Goal: Task Accomplishment & Management: Complete application form

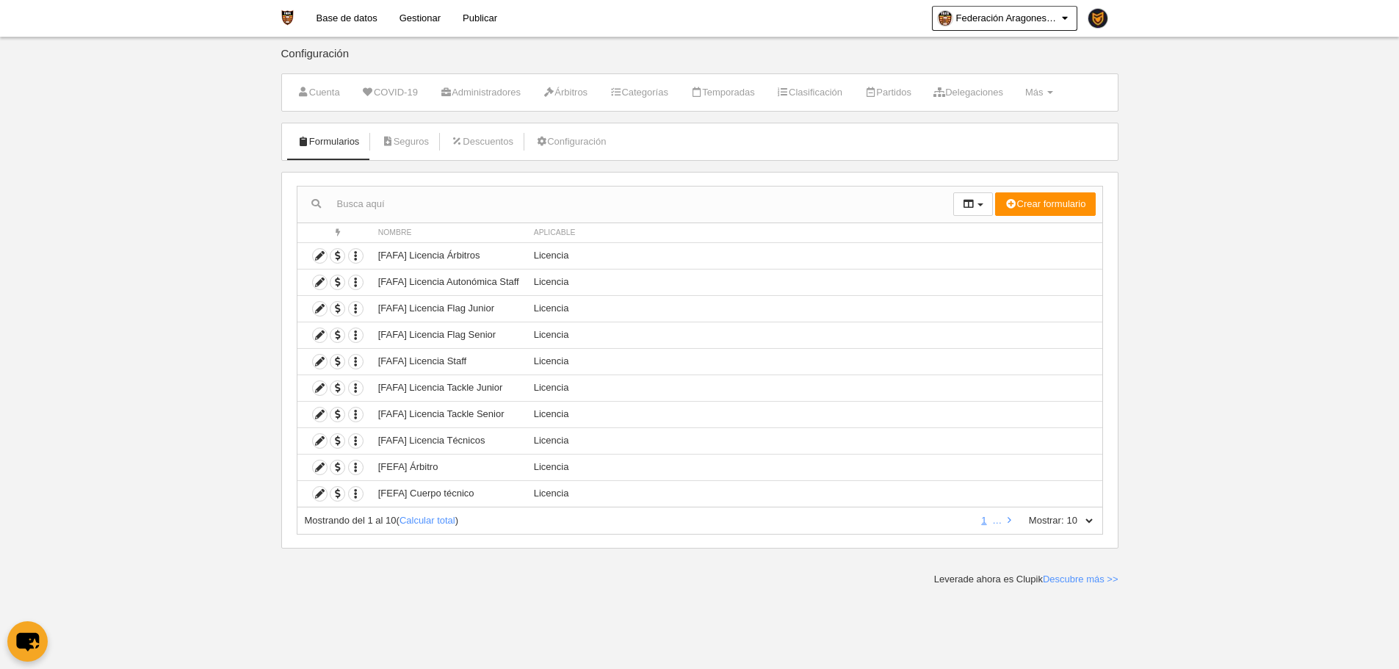
click at [1091, 519] on select "10 25 50 100 500" at bounding box center [1079, 520] width 31 height 13
select select "500"
click at [1064, 514] on select "10 25 50 100 500" at bounding box center [1079, 520] width 31 height 13
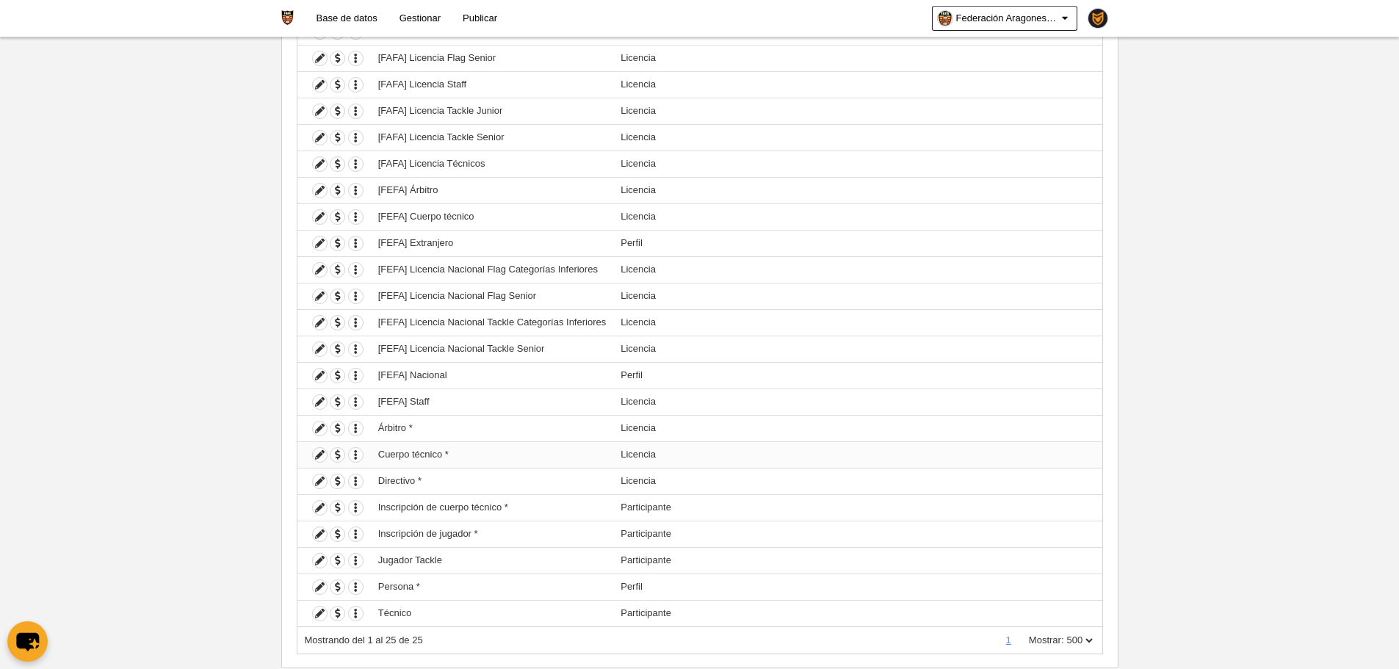
scroll to position [314, 0]
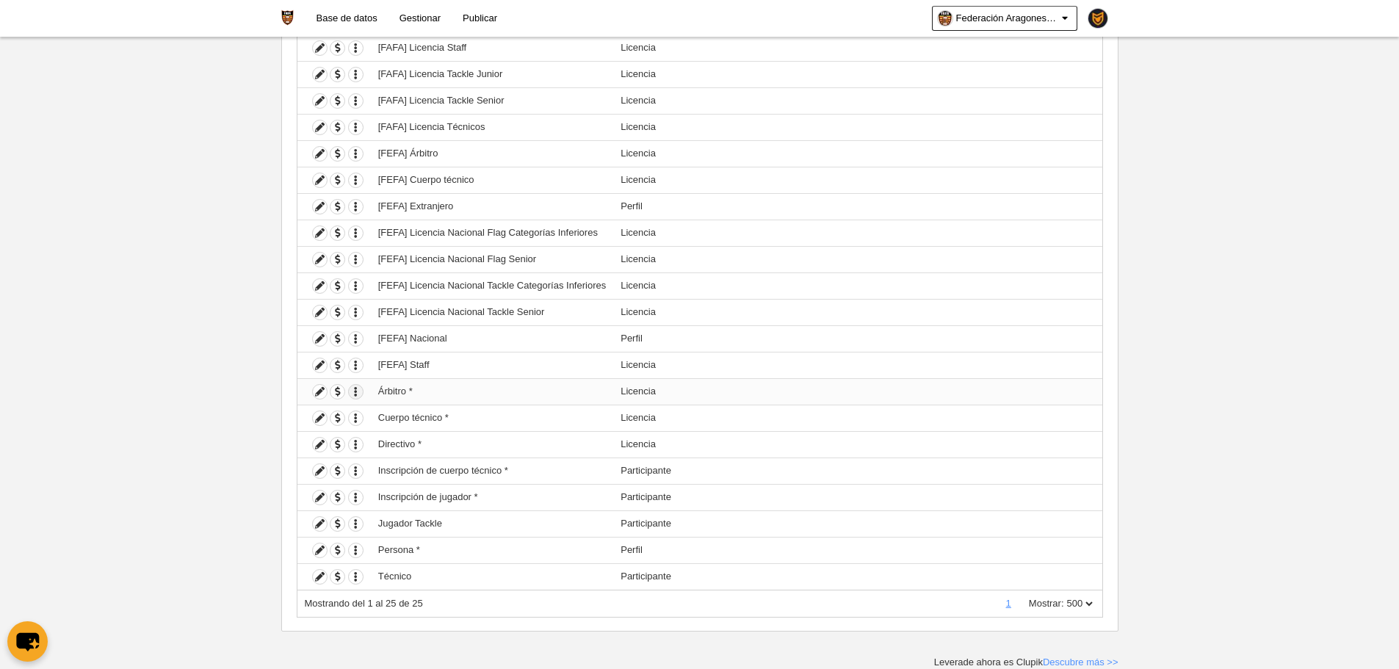
click at [350, 393] on icon "button" at bounding box center [356, 392] width 14 height 14
click at [376, 438] on button "Borrar formulario" at bounding box center [410, 440] width 92 height 13
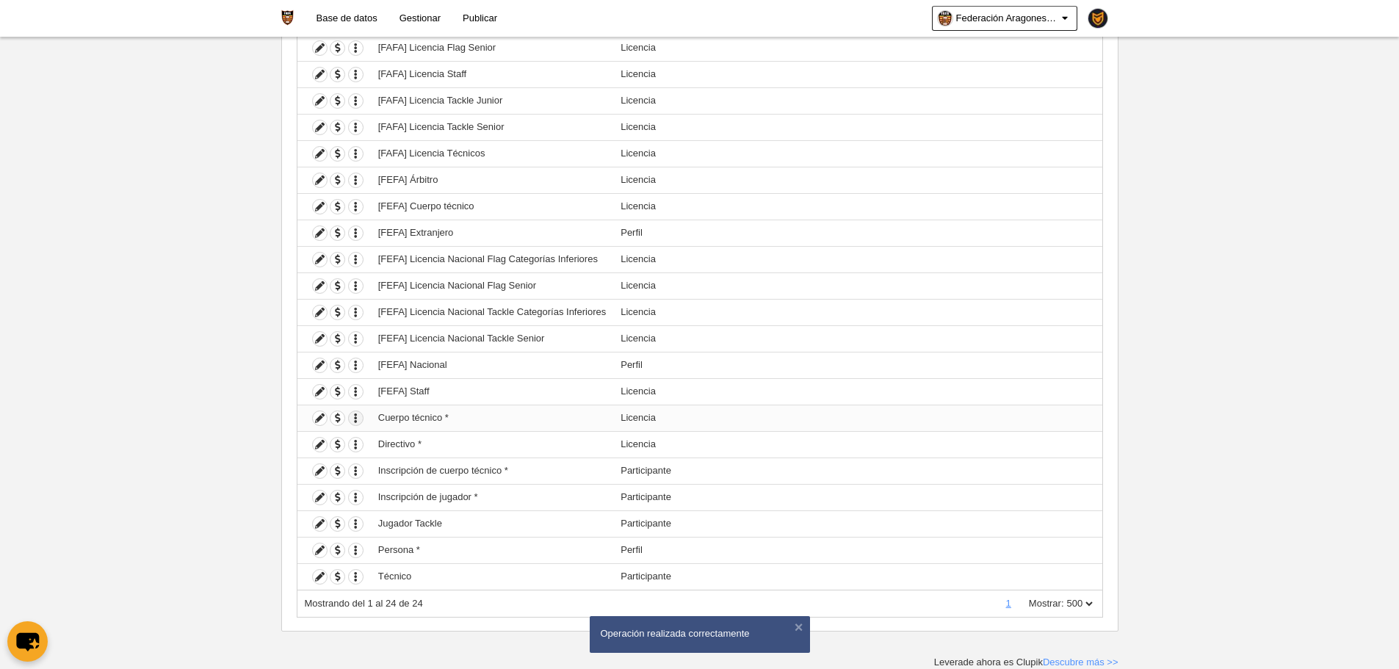
click at [360, 412] on icon "button" at bounding box center [356, 418] width 14 height 14
click at [386, 470] on button "Borrar formulario" at bounding box center [410, 467] width 92 height 13
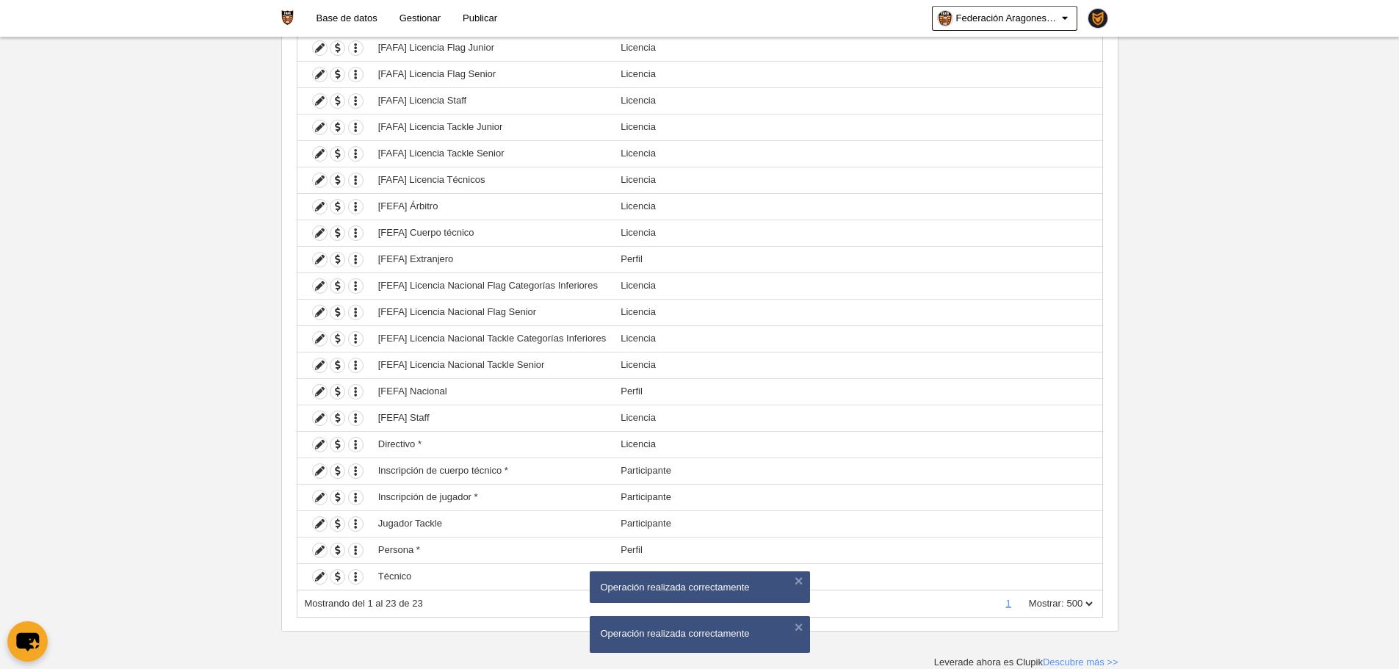
scroll to position [261, 0]
click at [356, 447] on icon "button" at bounding box center [356, 445] width 14 height 14
click at [402, 501] on form "Borrar formulario" at bounding box center [409, 494] width 121 height 24
click at [358, 445] on icon "button" at bounding box center [356, 445] width 14 height 14
click at [415, 494] on button "Borrar formulario" at bounding box center [410, 493] width 92 height 13
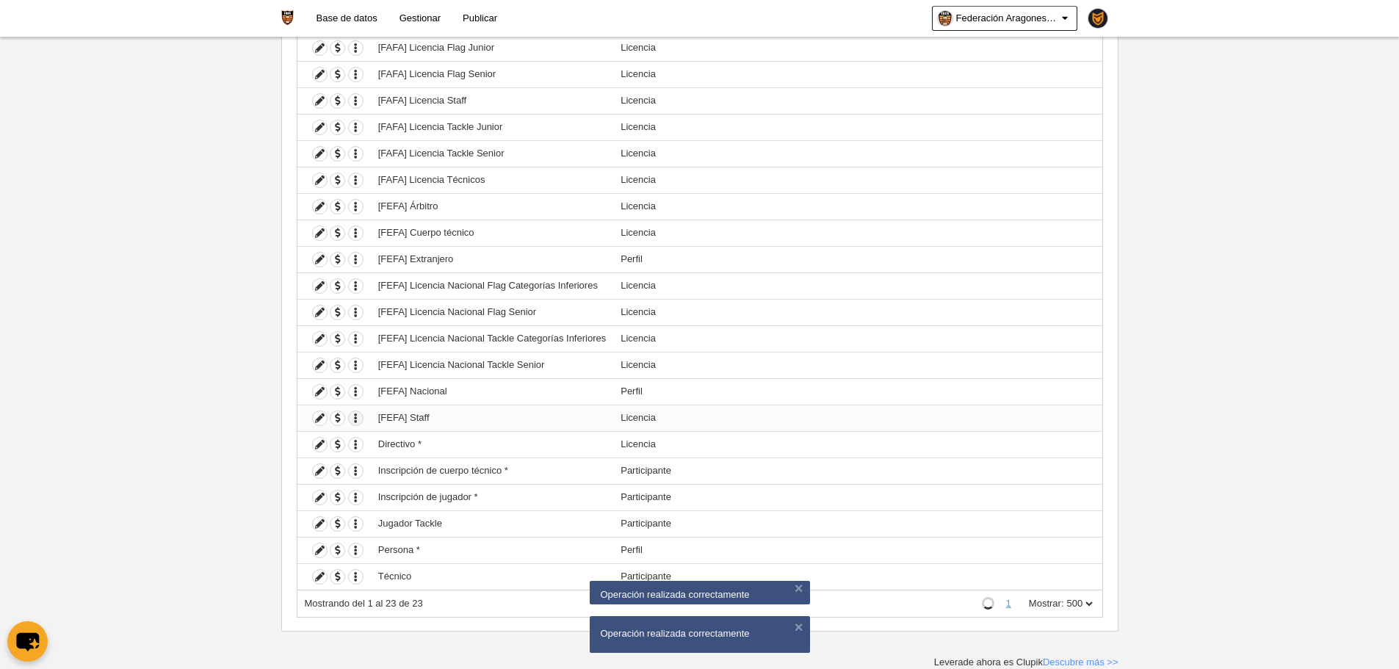
scroll to position [234, 0]
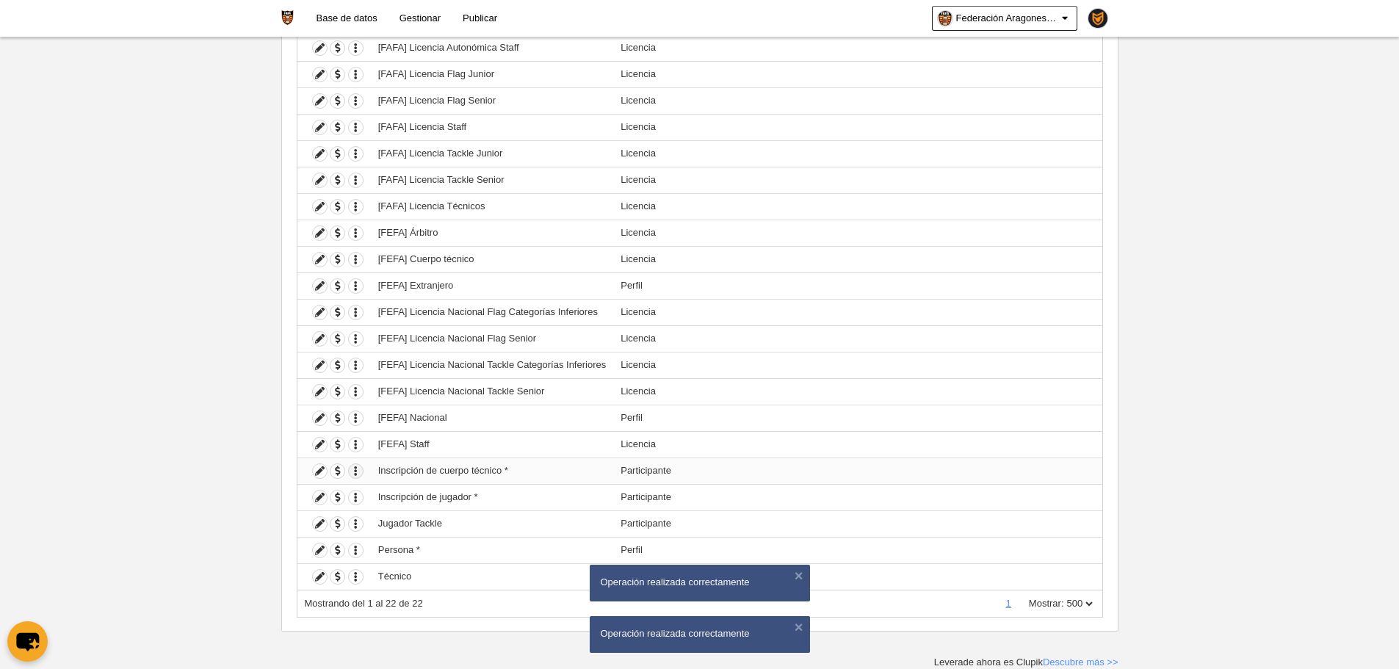
click at [355, 472] on icon "button" at bounding box center [356, 471] width 14 height 14
click at [394, 510] on form "Borrar formulario" at bounding box center [409, 520] width 121 height 24
click at [354, 474] on icon "button" at bounding box center [356, 471] width 14 height 14
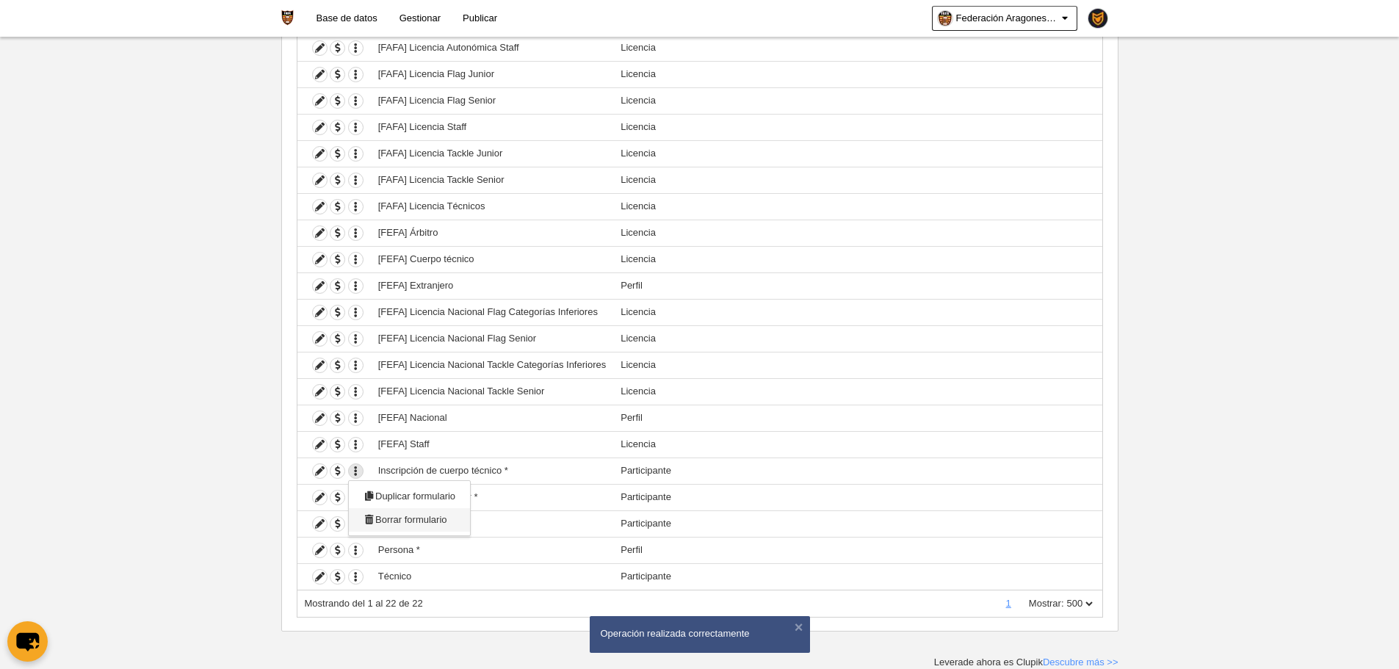
click at [381, 522] on button "Borrar formulario" at bounding box center [410, 519] width 92 height 13
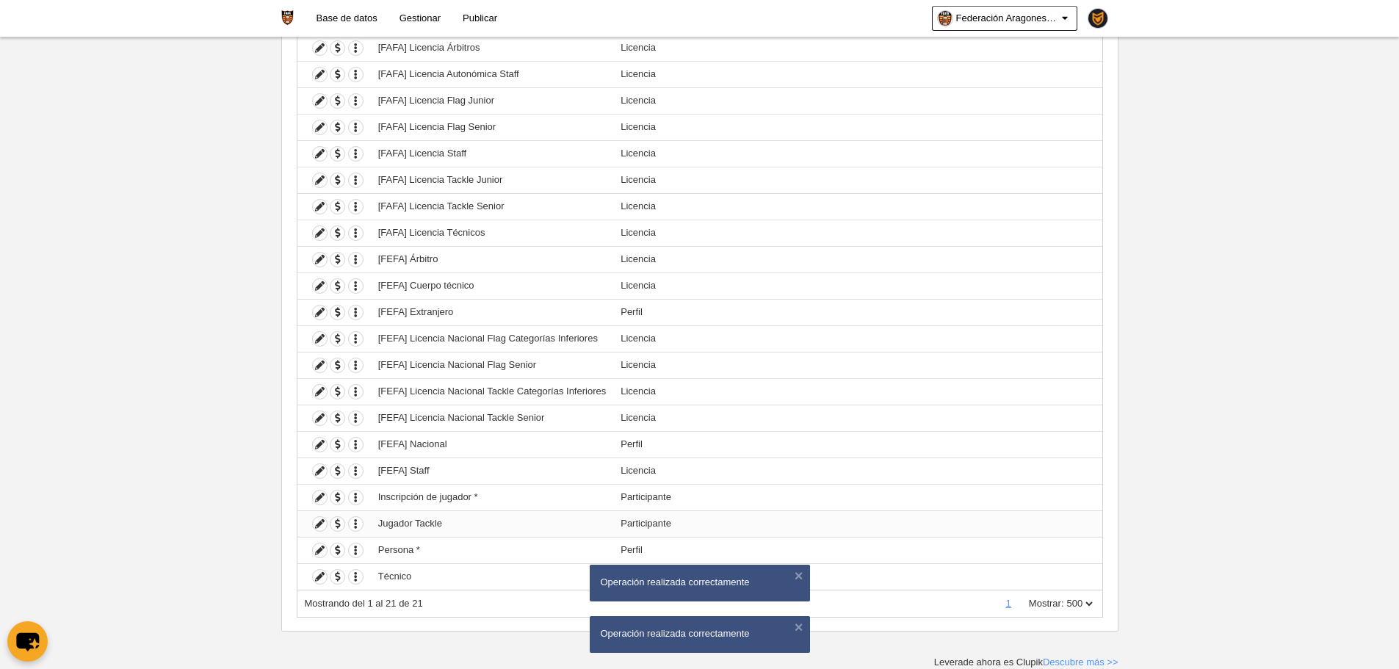
scroll to position [208, 0]
click at [358, 497] on icon "button" at bounding box center [356, 498] width 14 height 14
click at [379, 544] on button "Borrar formulario" at bounding box center [410, 546] width 92 height 13
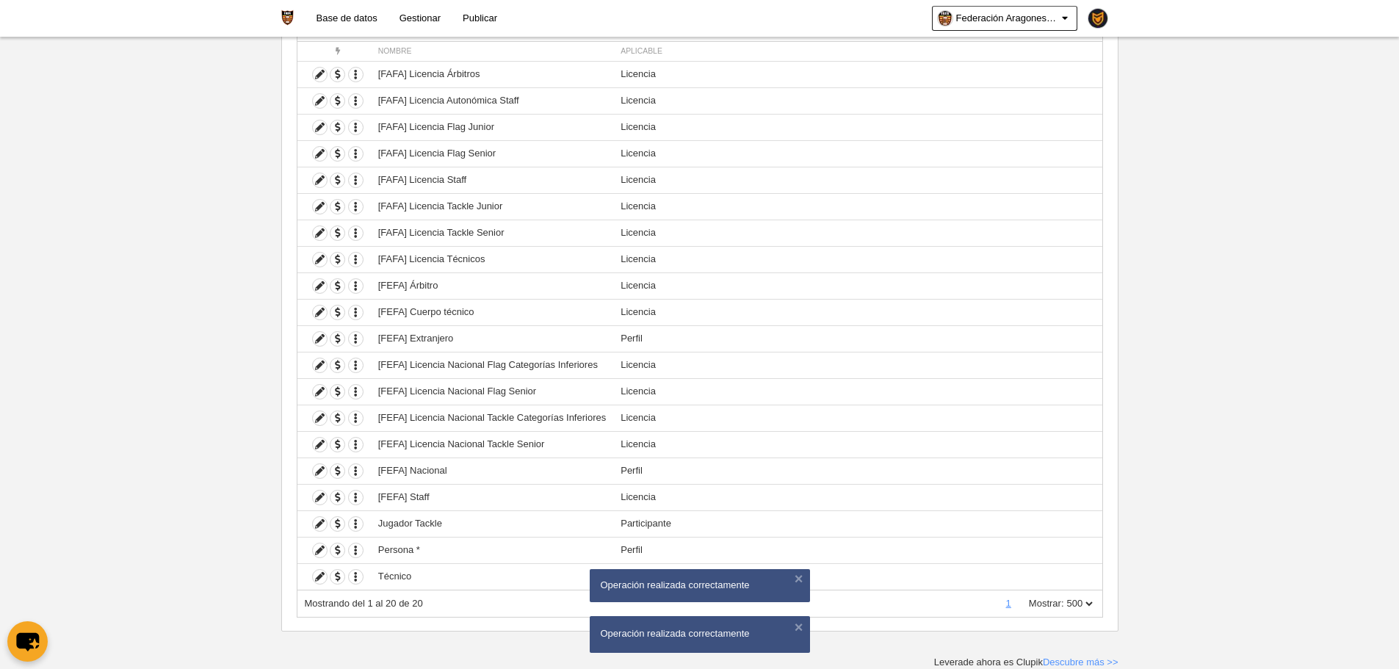
scroll to position [181, 0]
click at [353, 526] on icon "button" at bounding box center [356, 524] width 14 height 14
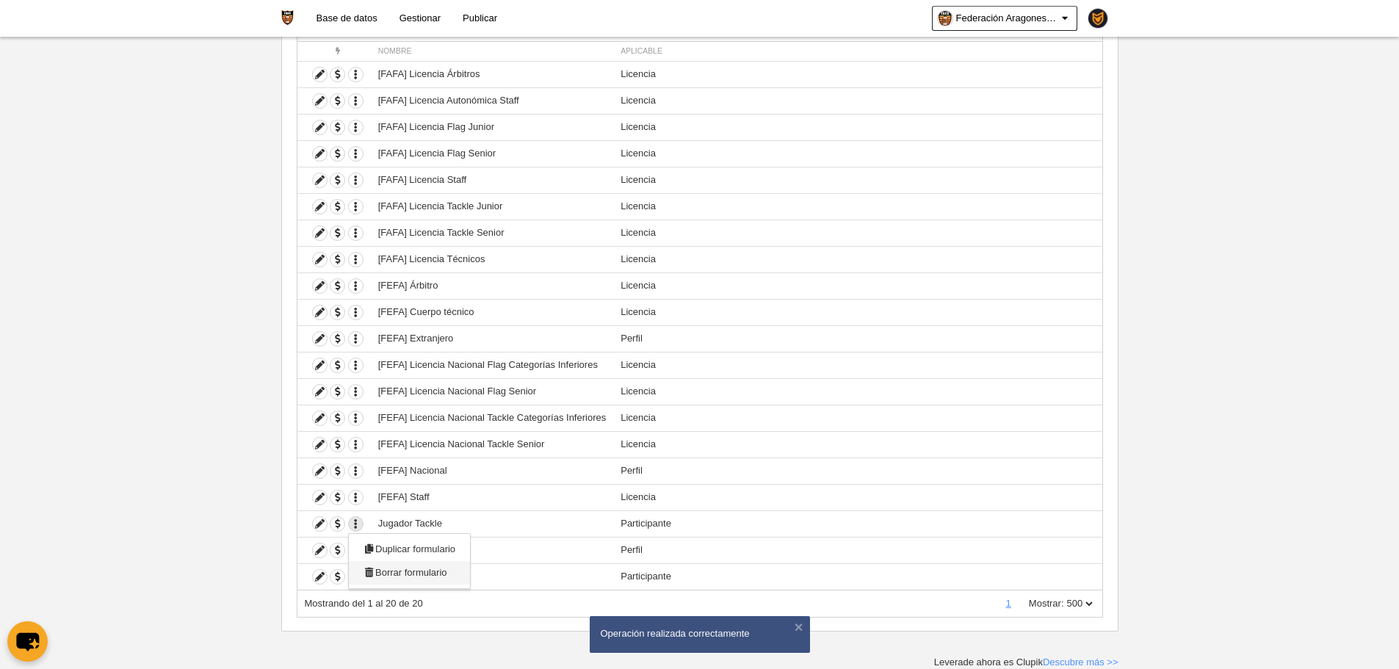
click at [414, 570] on button "Borrar formulario" at bounding box center [410, 572] width 92 height 13
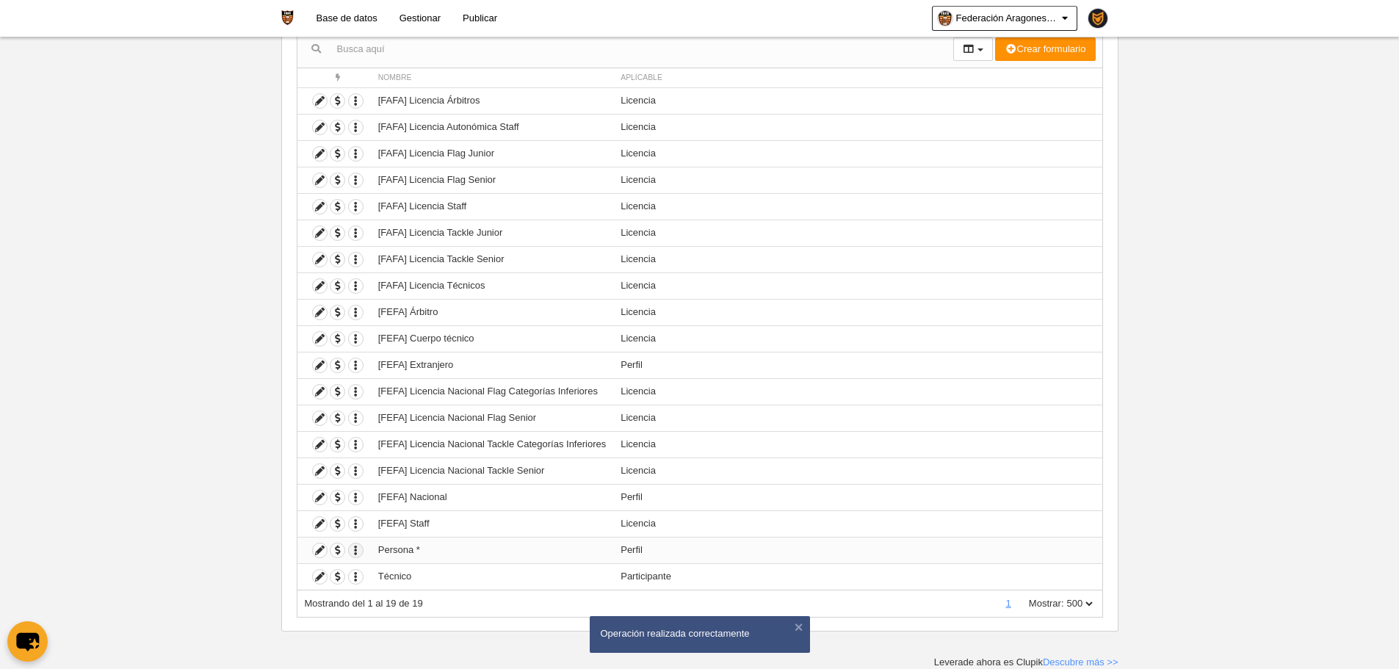
click at [358, 557] on icon "button" at bounding box center [356, 551] width 14 height 14
click at [378, 595] on button "Borrar formulario" at bounding box center [410, 599] width 92 height 13
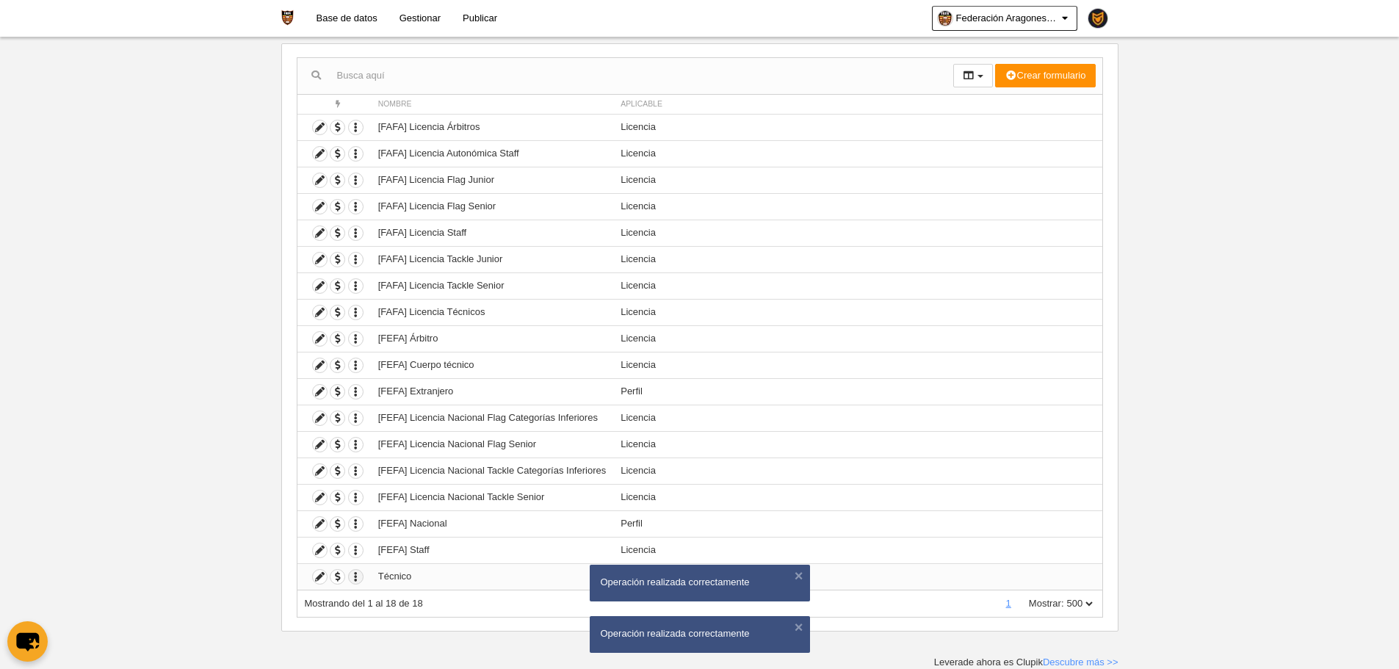
click at [361, 577] on icon "button" at bounding box center [356, 577] width 14 height 14
click at [386, 635] on form "Borrar formulario" at bounding box center [409, 626] width 121 height 24
click at [357, 581] on icon "button" at bounding box center [356, 577] width 14 height 14
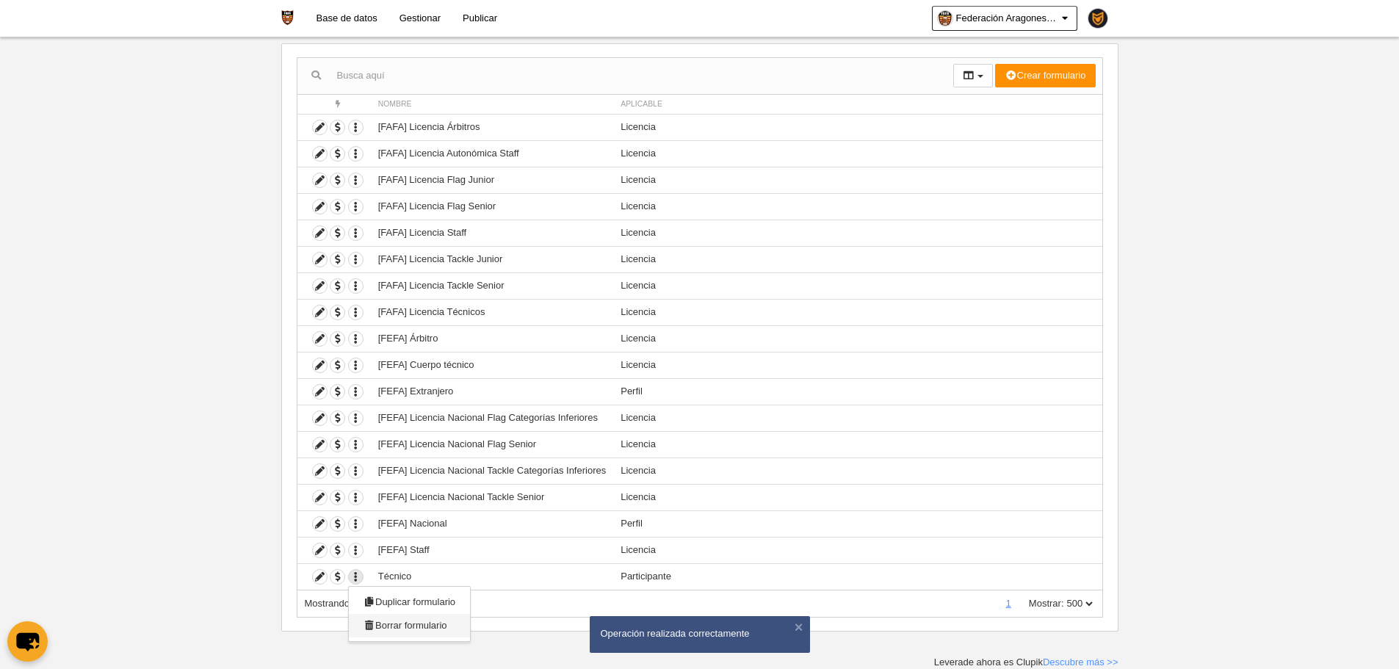
click at [383, 628] on button "Borrar formulario" at bounding box center [410, 625] width 92 height 13
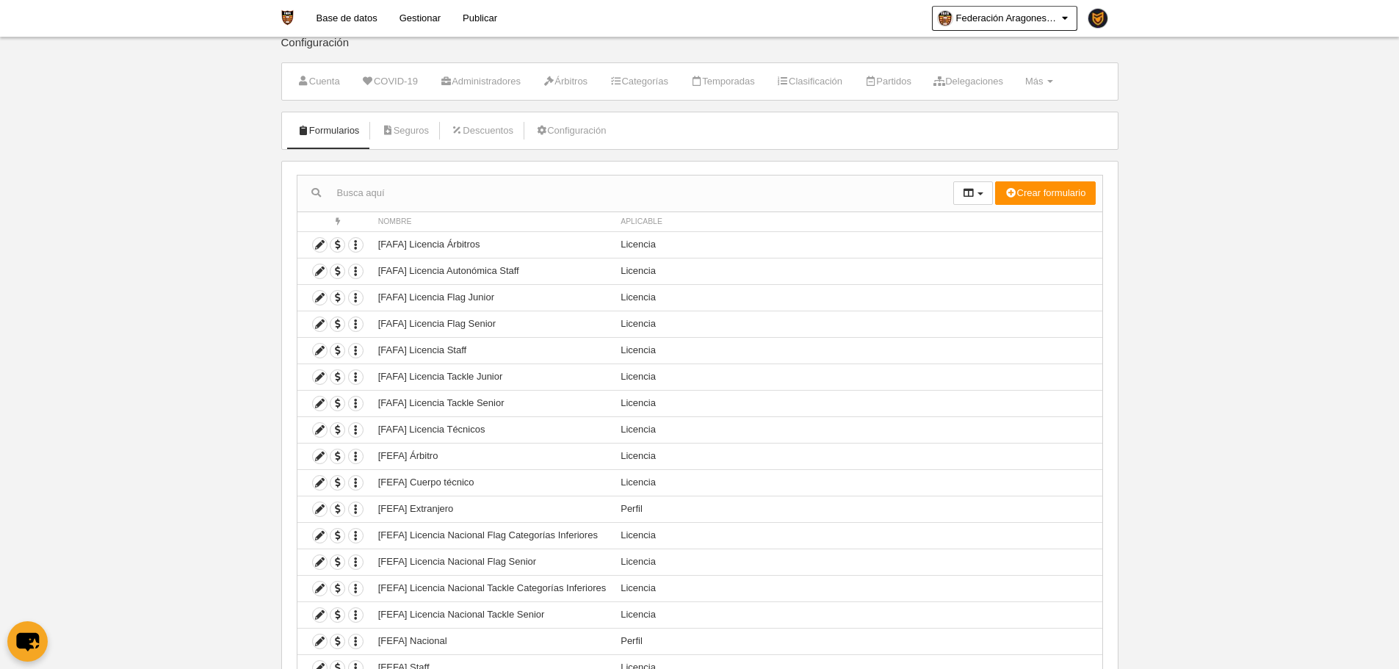
scroll to position [0, 0]
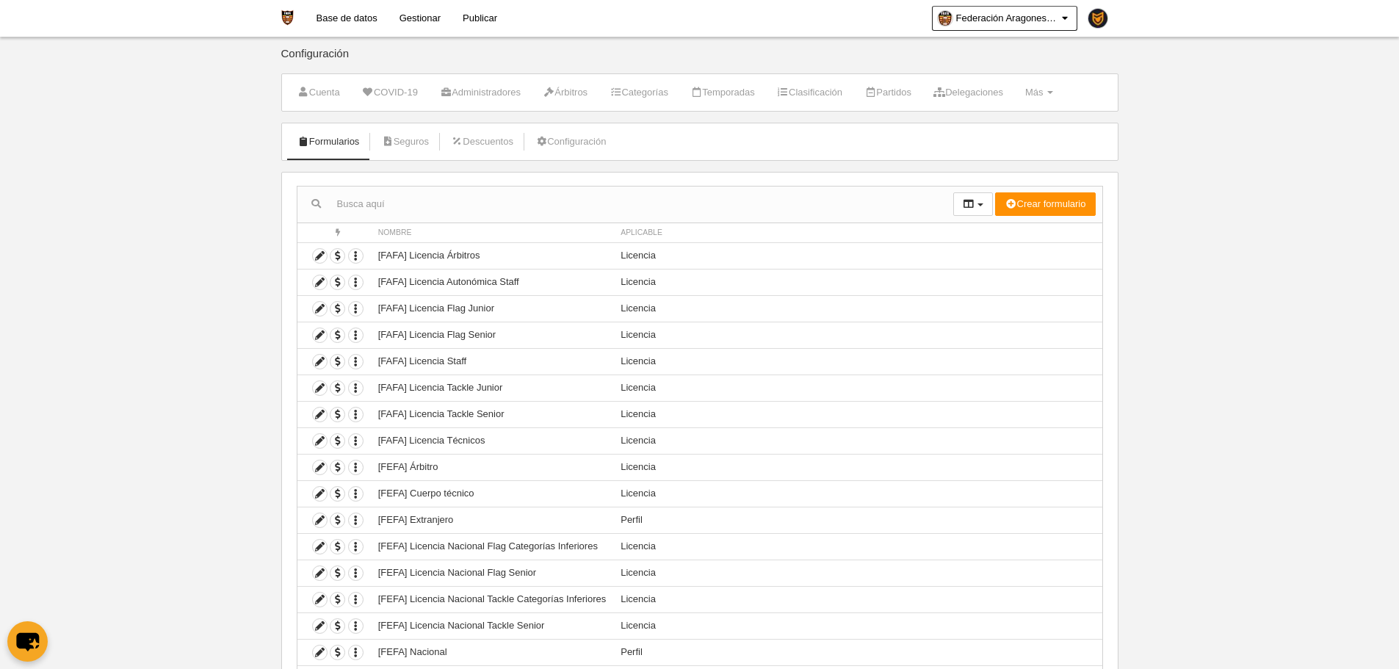
click at [641, 80] on li "Categorías" at bounding box center [639, 92] width 75 height 37
click at [648, 96] on link "Categorías" at bounding box center [639, 93] width 75 height 22
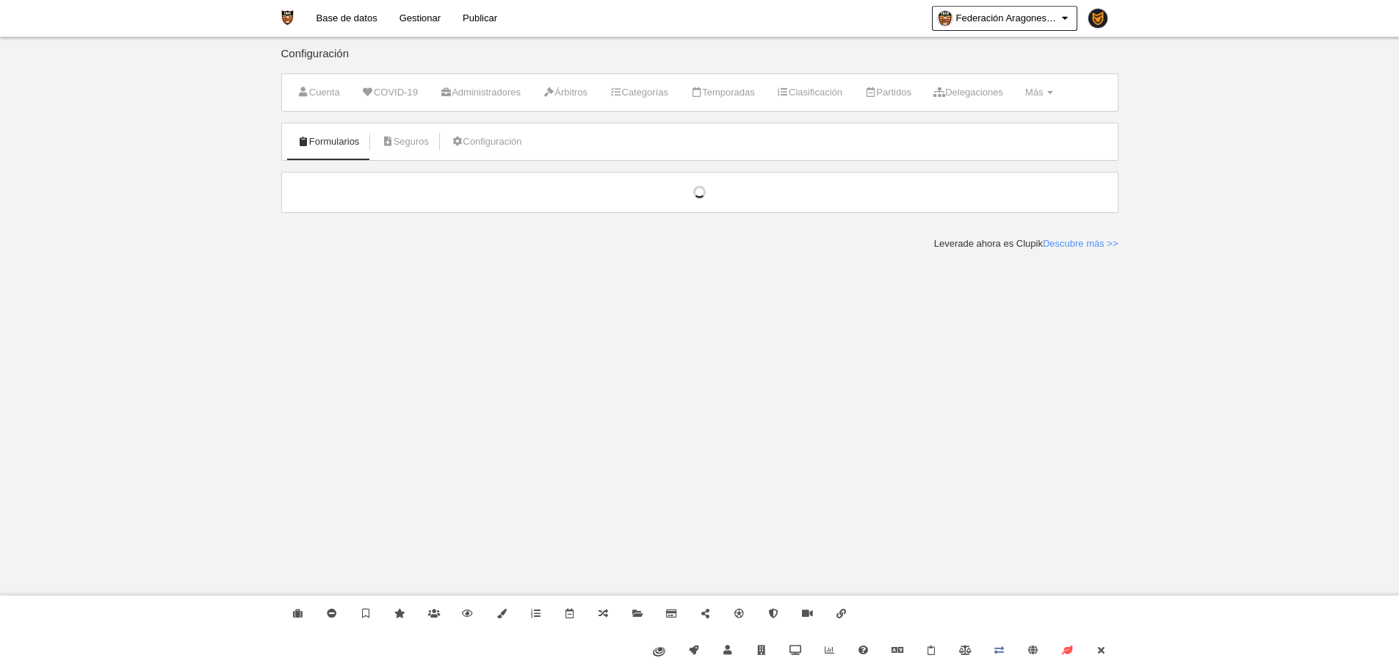
click at [649, 97] on link "Categorías" at bounding box center [639, 93] width 75 height 22
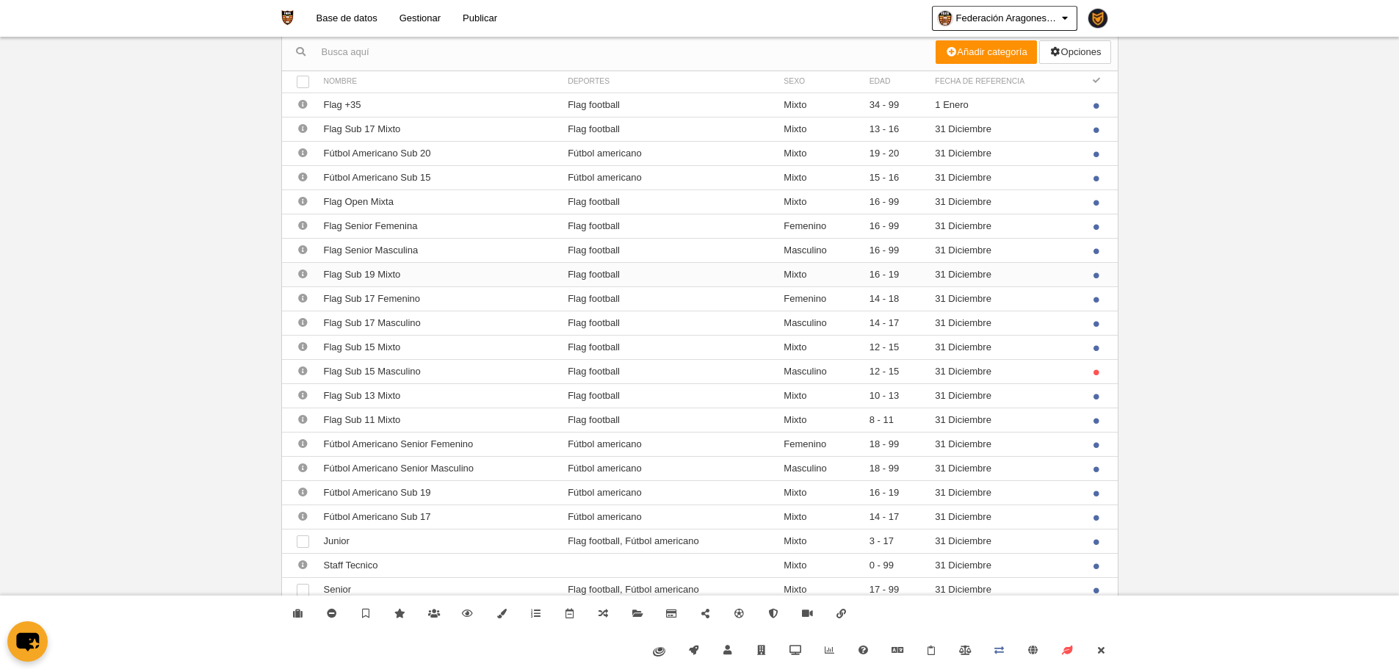
scroll to position [84, 0]
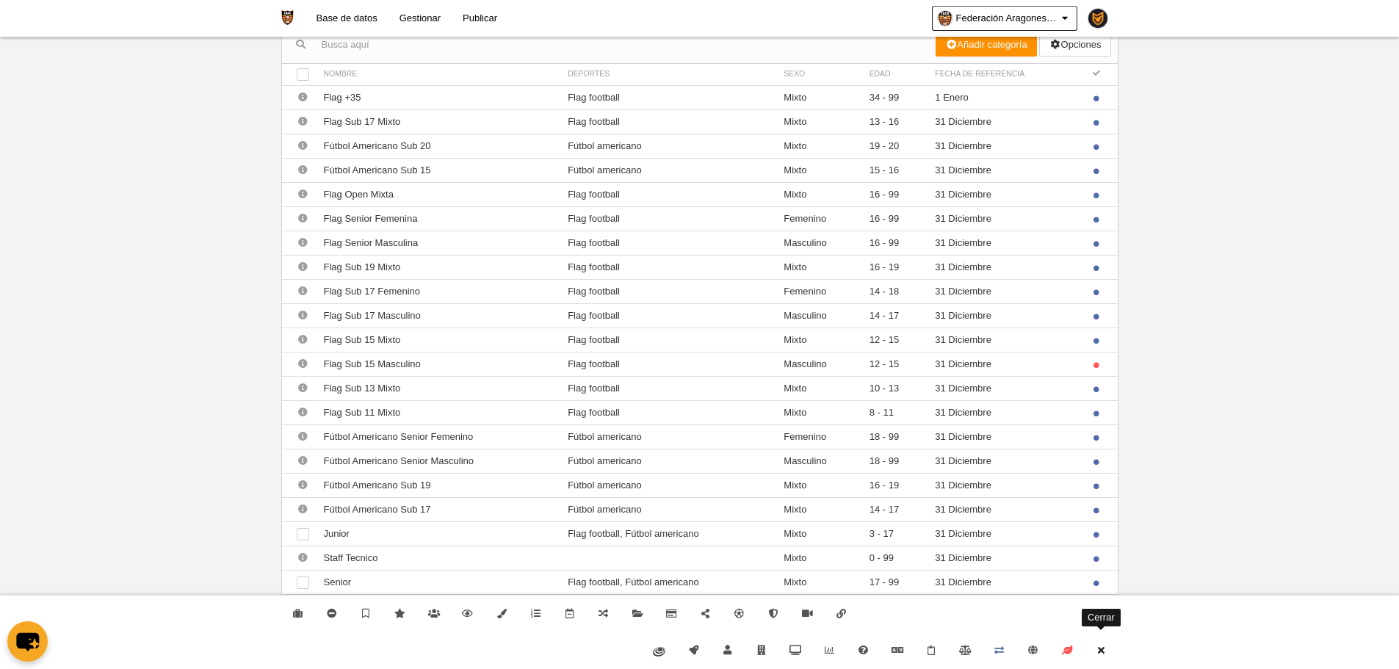
click at [1095, 647] on icon at bounding box center [1101, 651] width 12 height 10
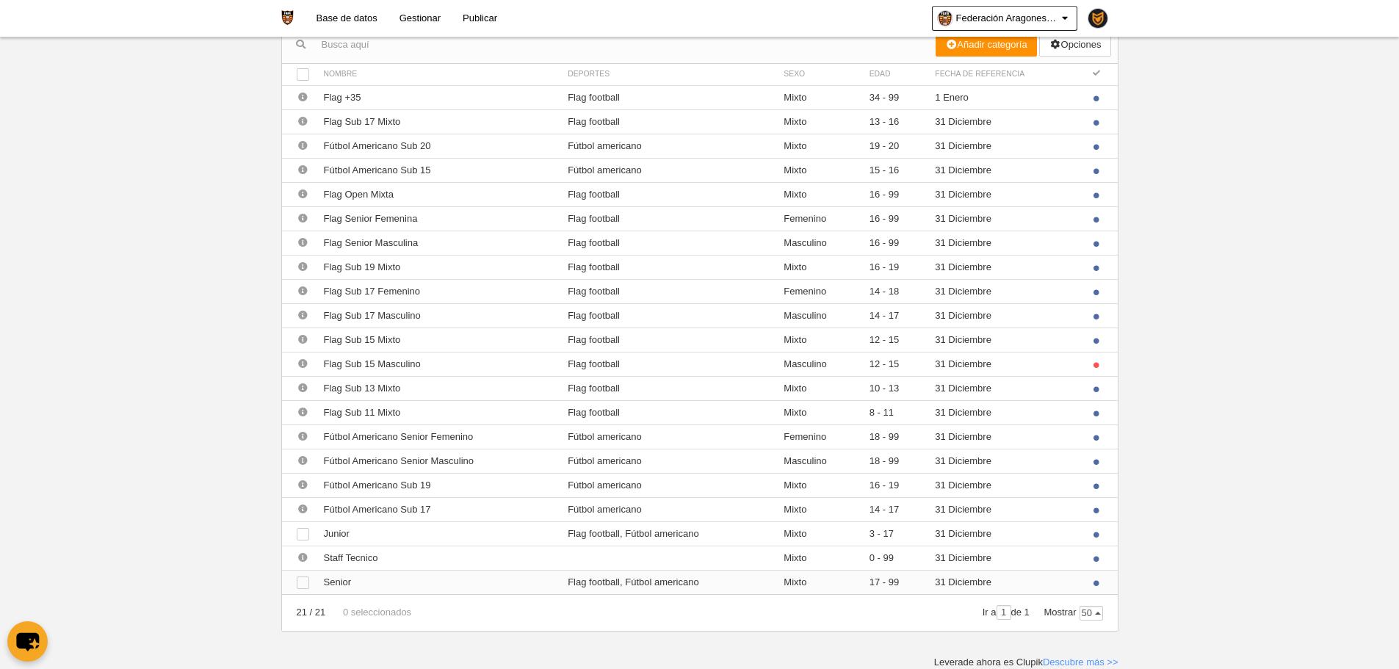
click at [602, 583] on td "Flag football, Fútbol americano" at bounding box center [668, 582] width 216 height 24
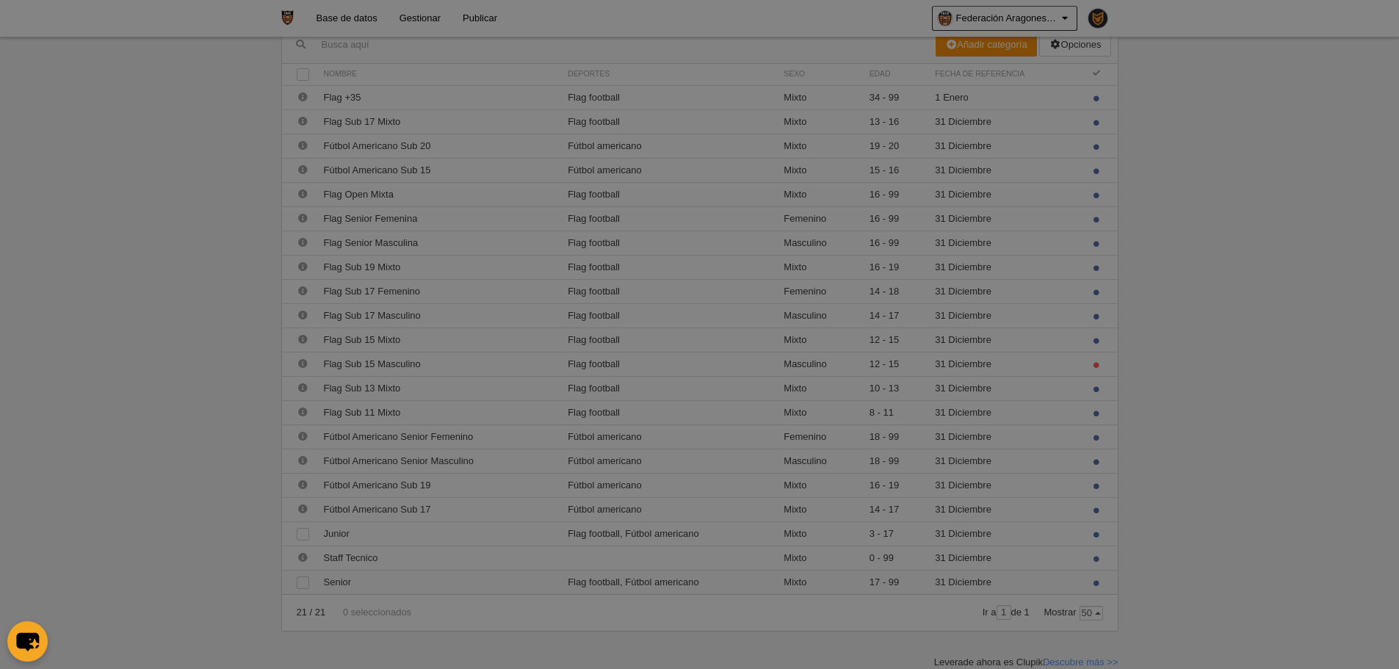
scroll to position [0, 0]
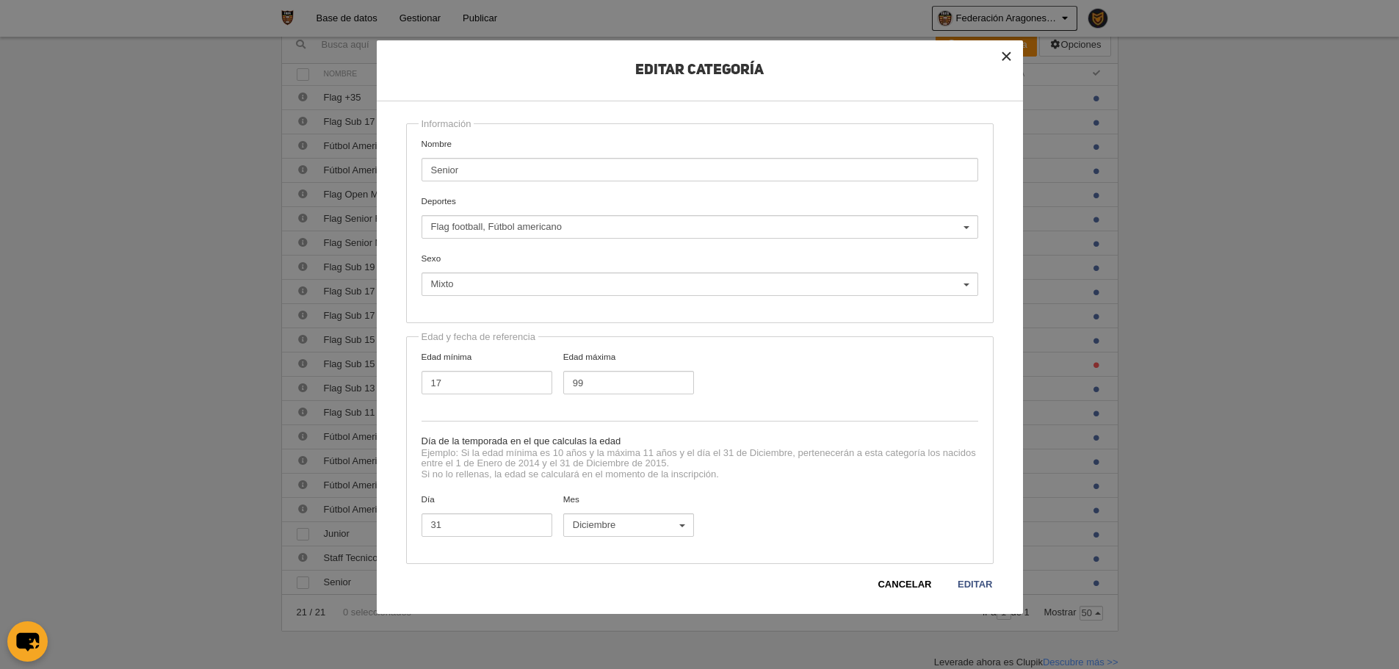
click at [1014, 52] on button "×" at bounding box center [1007, 56] width 32 height 32
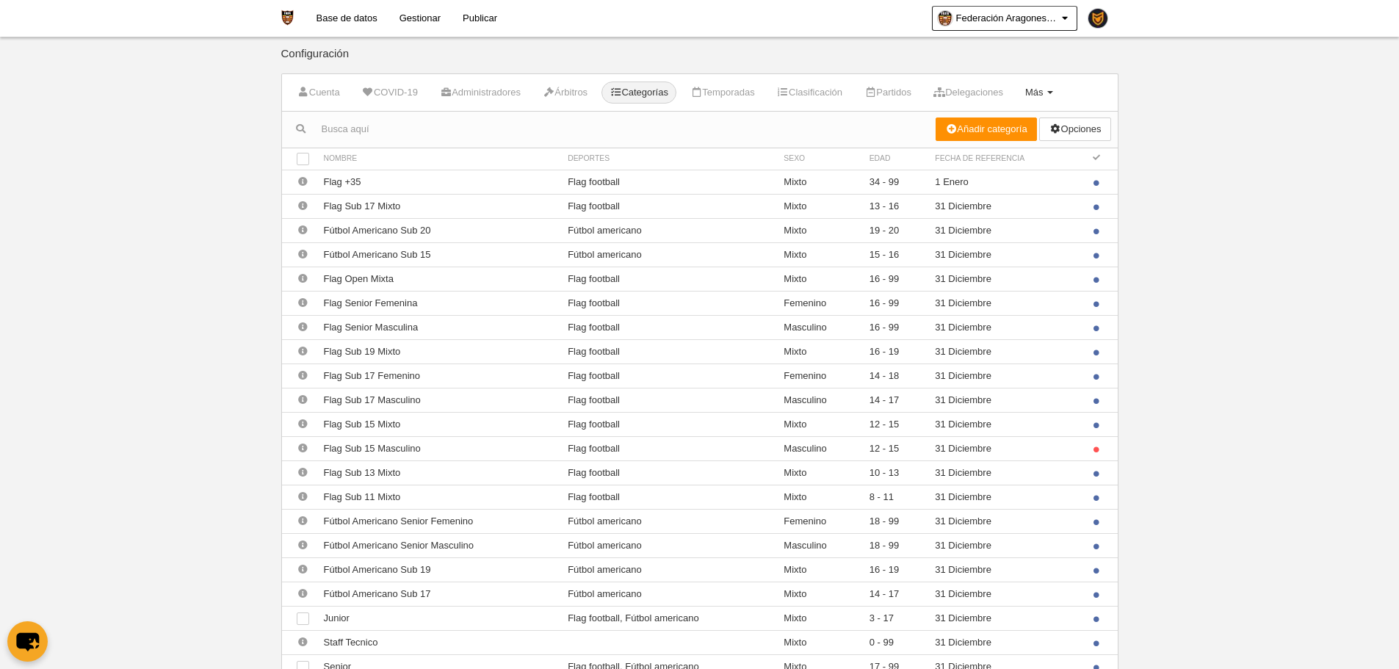
click at [1044, 89] on span "Más" at bounding box center [1034, 92] width 18 height 11
click at [1017, 145] on link "Formularios" at bounding box center [992, 152] width 137 height 24
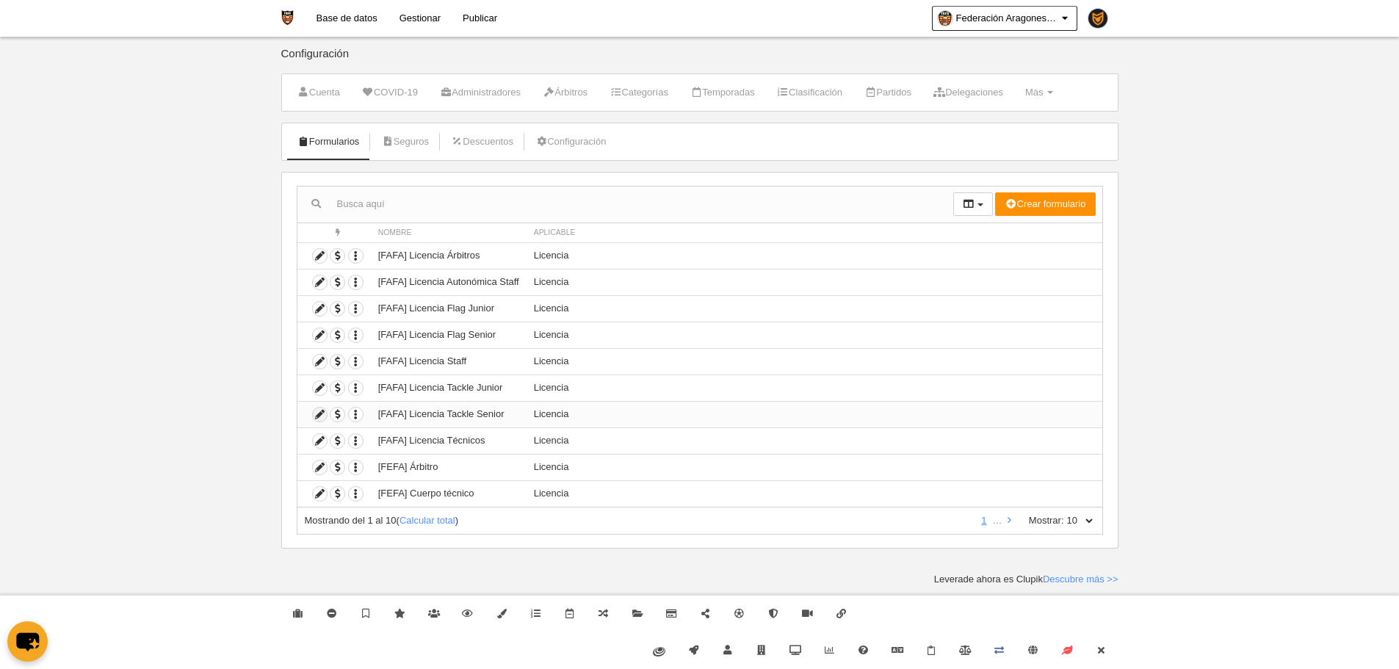
click at [322, 412] on icon at bounding box center [320, 415] width 14 height 14
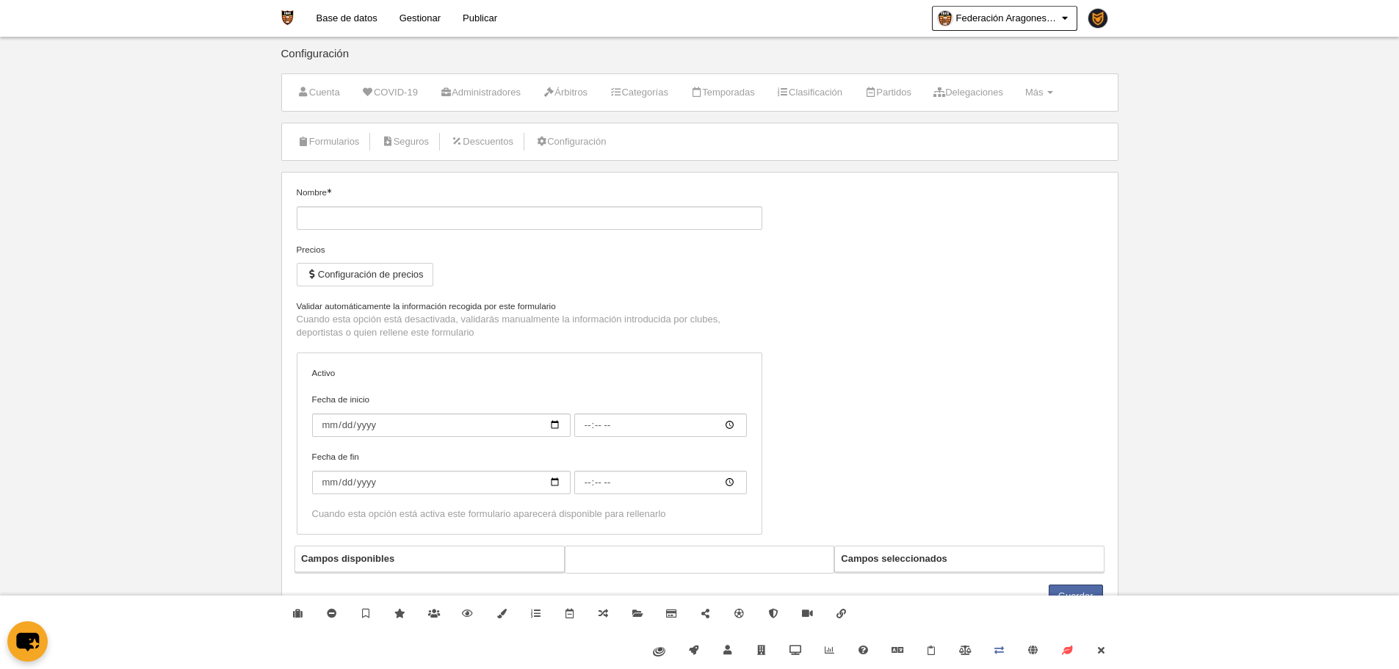
type input "[FAFA] Licencia Tackle Senior"
checkbox input "true"
select select "selected"
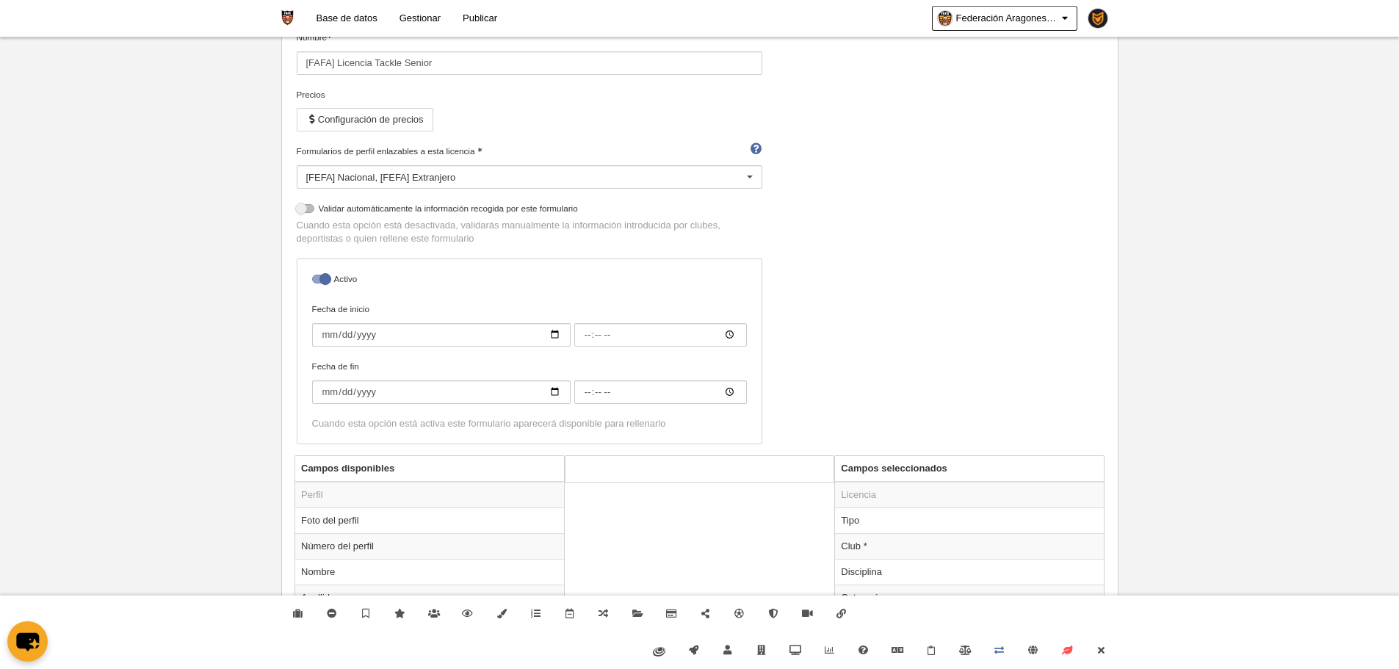
scroll to position [496, 0]
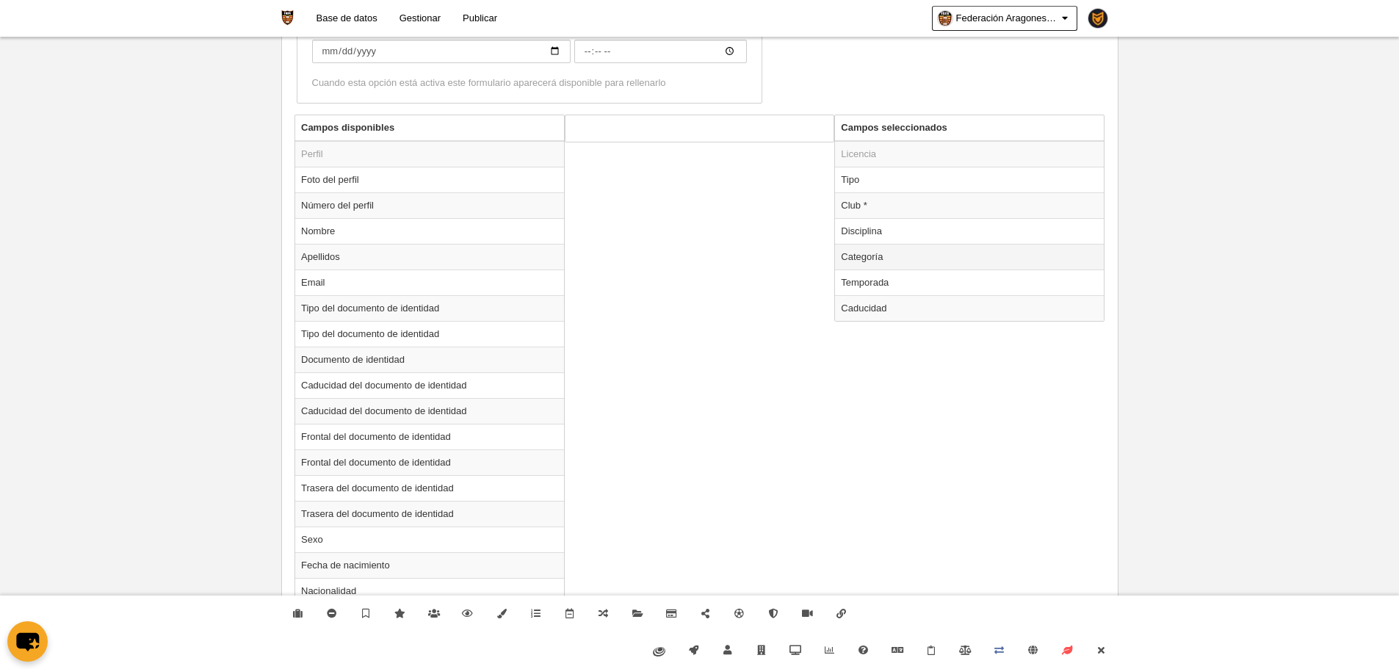
click at [889, 248] on td "Categoría" at bounding box center [969, 257] width 269 height 26
radio input "true"
select select "15678"
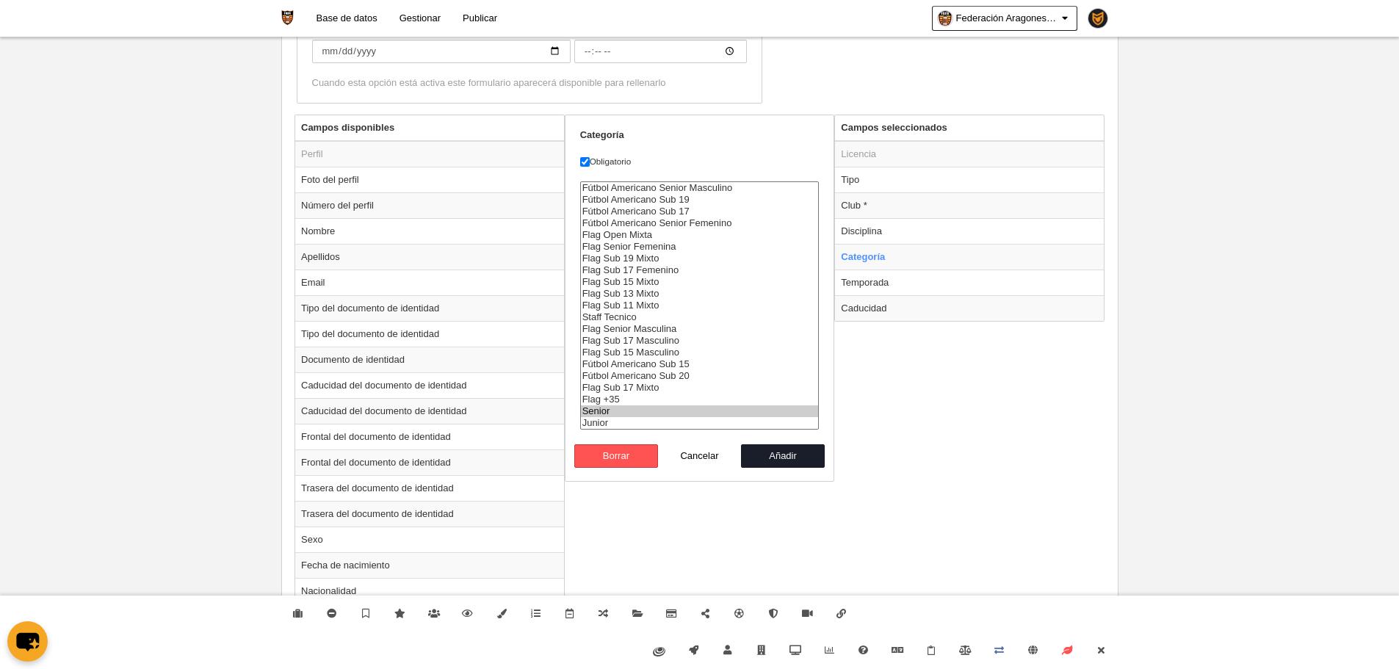
click at [621, 413] on option "Senior" at bounding box center [700, 411] width 238 height 12
click at [797, 462] on button "Añadir" at bounding box center [783, 456] width 84 height 24
radio input "false"
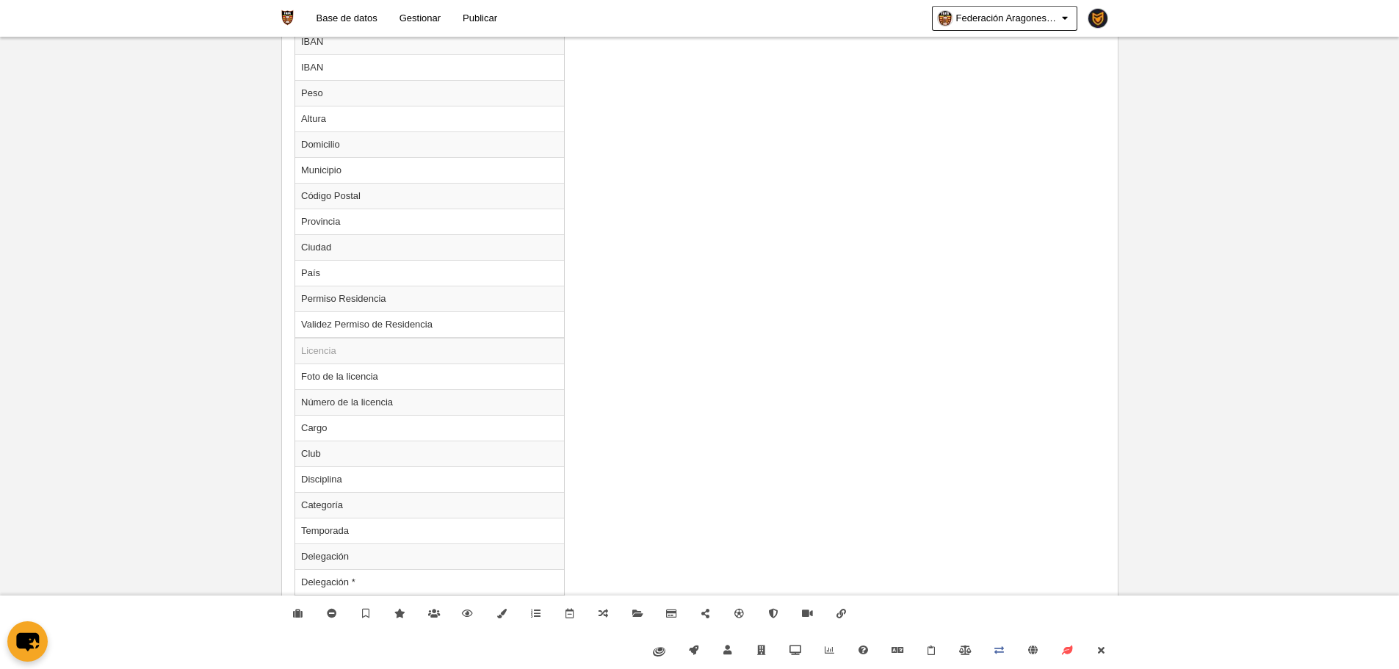
scroll to position [1212, 0]
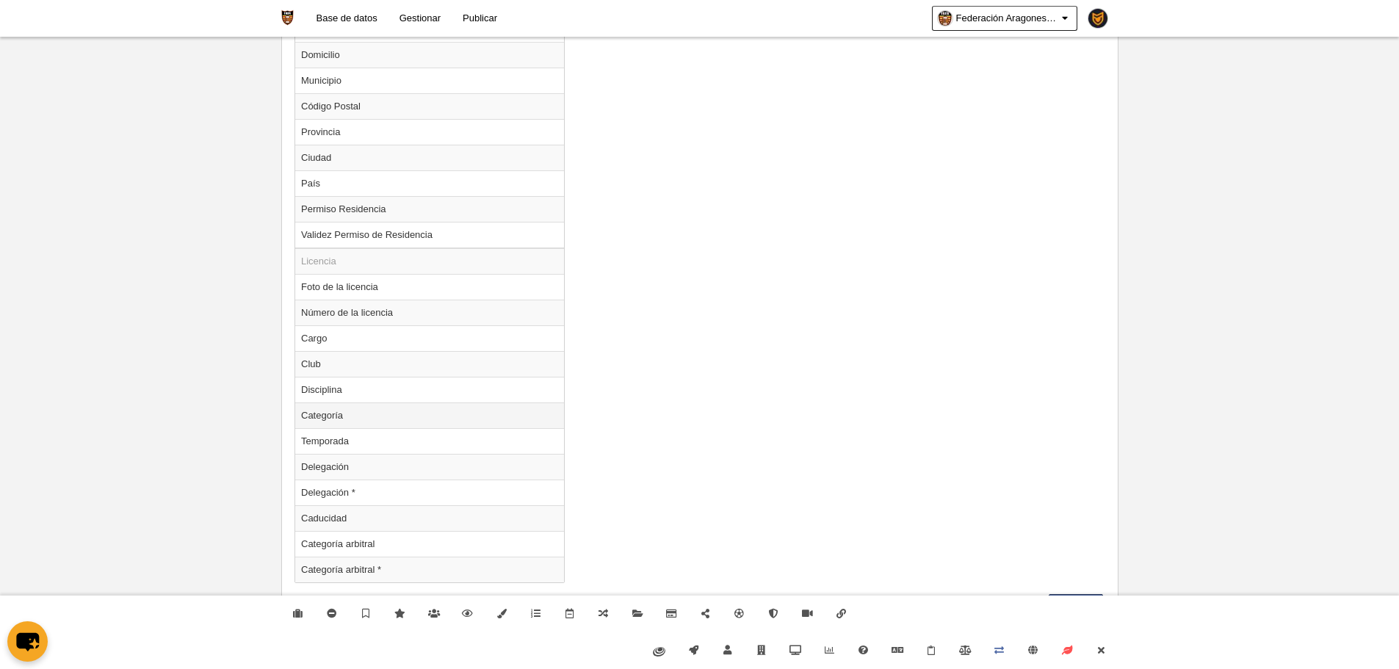
click at [389, 413] on td "Categoría" at bounding box center [429, 416] width 269 height 26
radio input "true"
select select
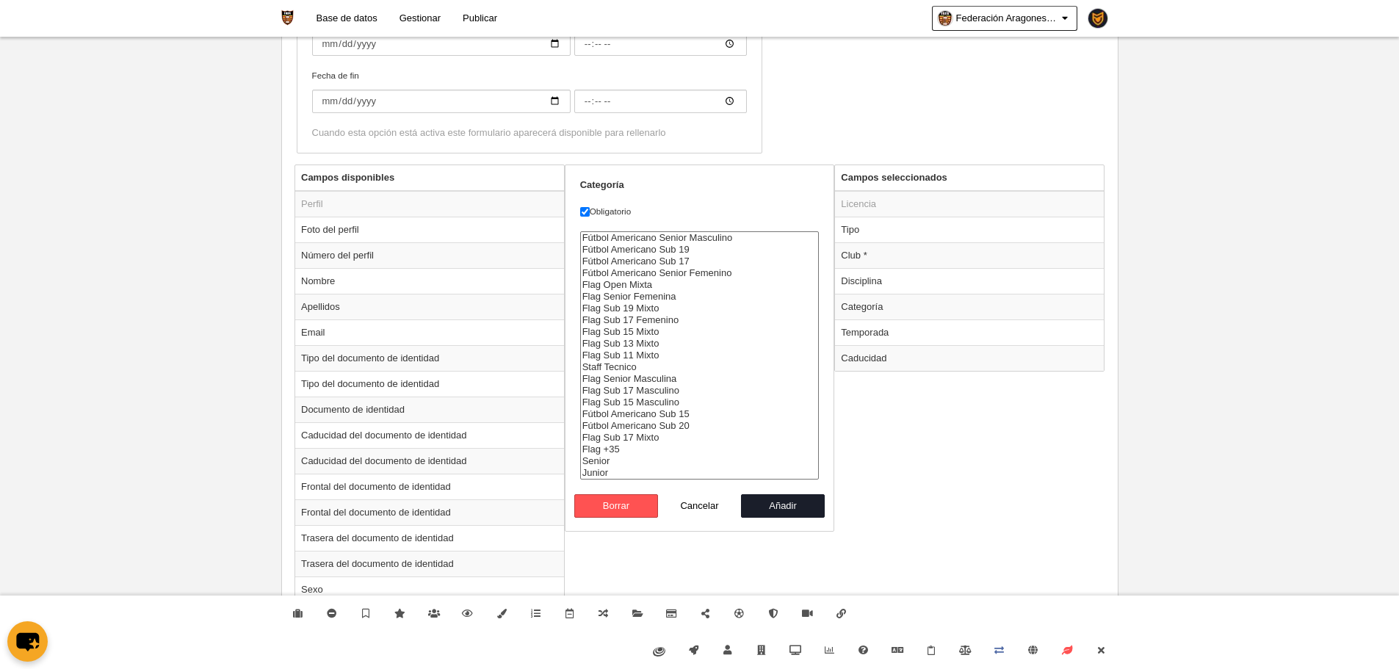
scroll to position [404, 0]
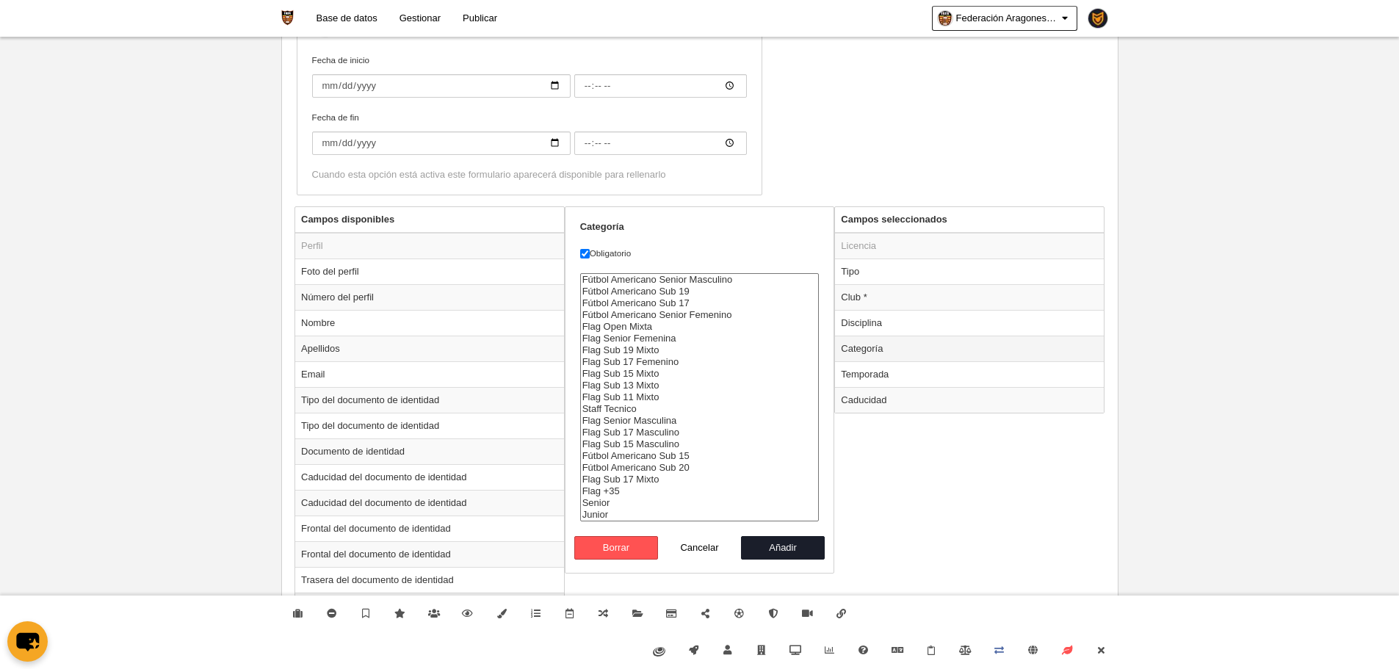
click at [869, 351] on td "Categoría" at bounding box center [969, 349] width 269 height 26
radio input "false"
radio input "true"
select select "15678"
drag, startPoint x: 624, startPoint y: 552, endPoint x: 597, endPoint y: 524, distance: 38.5
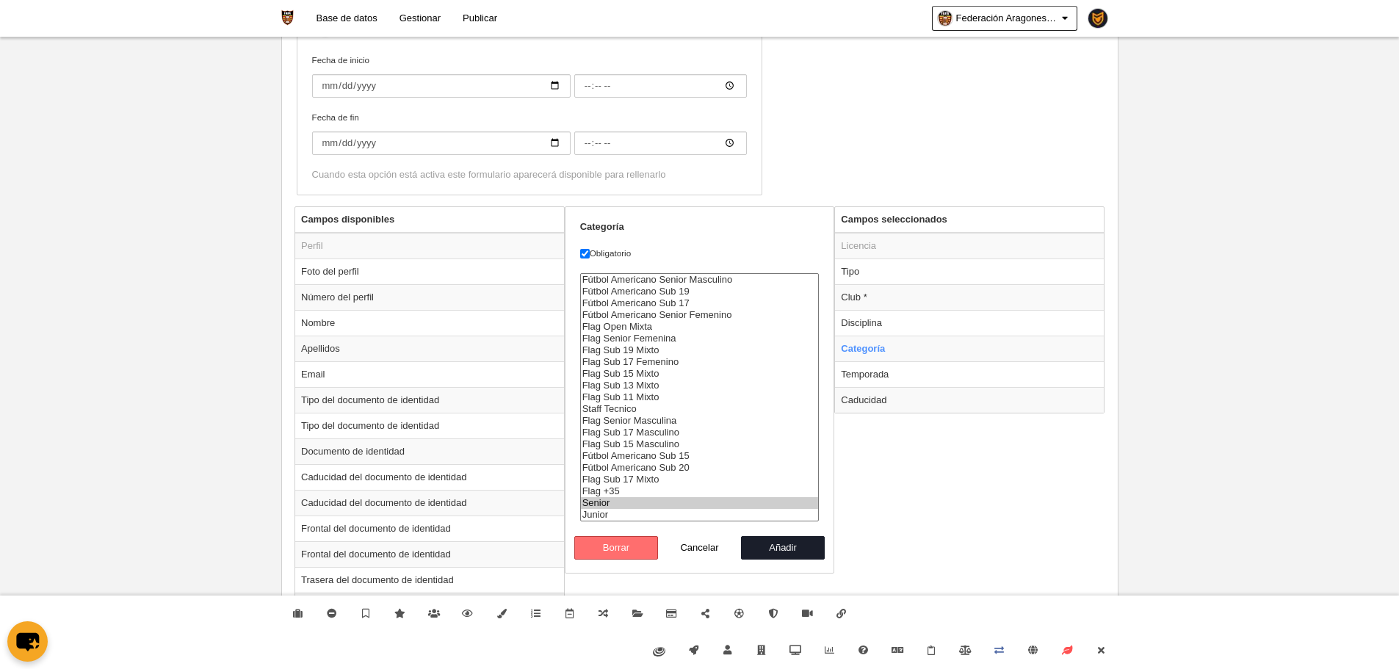
click at [624, 552] on button "Borrar" at bounding box center [616, 548] width 84 height 24
radio input "false"
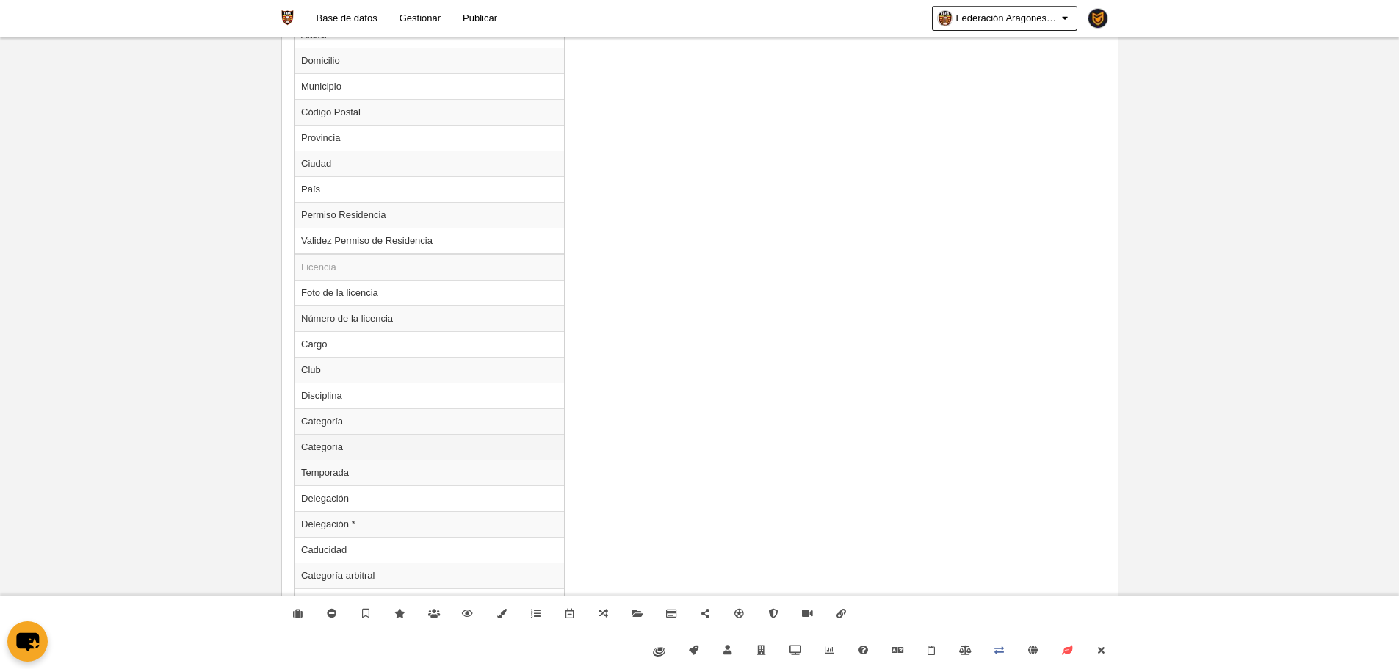
scroll to position [1238, 0]
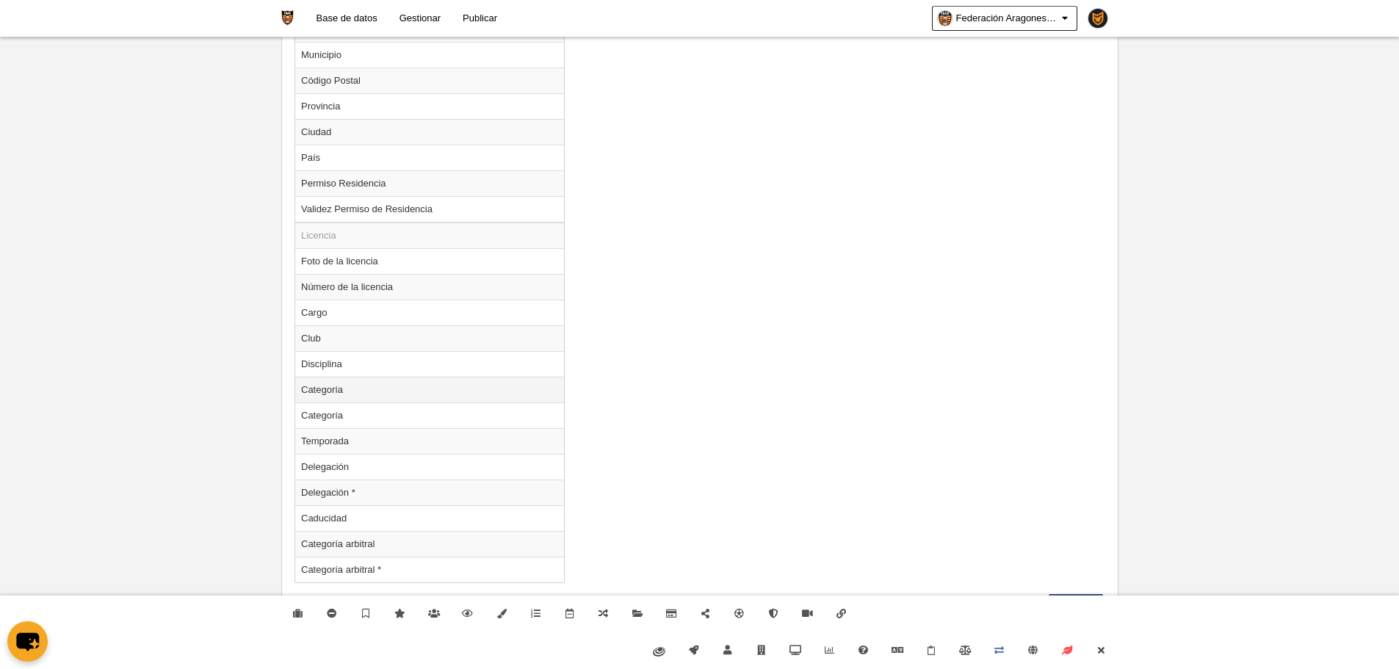
click at [370, 392] on td "Categoría" at bounding box center [429, 390] width 269 height 26
radio input "true"
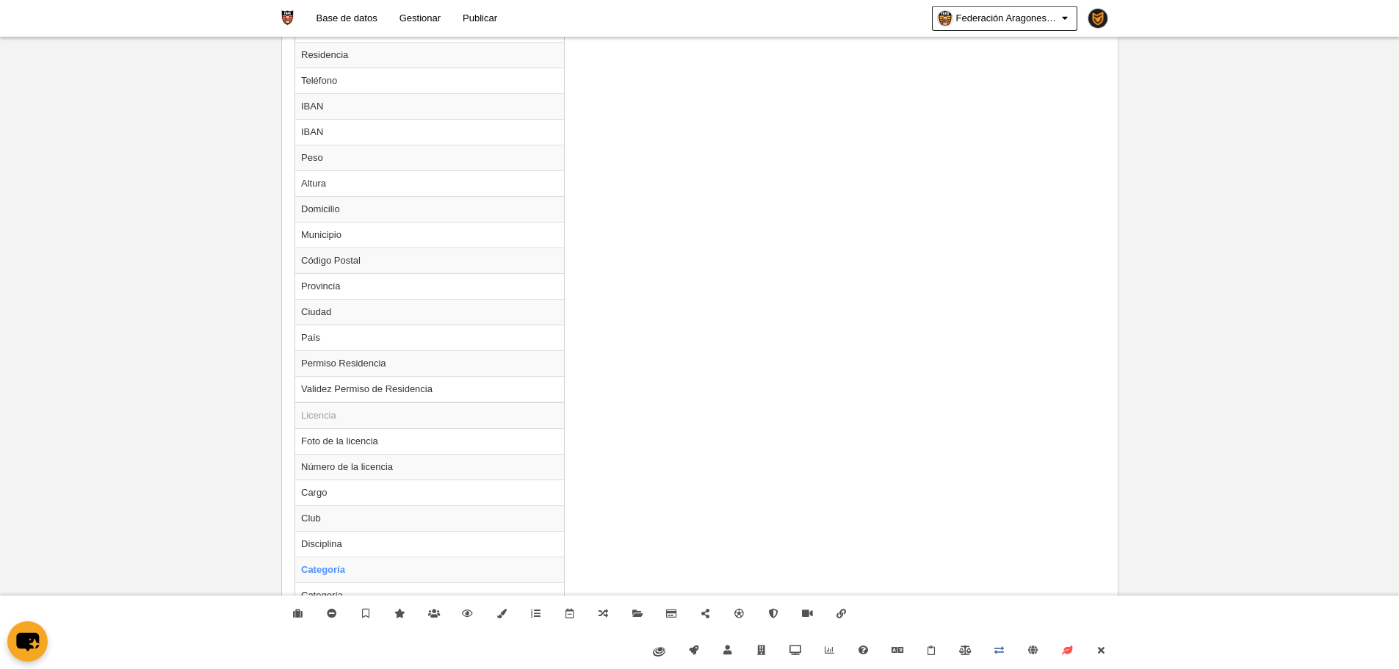
scroll to position [797, 0]
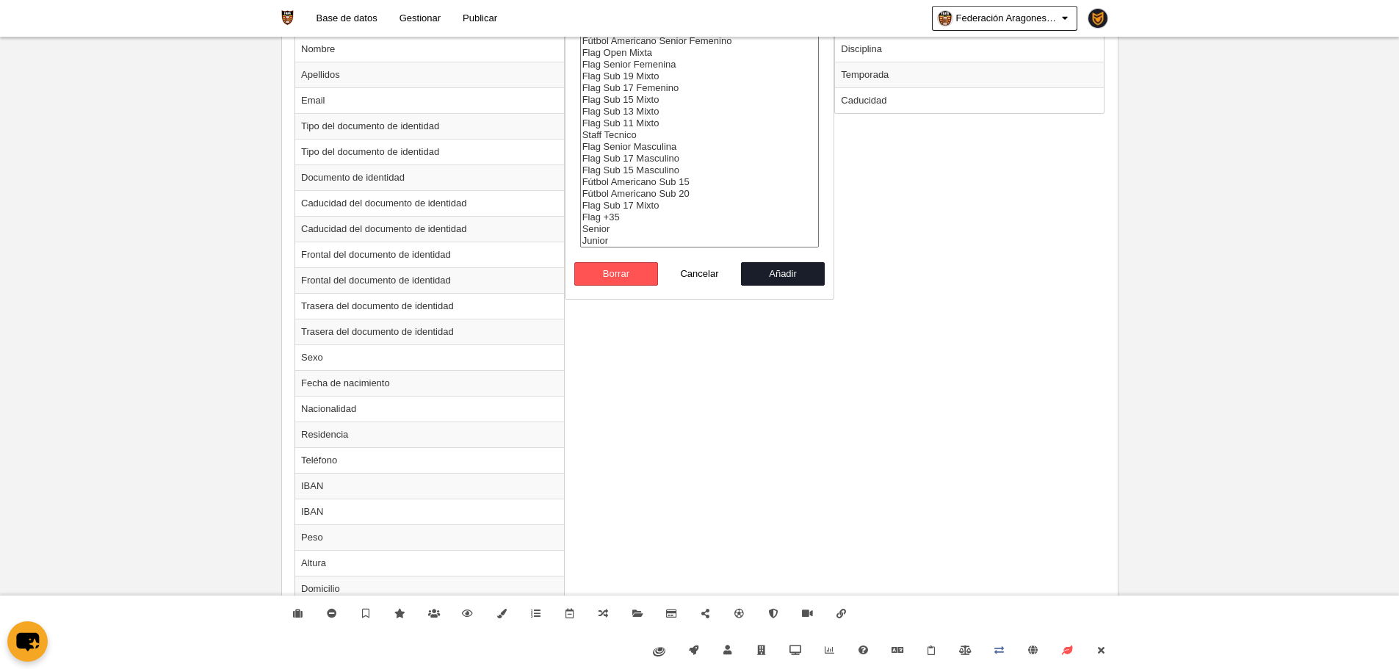
select select "15678"
click at [647, 109] on select "Fútbol Americano Senior Masculino Fútbol Americano Sub 19 Fútbol Americano Sub …" at bounding box center [699, 123] width 239 height 248
click at [796, 265] on button "Añadir" at bounding box center [783, 274] width 84 height 24
radio input "false"
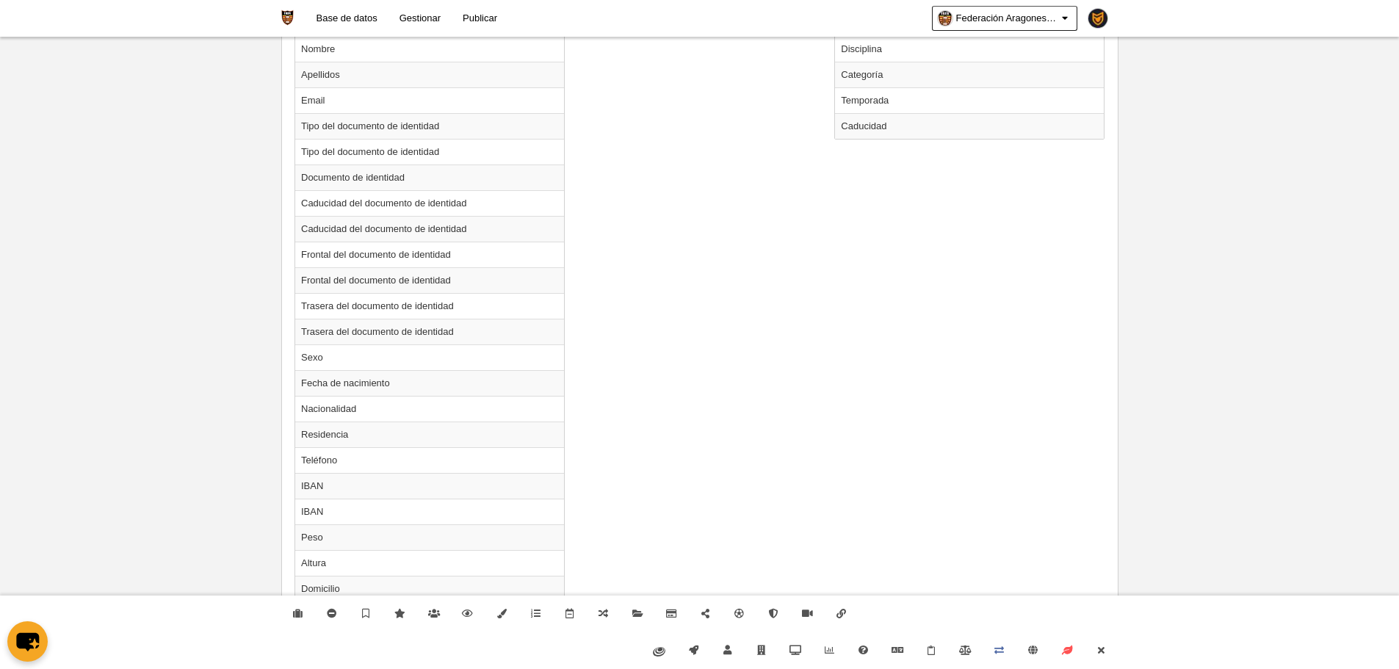
scroll to position [1212, 0]
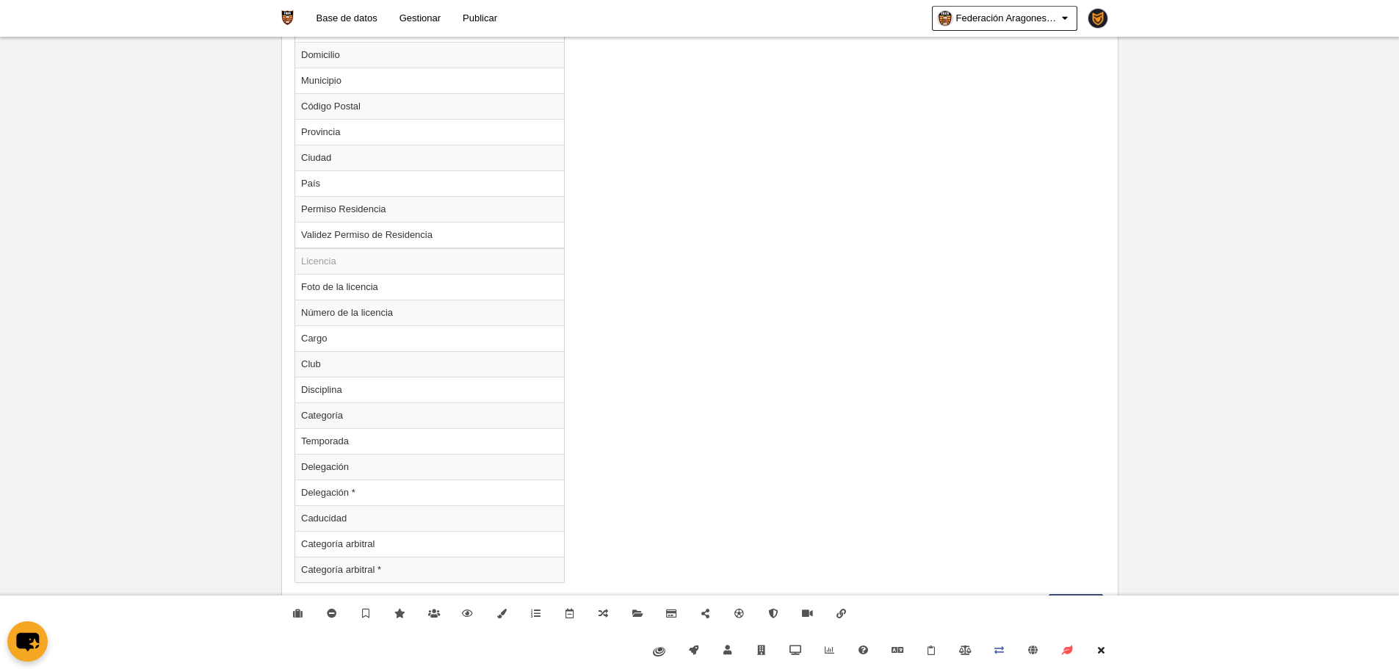
click at [1104, 647] on icon at bounding box center [1101, 651] width 12 height 10
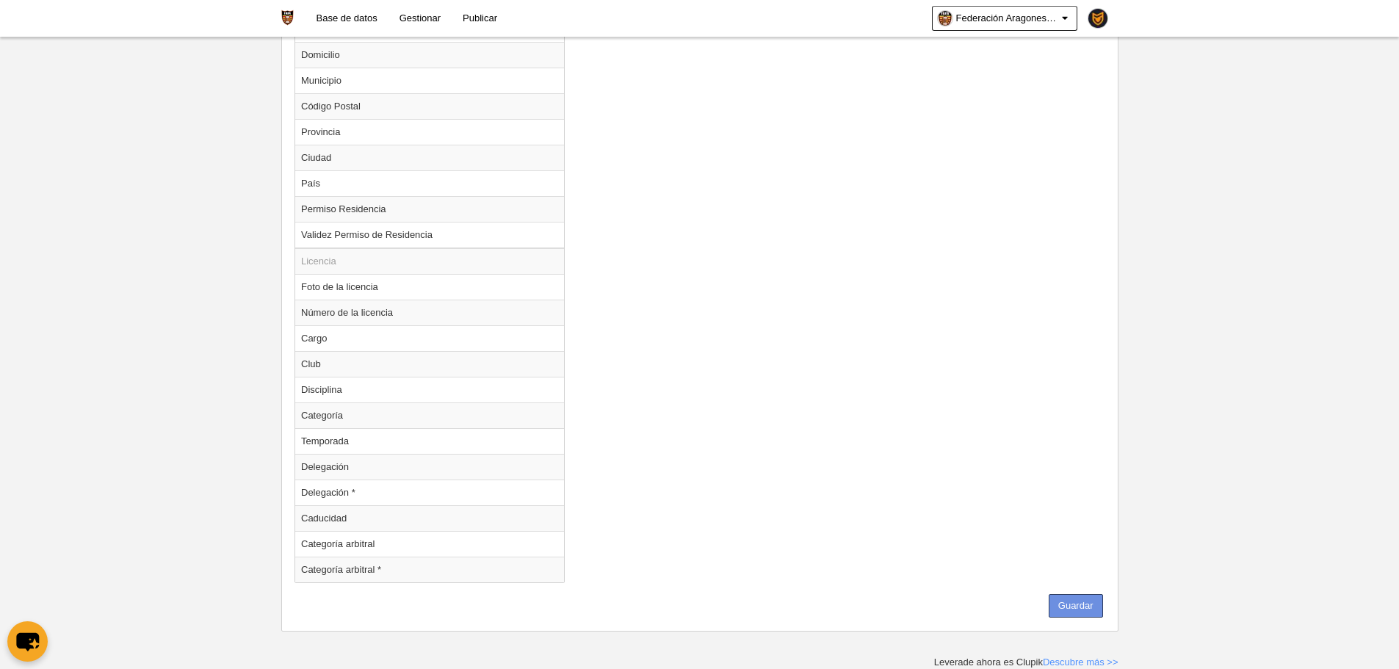
click at [1065, 609] on button "Guardar" at bounding box center [1076, 606] width 54 height 24
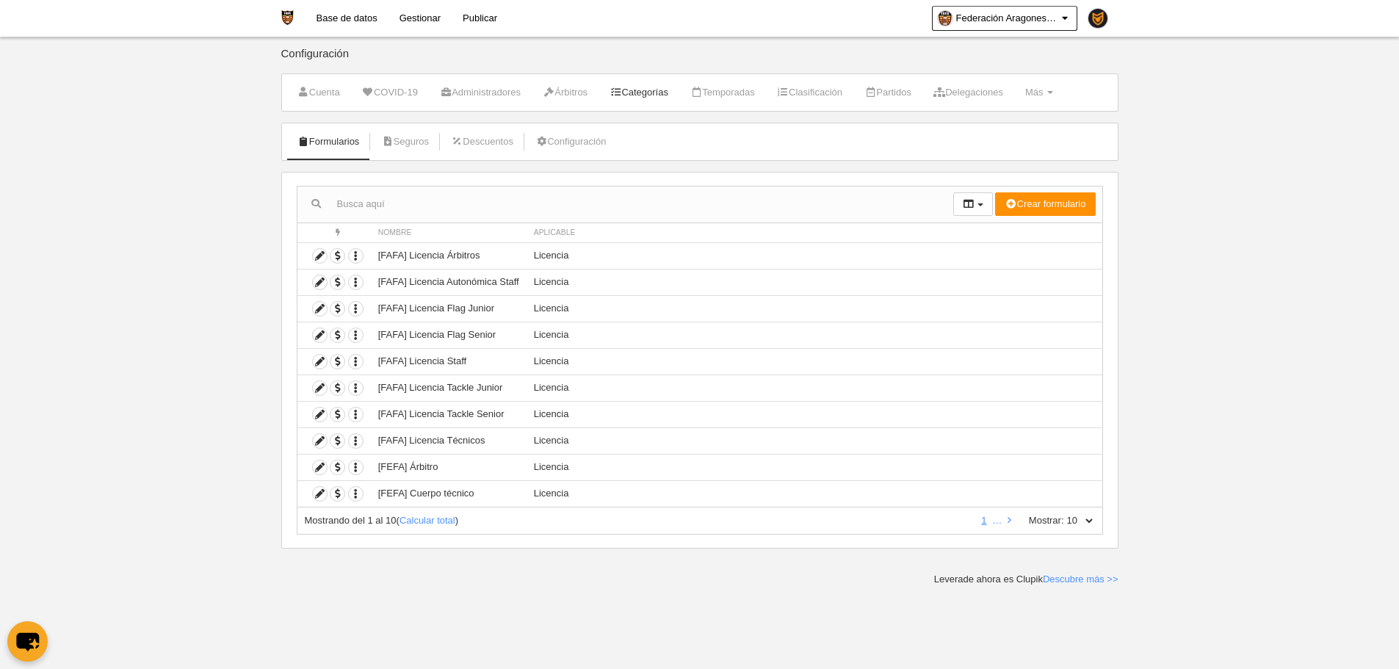
click at [671, 97] on link "Categorías" at bounding box center [639, 93] width 75 height 22
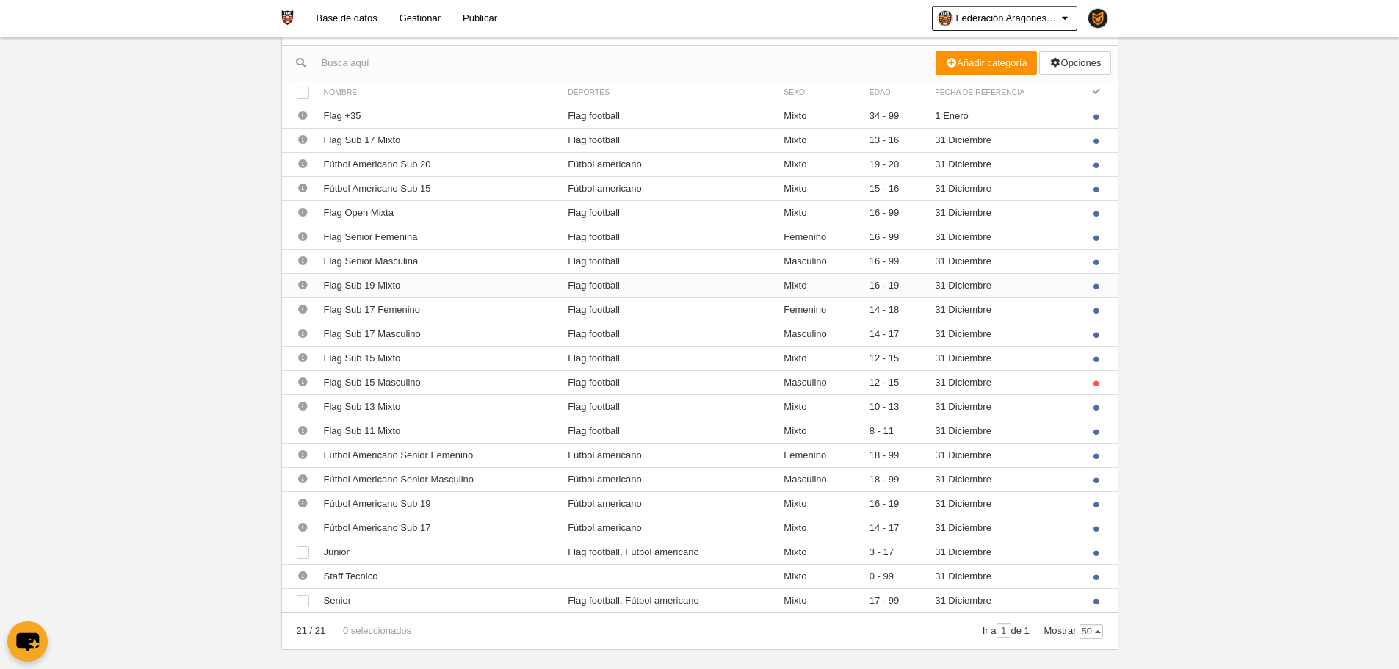
scroll to position [84, 0]
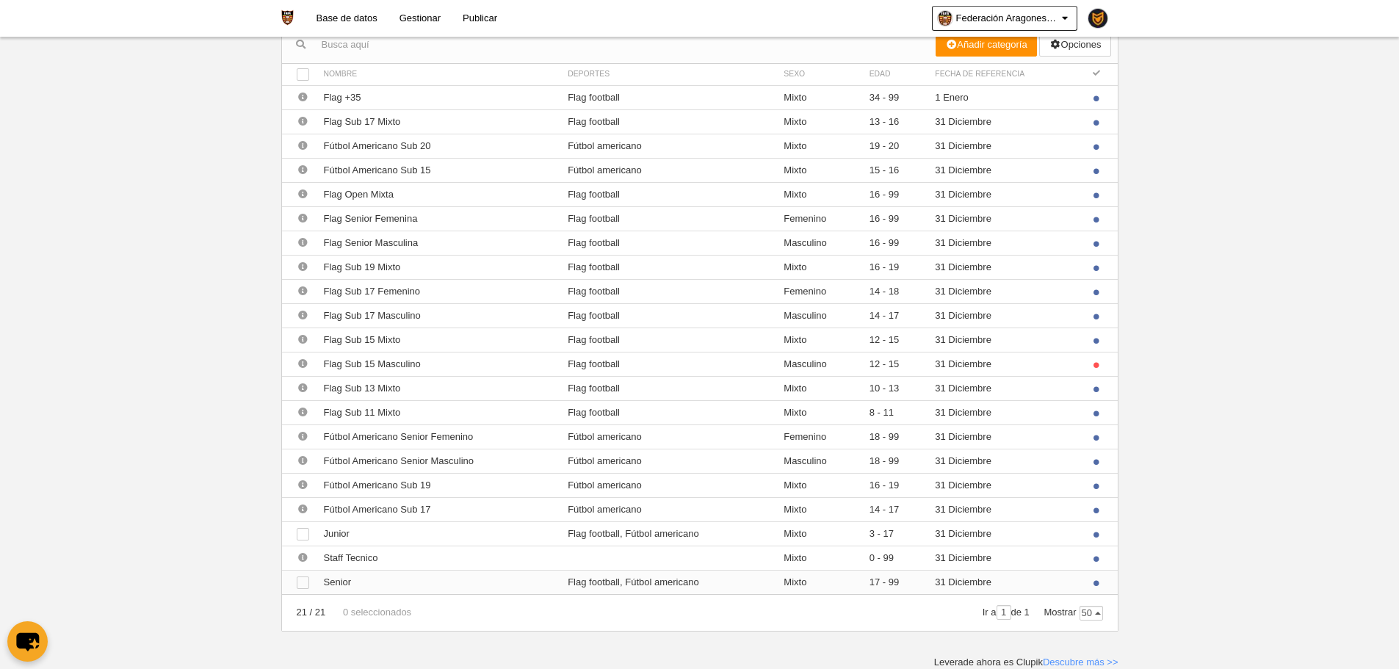
click at [504, 585] on td "Ver Senior" at bounding box center [439, 582] width 245 height 24
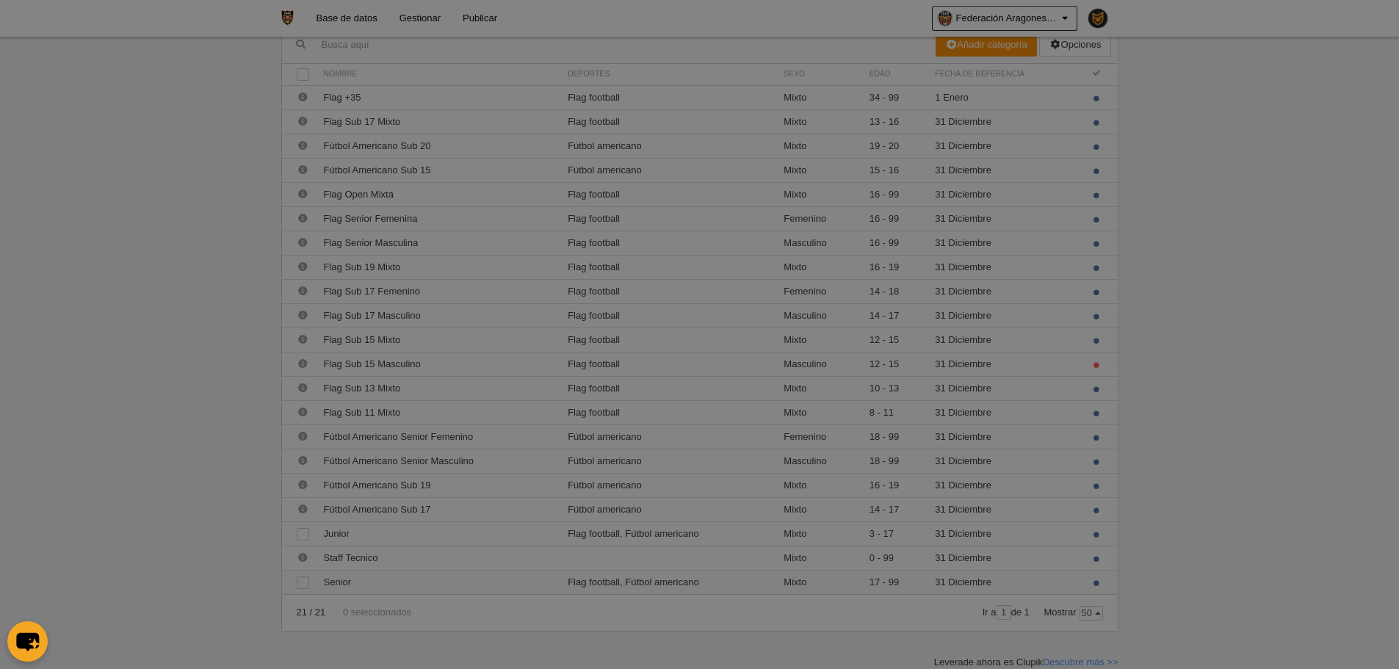
scroll to position [0, 0]
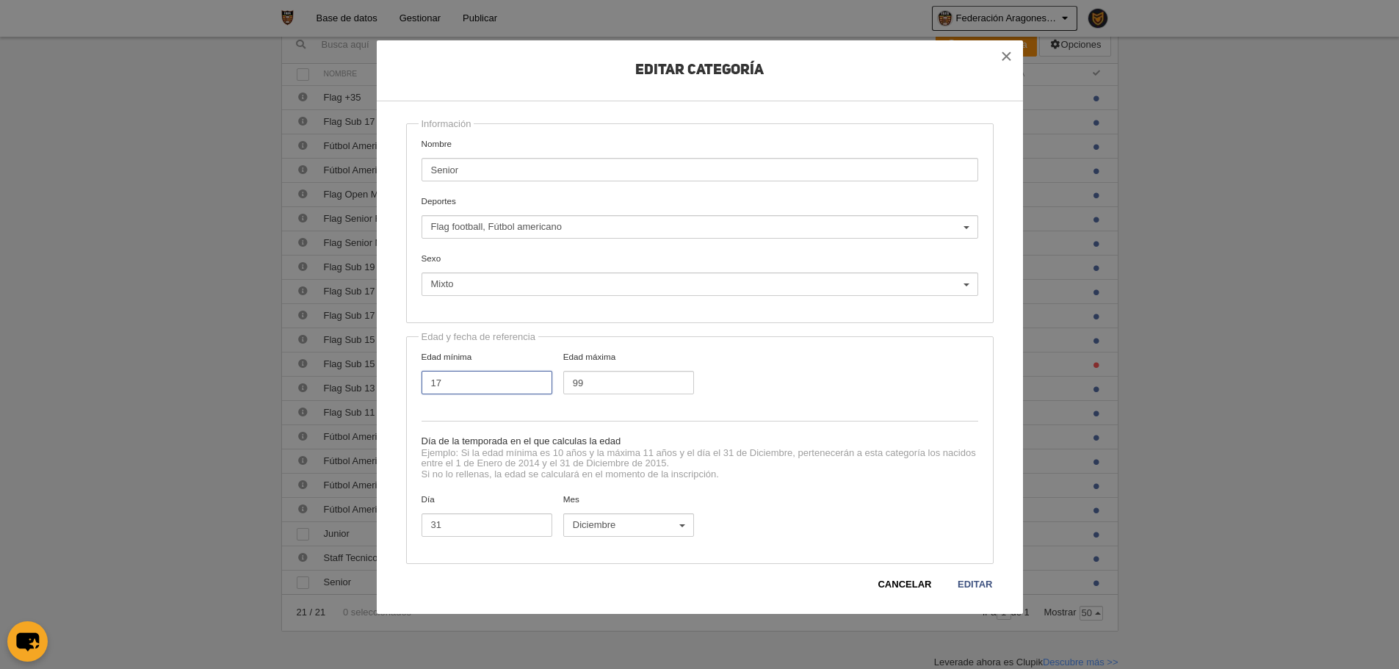
drag, startPoint x: 461, startPoint y: 386, endPoint x: 366, endPoint y: 368, distance: 96.5
click at [366, 368] on div "Editar Categoría Información Nombre Senior Deportes Flag football Fútbol americ…" at bounding box center [699, 334] width 1399 height 669
drag, startPoint x: 640, startPoint y: 380, endPoint x: 442, endPoint y: 345, distance: 200.6
click at [442, 345] on div "Edad y fecha de referencia Edad mínima 17 Edad máxima 99 Día de la temporada en…" at bounding box center [700, 450] width 588 height 228
click at [996, 56] on button "×" at bounding box center [1007, 56] width 32 height 32
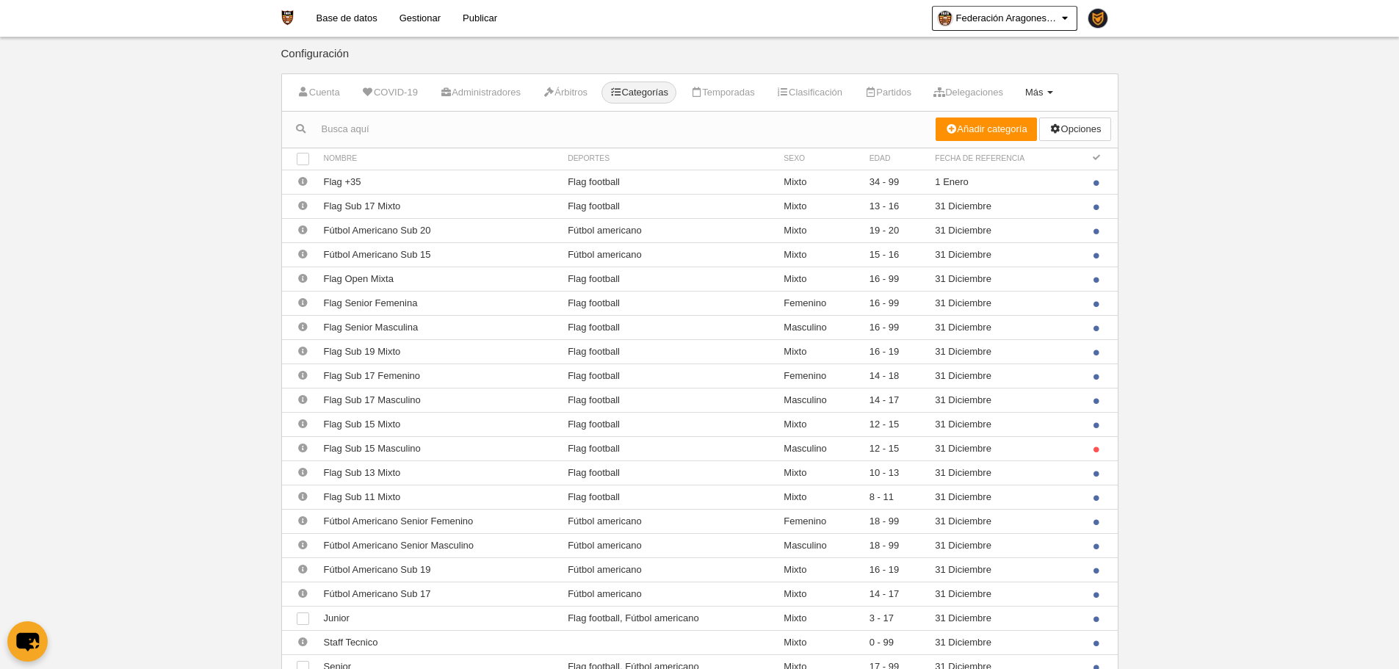
click at [1044, 90] on span "Más" at bounding box center [1034, 92] width 18 height 11
click at [1053, 147] on link "Formularios" at bounding box center [992, 152] width 137 height 24
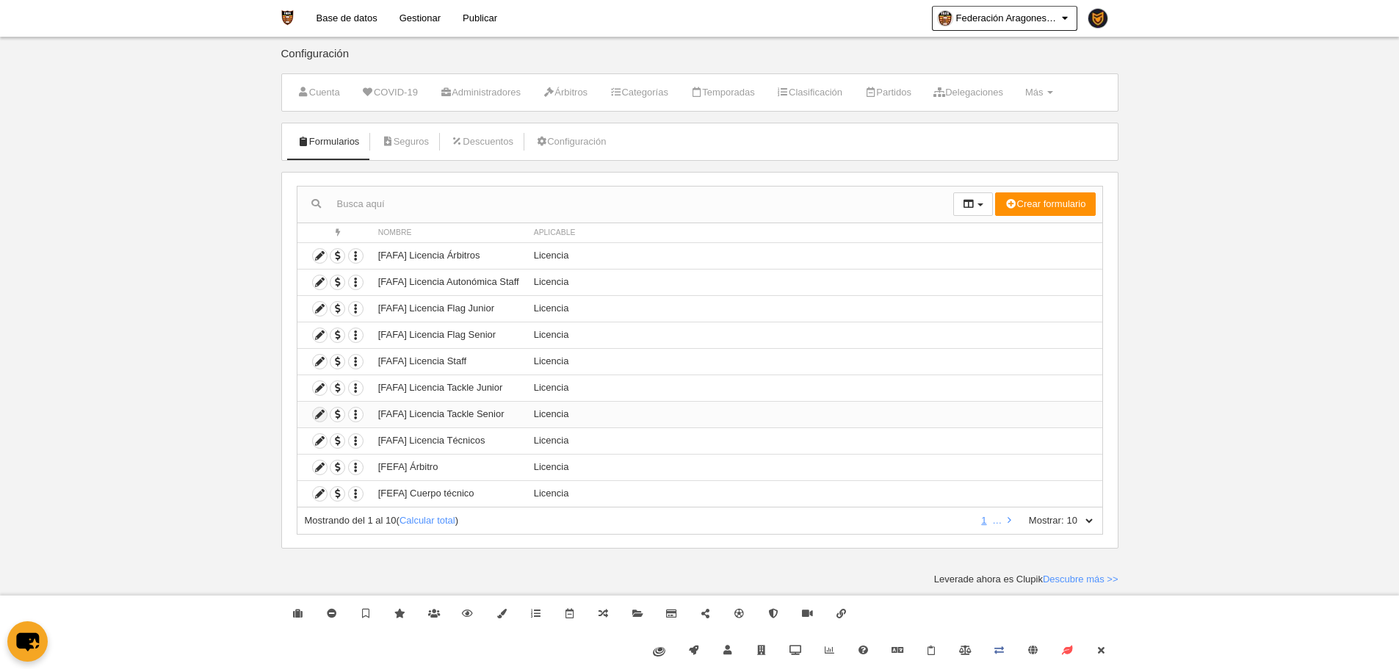
click at [320, 418] on icon at bounding box center [320, 415] width 14 height 14
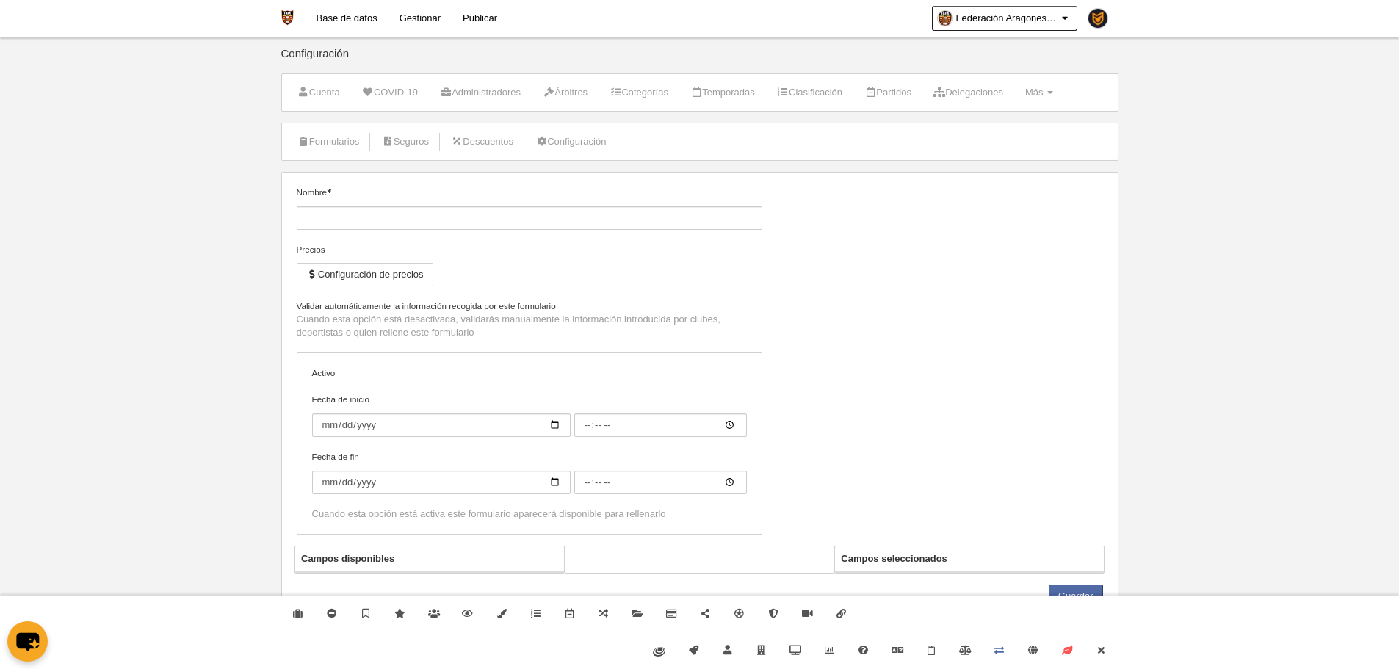
type input "[FAFA] Licencia Tackle Senior"
checkbox input "true"
select select "selected"
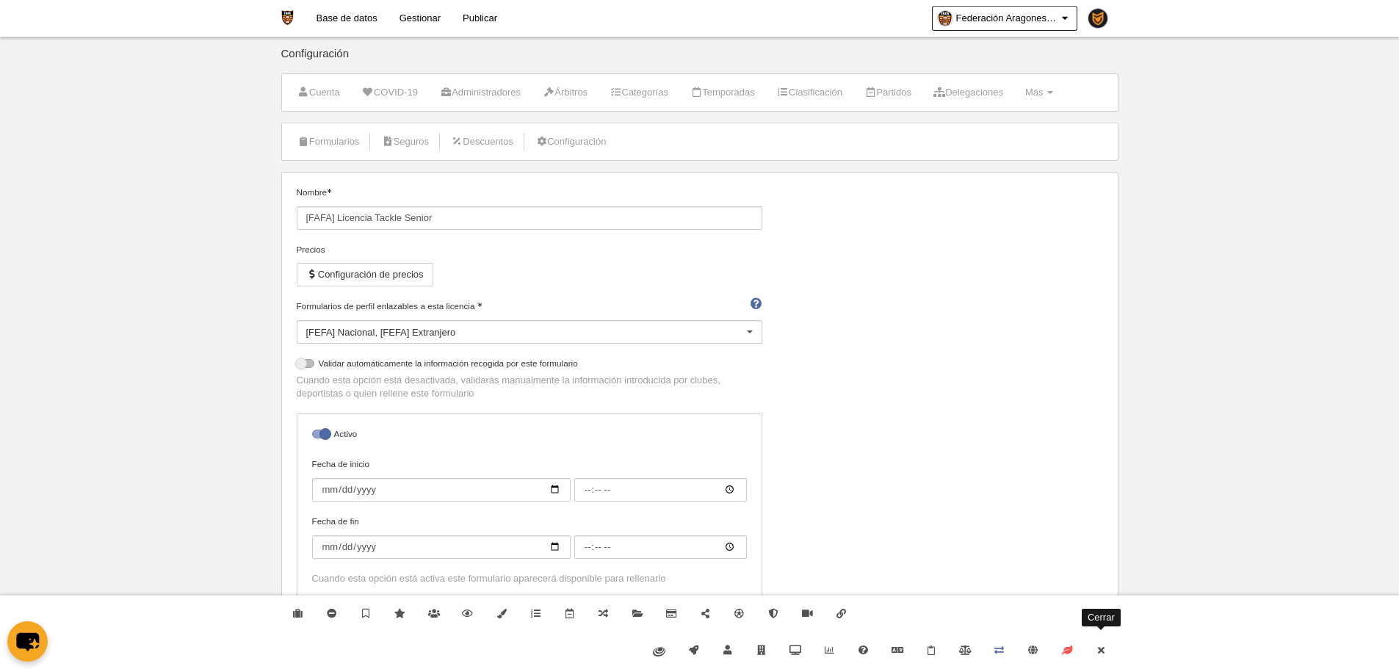
click at [1113, 649] on link "Cerrar" at bounding box center [1101, 650] width 34 height 37
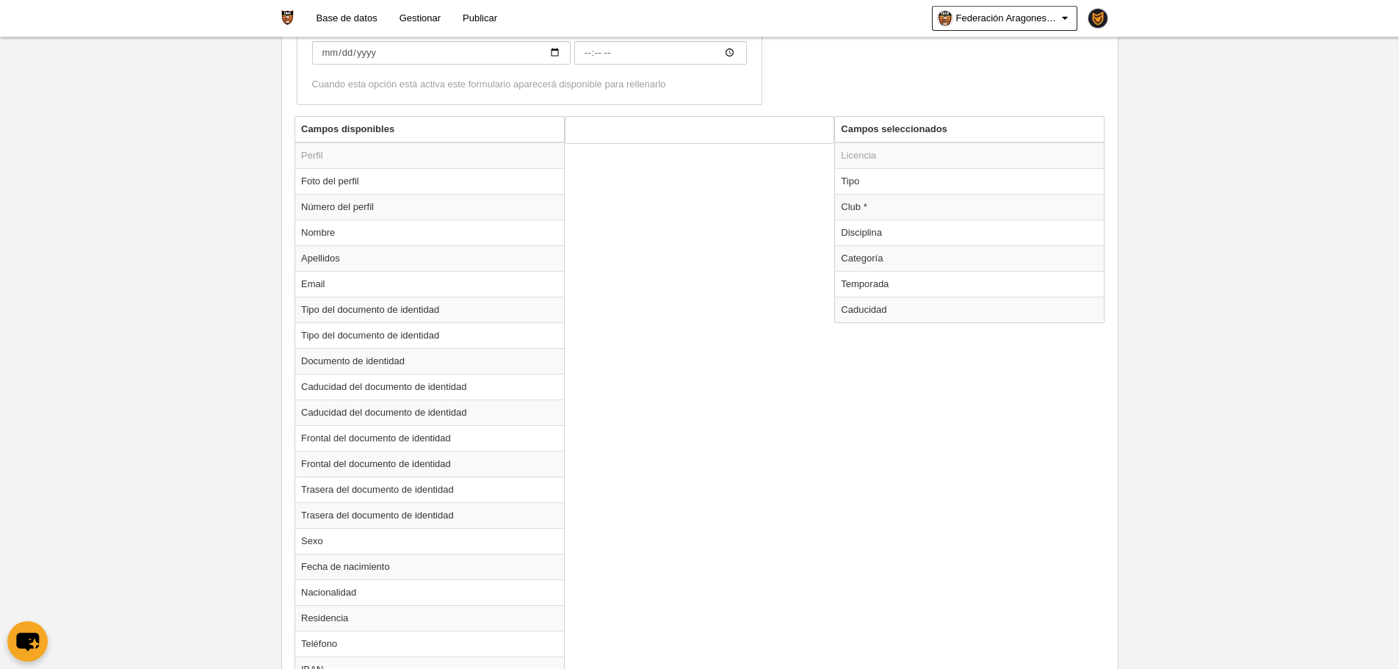
scroll to position [496, 0]
click at [879, 255] on td "Categoría" at bounding box center [969, 257] width 269 height 26
radio input "true"
select select "15678"
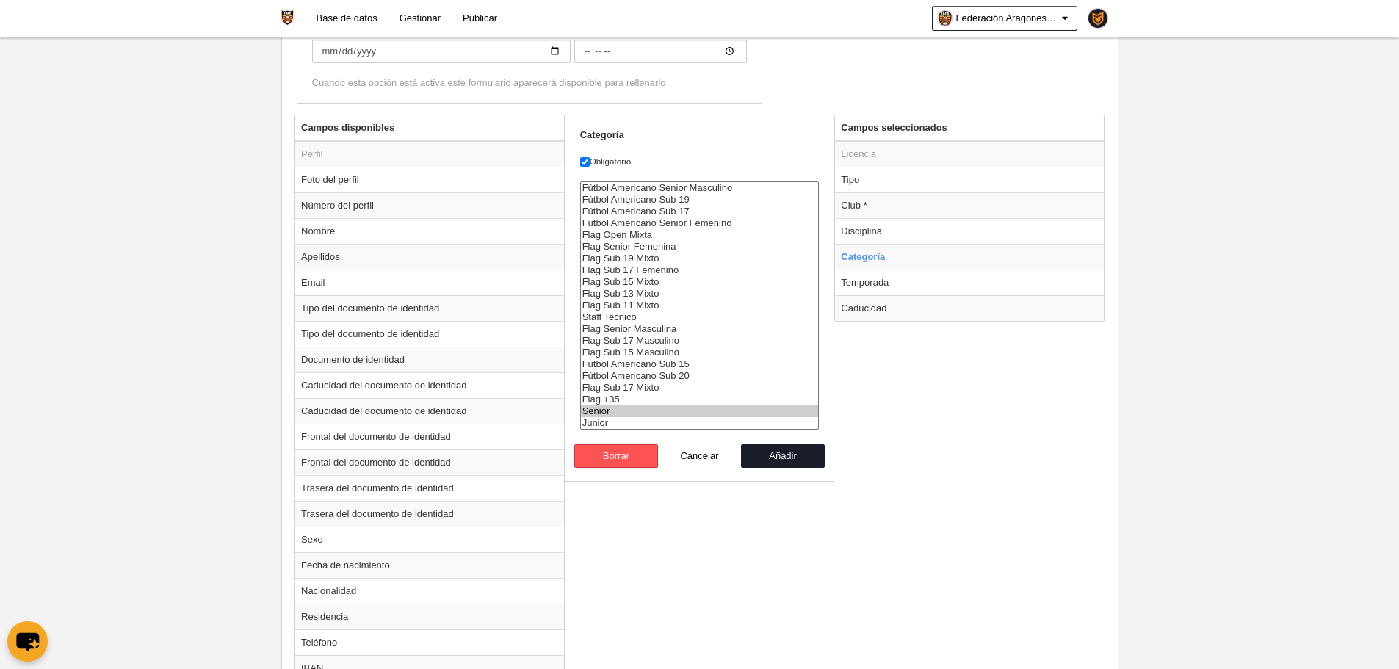
select select
click at [610, 413] on option "Senior" at bounding box center [700, 411] width 238 height 12
click at [775, 455] on button "Añadir" at bounding box center [783, 456] width 84 height 24
radio input "false"
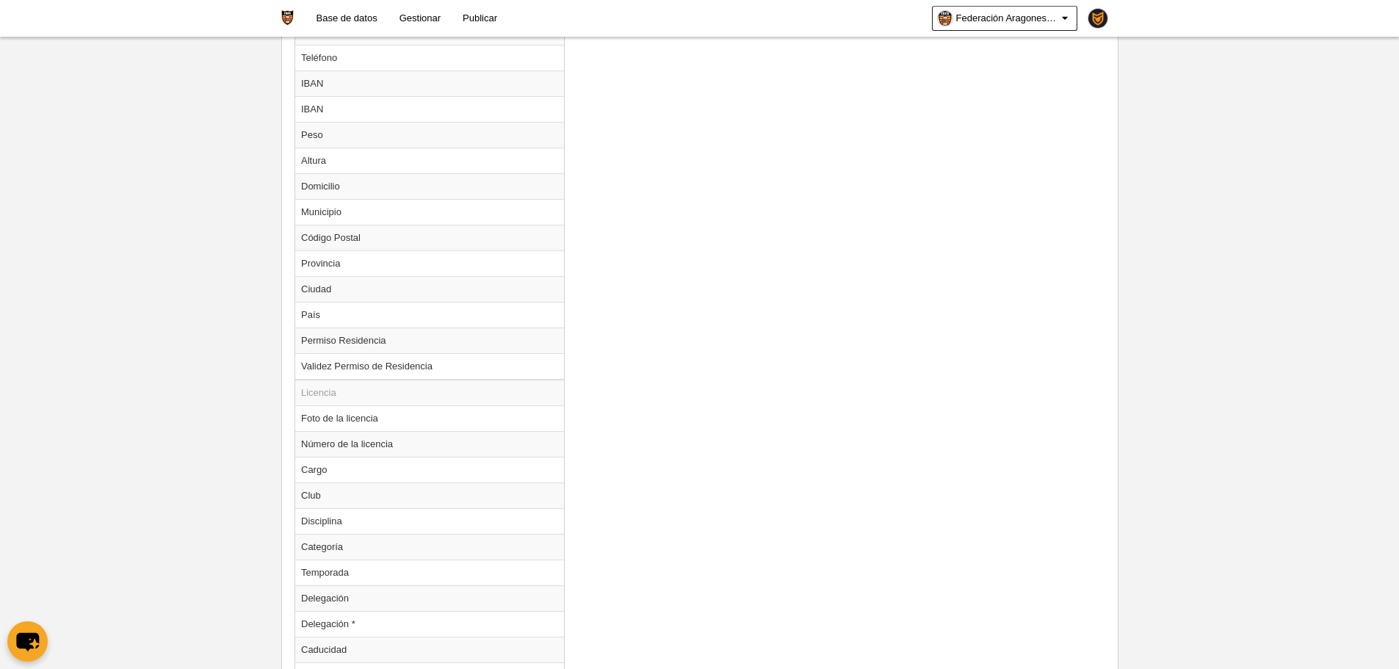
scroll to position [1212, 0]
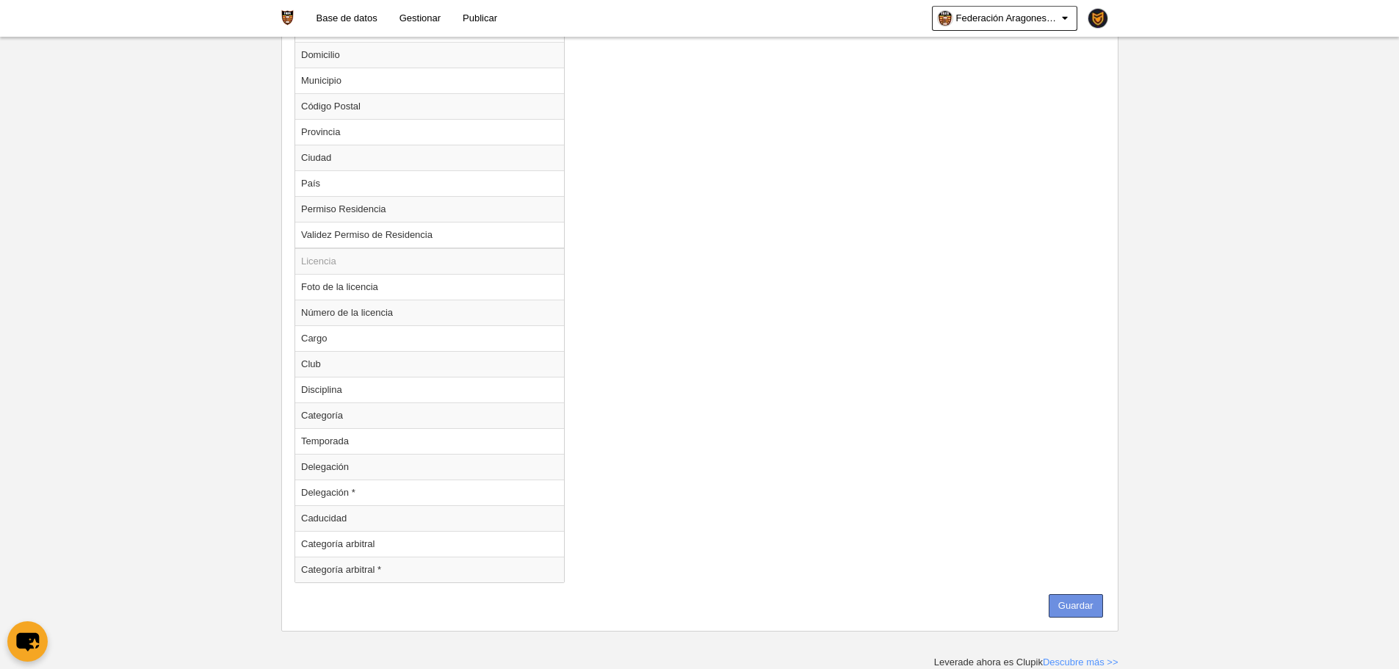
click at [1063, 603] on button "Guardar" at bounding box center [1076, 606] width 54 height 24
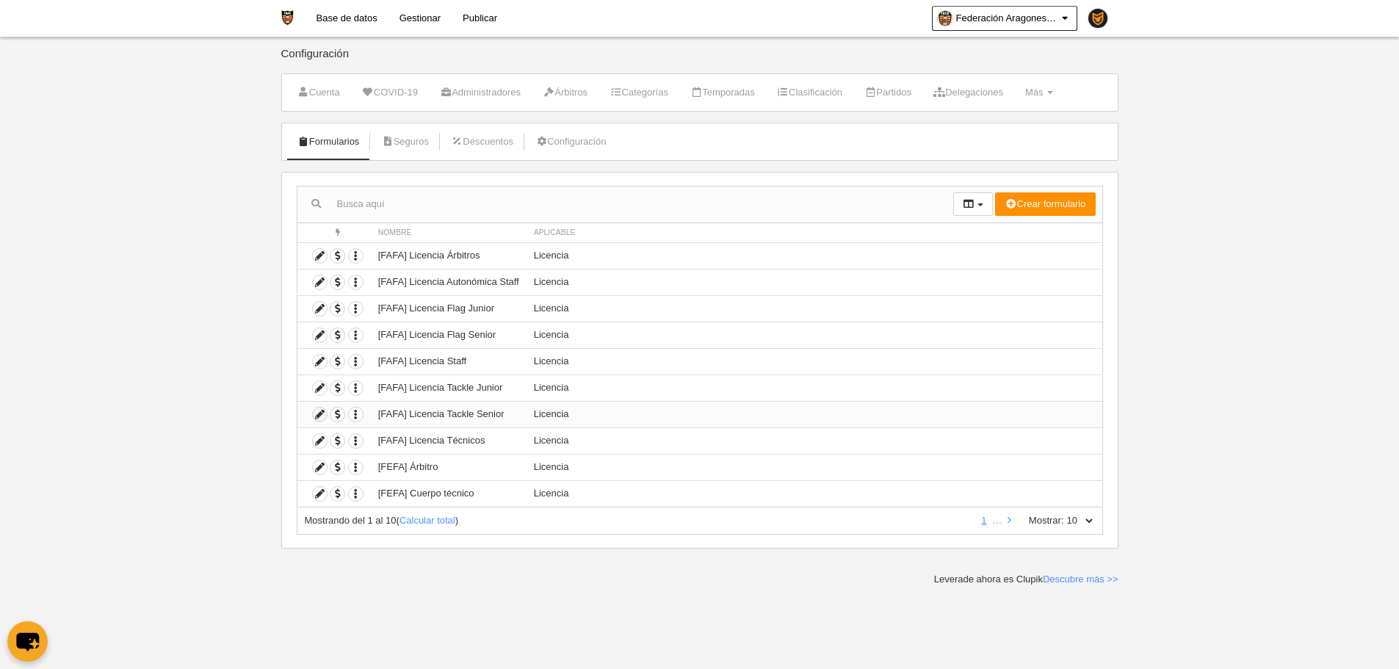
click at [322, 414] on icon at bounding box center [320, 415] width 14 height 14
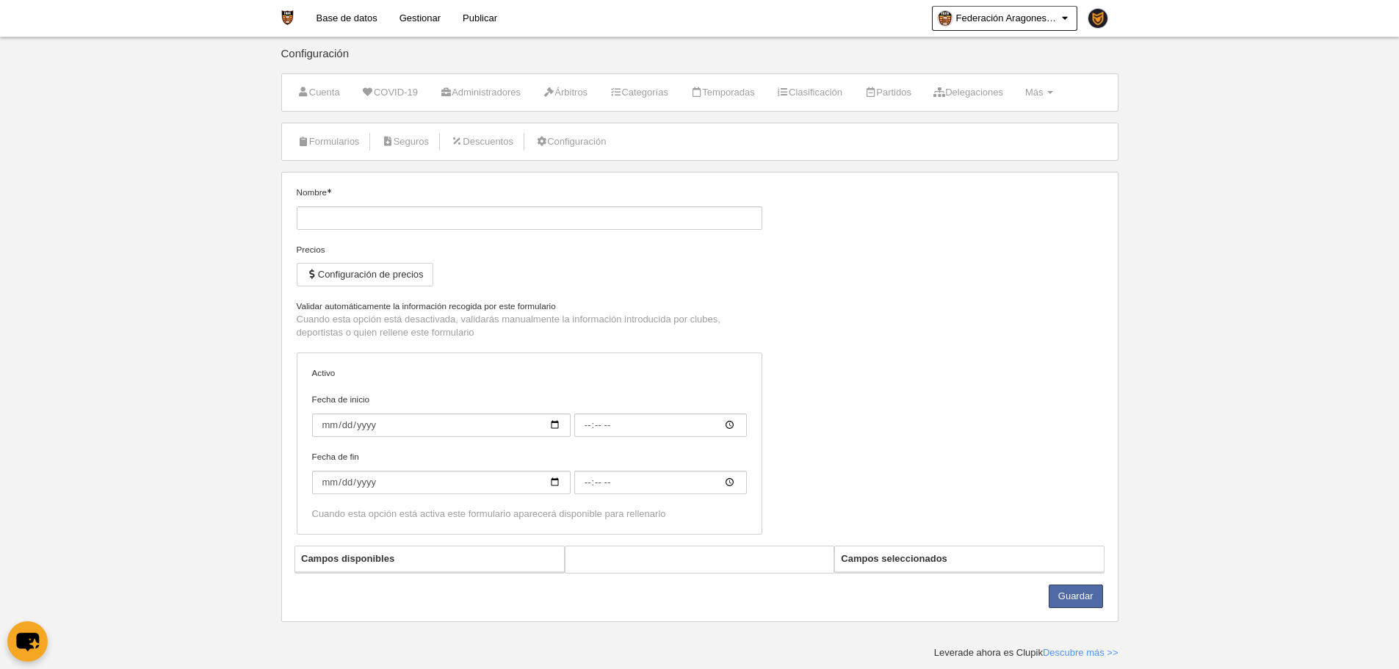
type input "[FAFA] Licencia Tackle Senior"
checkbox input "true"
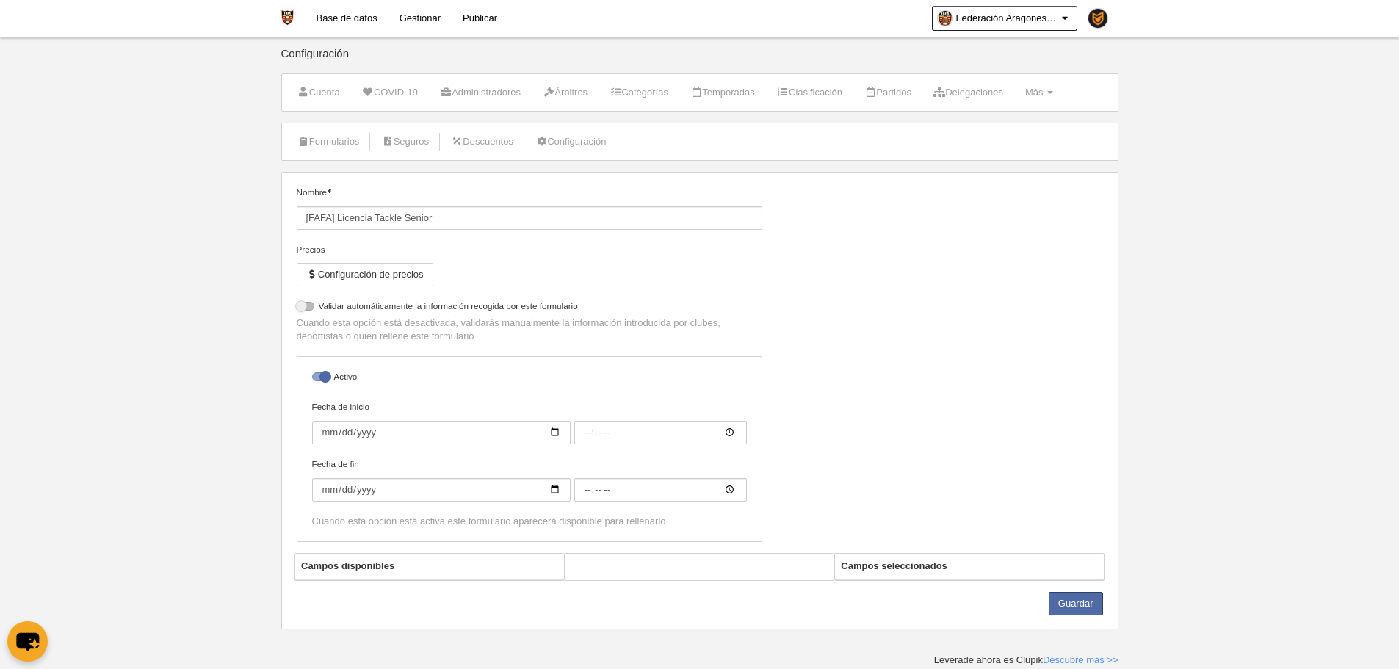
select select "selected"
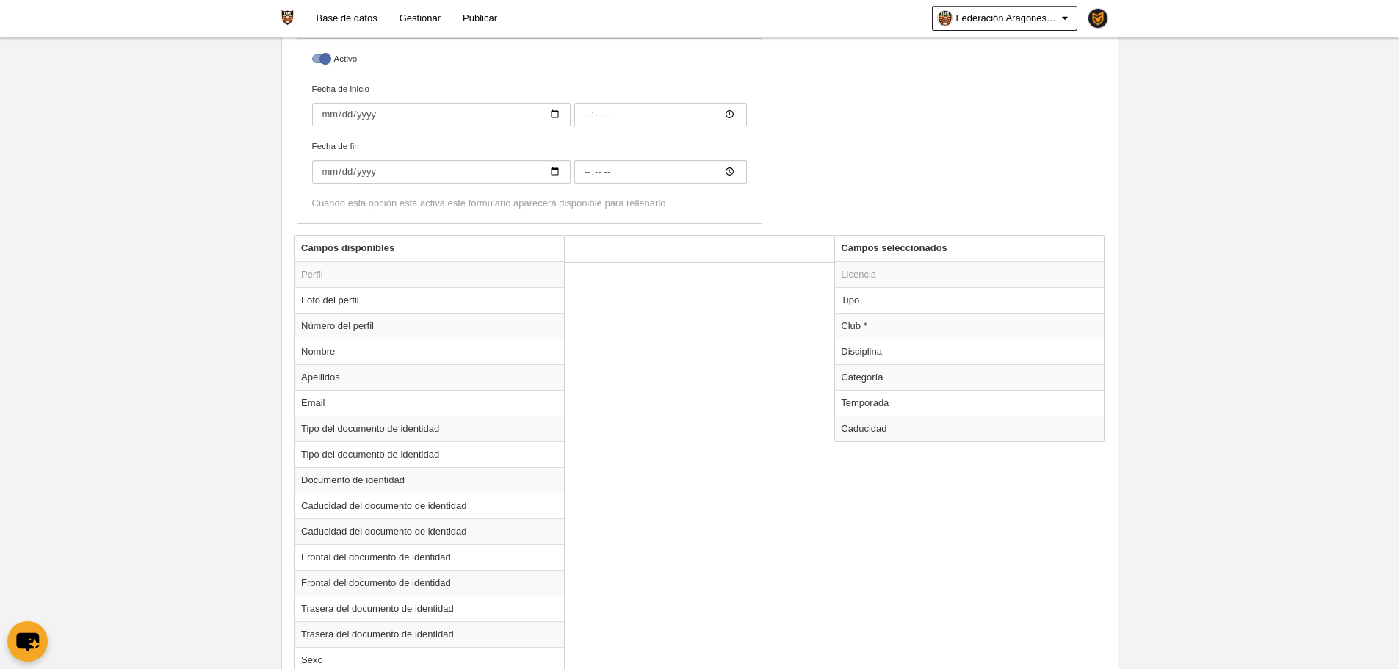
scroll to position [422, 0]
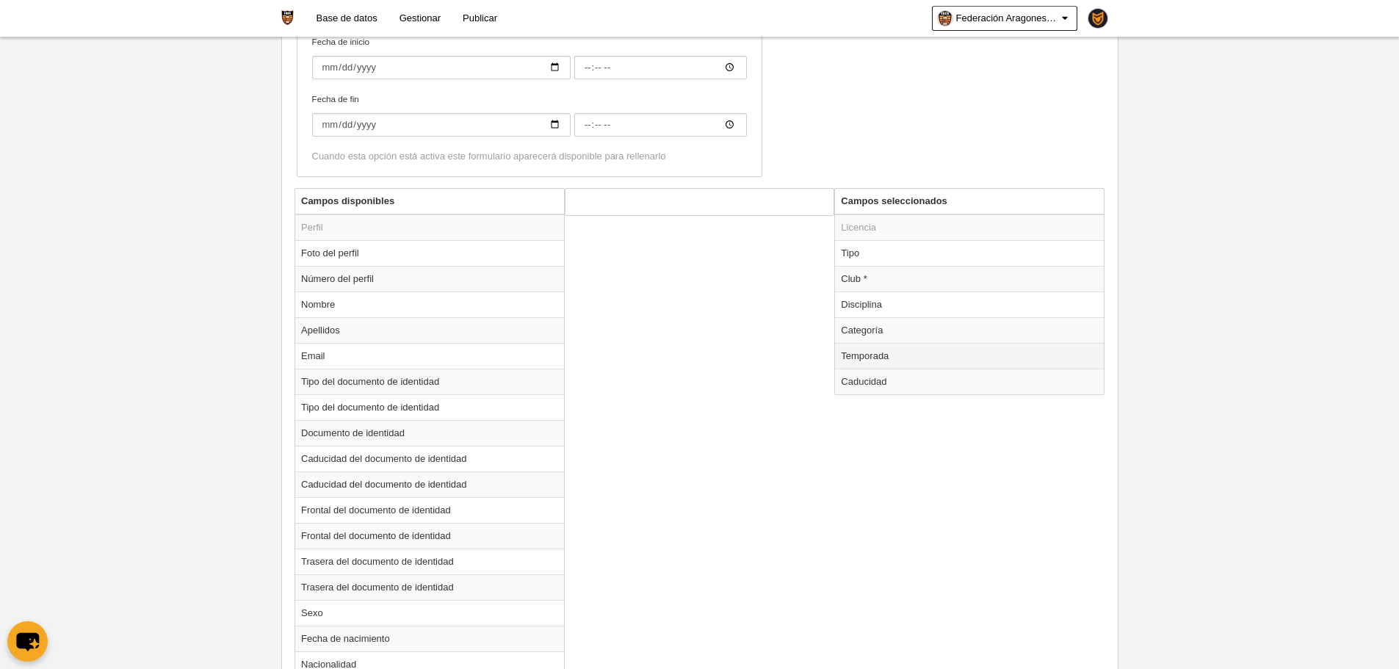
click at [891, 344] on td "Temporada" at bounding box center [969, 356] width 269 height 26
radio input "true"
select select "8371"
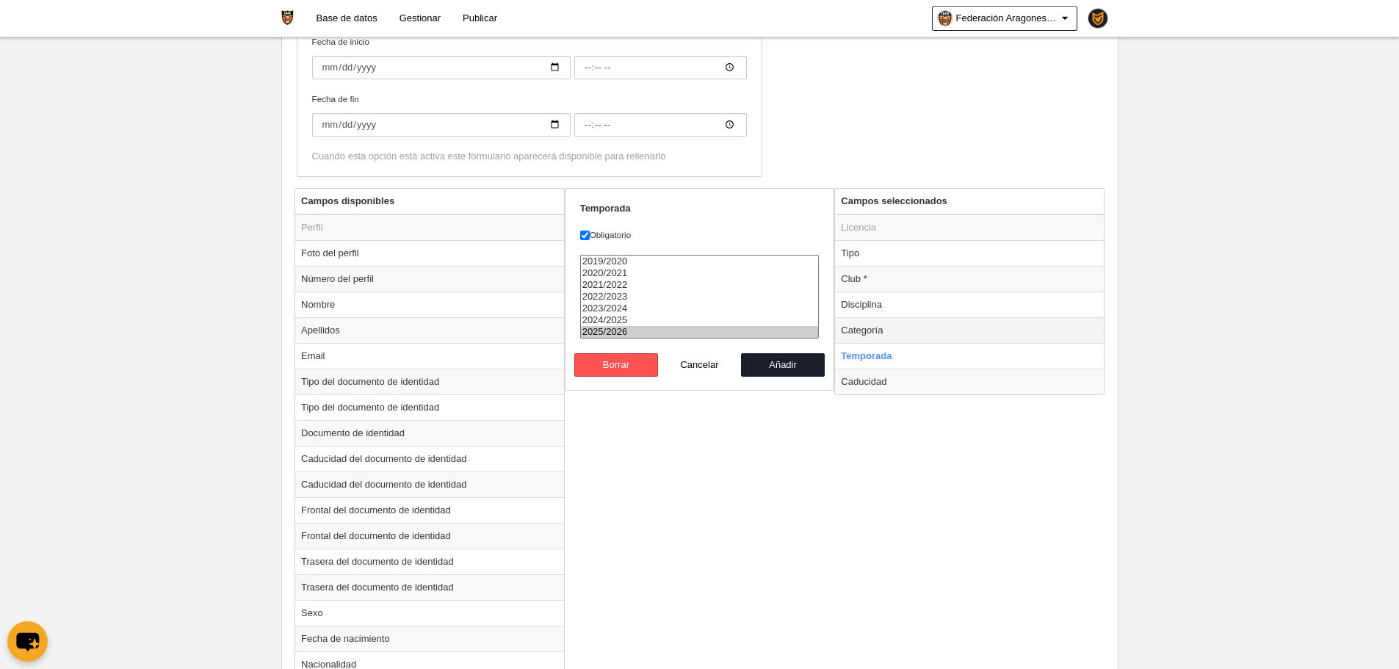
click at [879, 339] on td "Categoría" at bounding box center [969, 330] width 269 height 26
radio input "true"
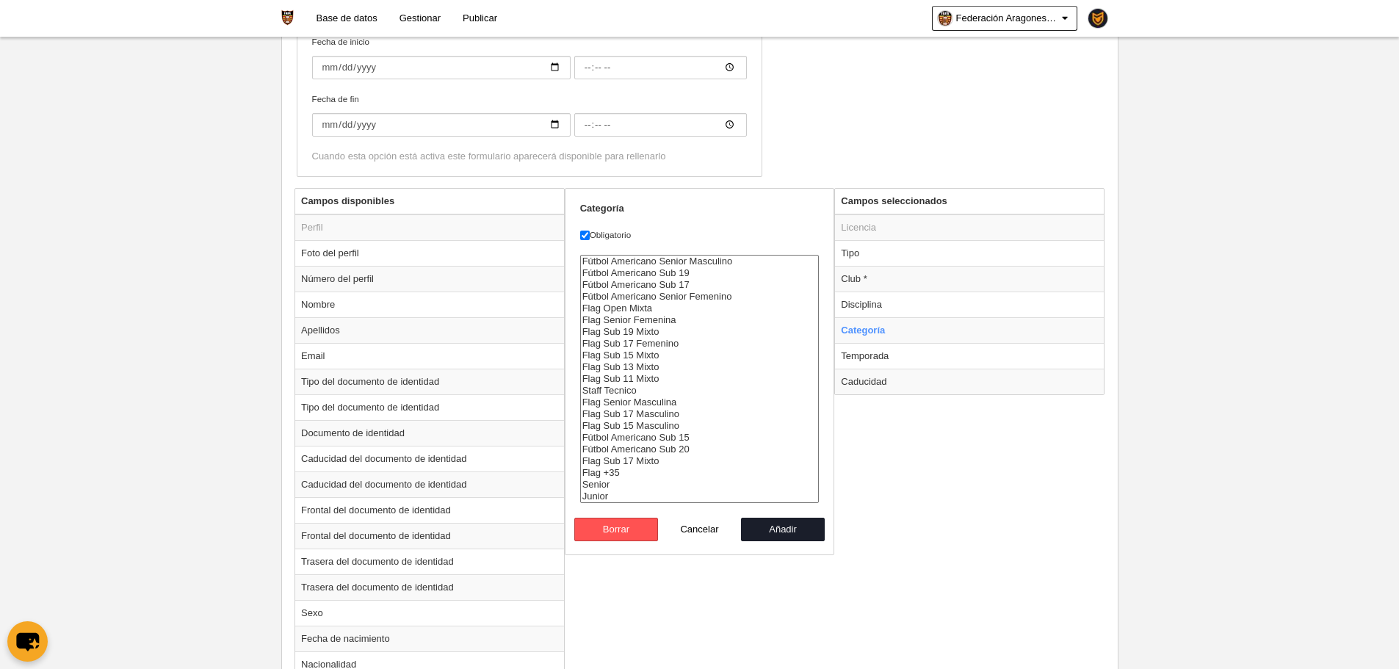
select select "15678"
click at [607, 483] on option "Senior" at bounding box center [700, 485] width 238 height 12
drag, startPoint x: 808, startPoint y: 546, endPoint x: 806, endPoint y: 538, distance: 7.7
click at [808, 545] on div "Categoría Obligatorio Fútbol Americano Senior Masculino Fútbol Americano Sub 19…" at bounding box center [700, 371] width 270 height 367
click at [806, 538] on button "Añadir" at bounding box center [783, 530] width 84 height 24
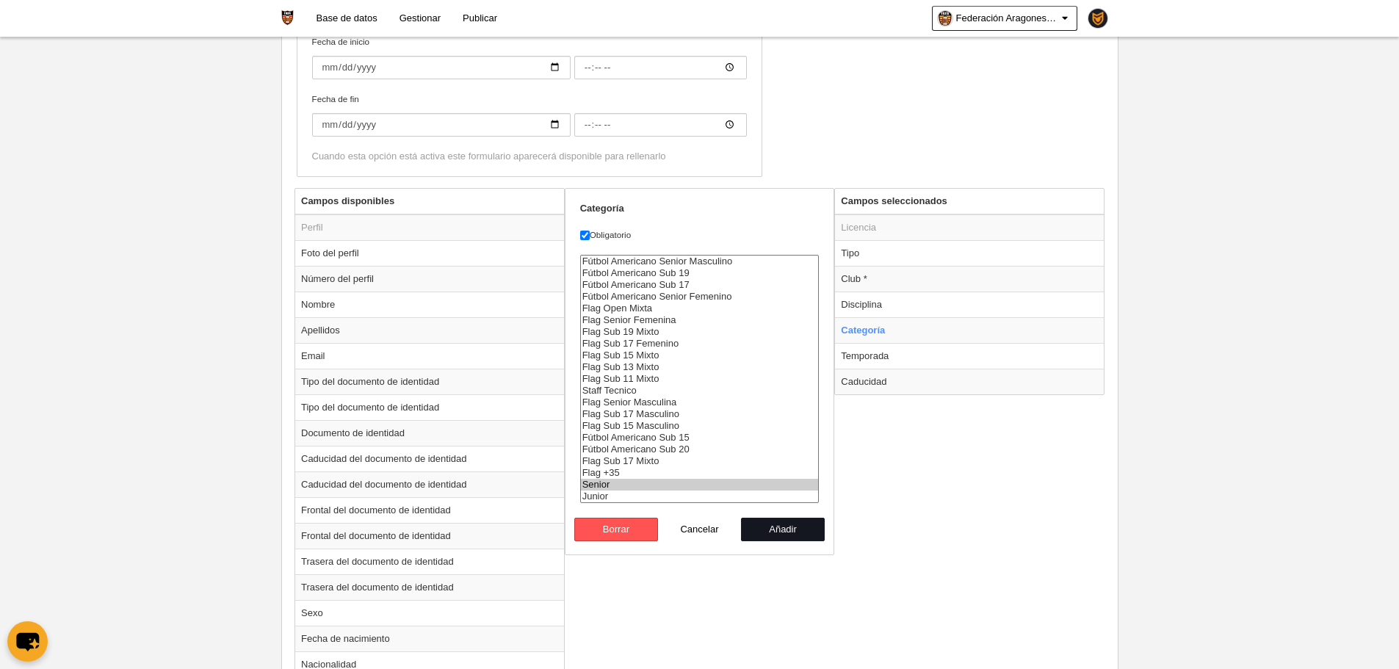
radio input "false"
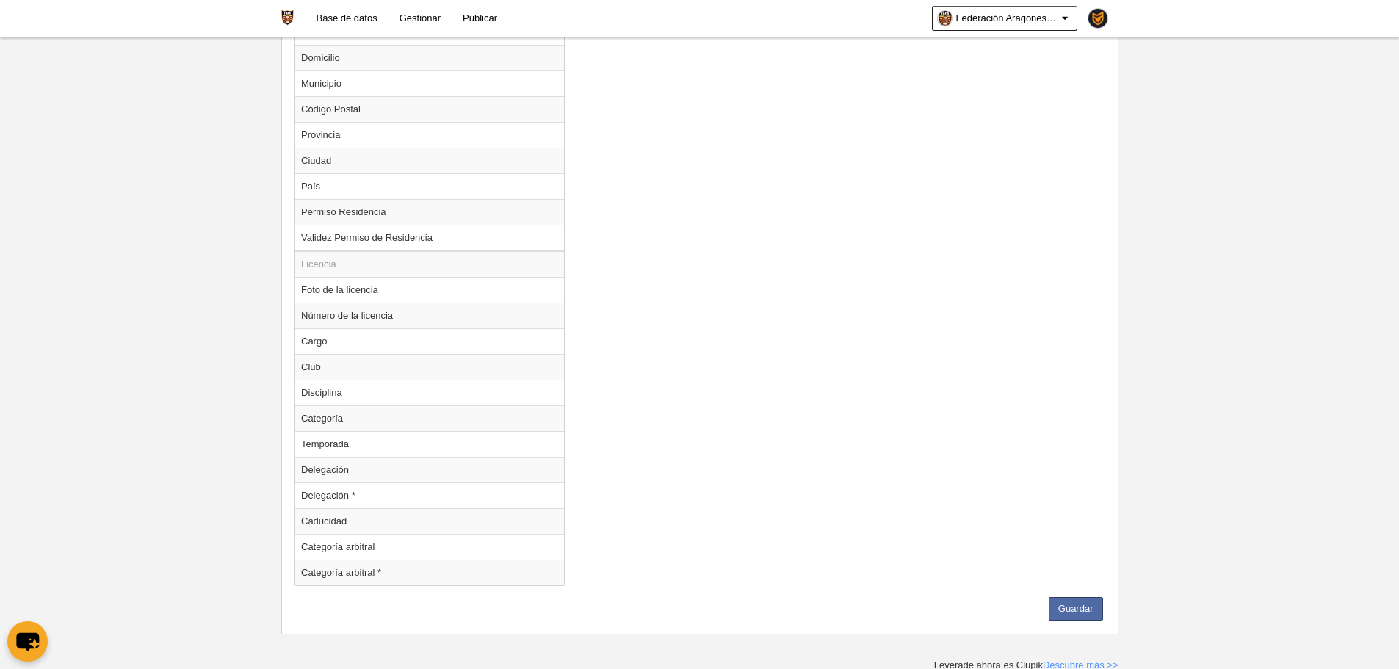
scroll to position [1212, 0]
click at [1054, 602] on button "Guardar" at bounding box center [1076, 606] width 54 height 24
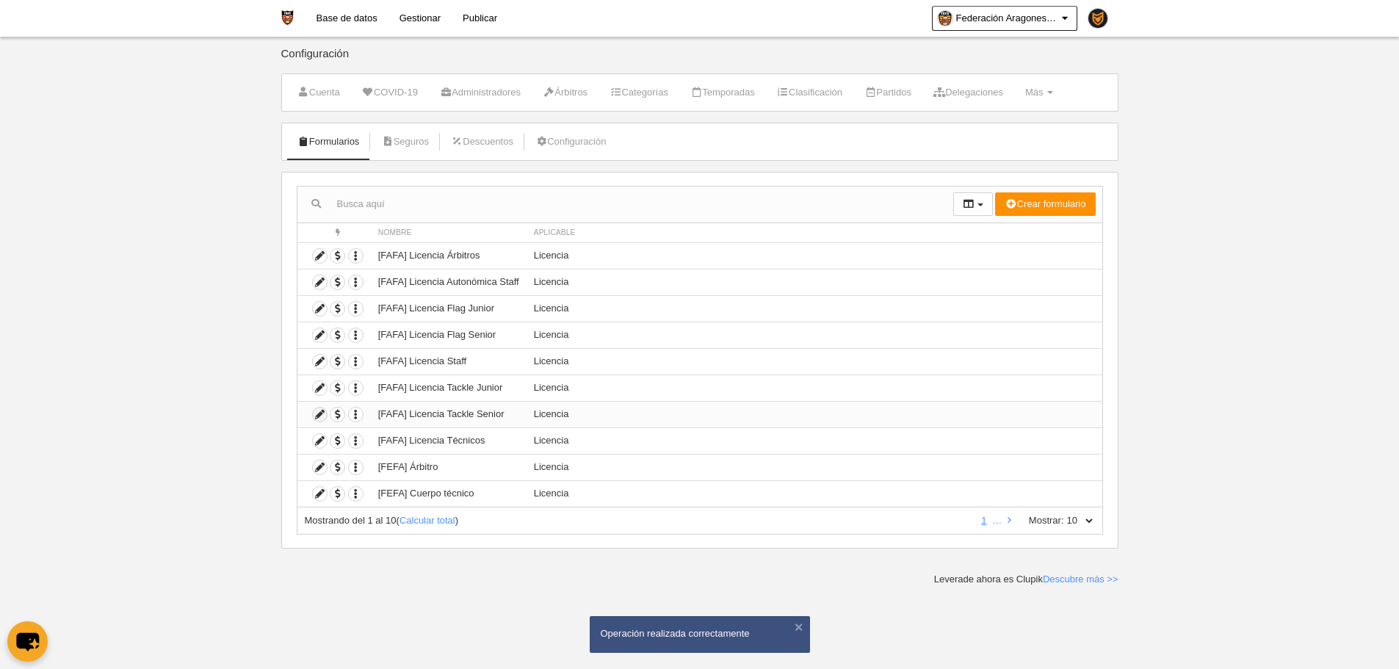
click at [318, 415] on icon at bounding box center [320, 415] width 14 height 14
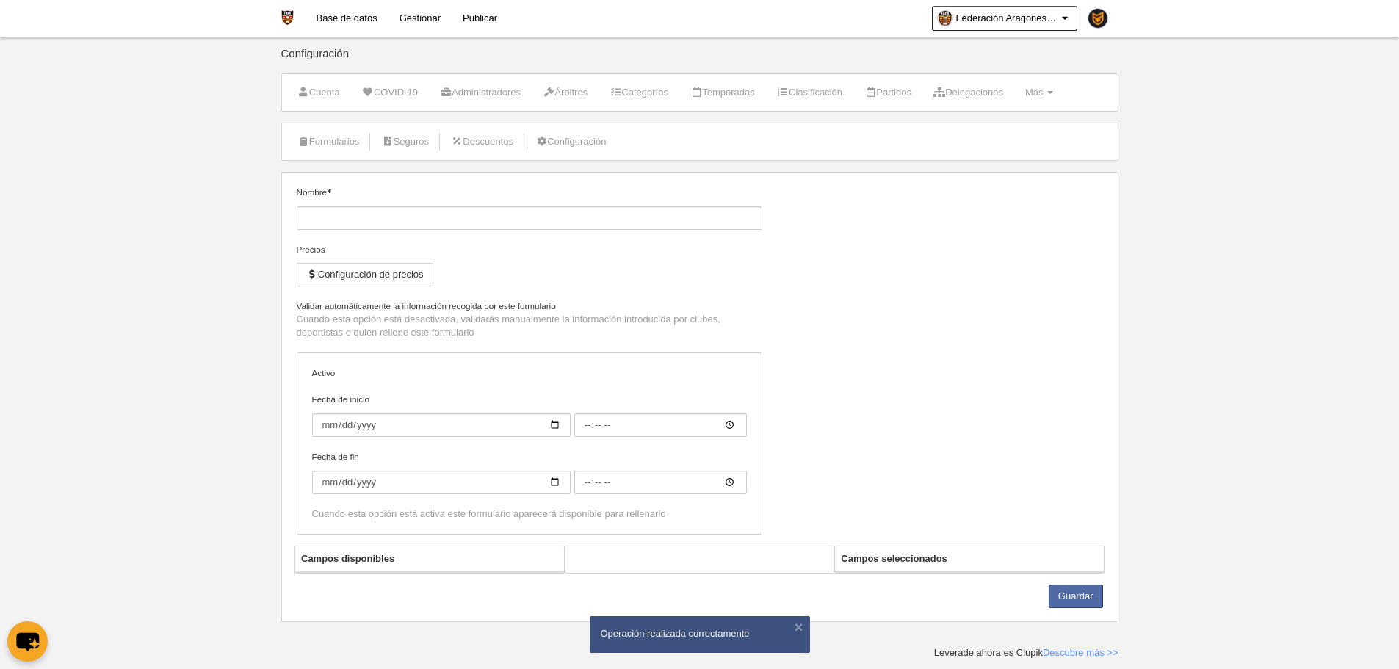
type input "[FAFA] Licencia Tackle Senior"
checkbox input "true"
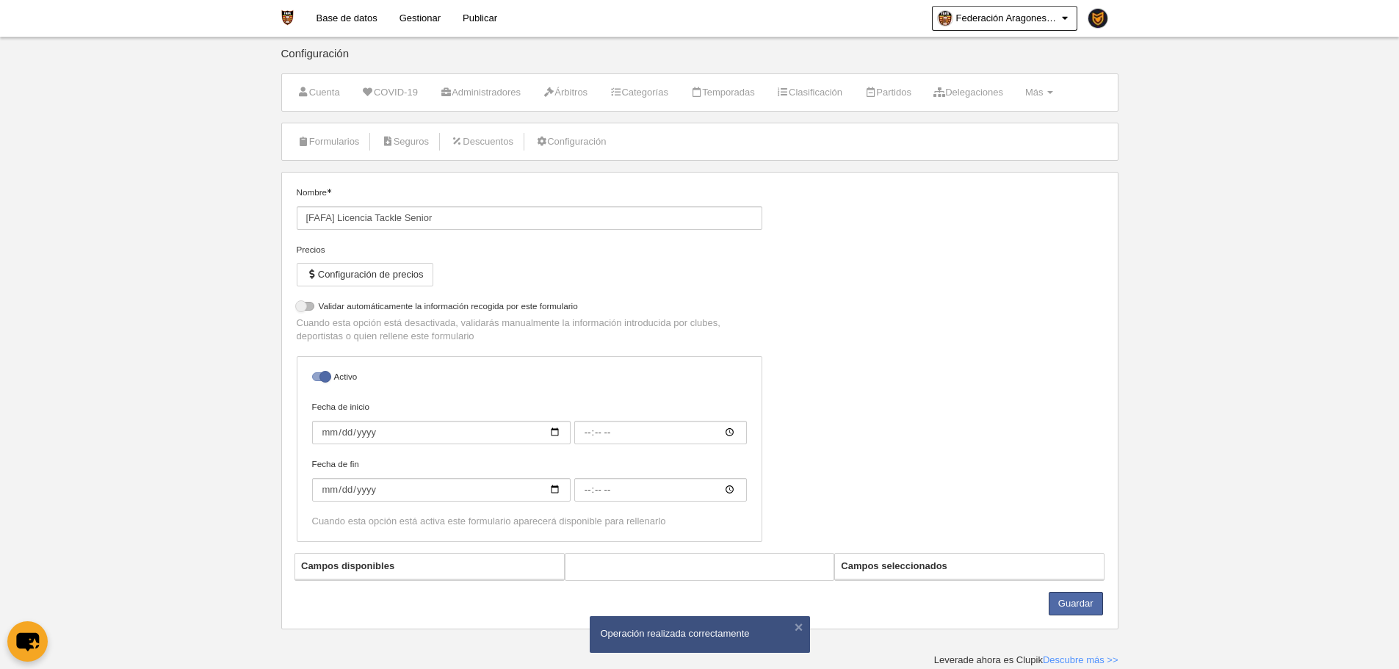
select select "selected"
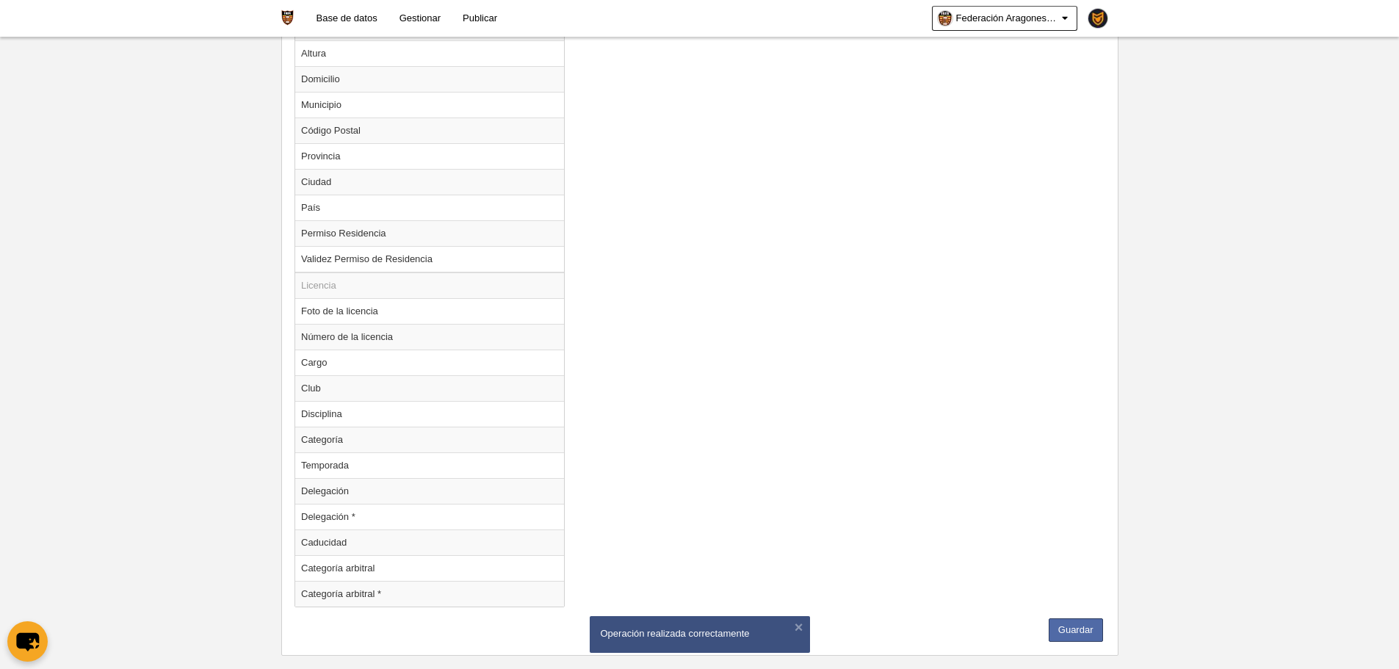
scroll to position [1212, 0]
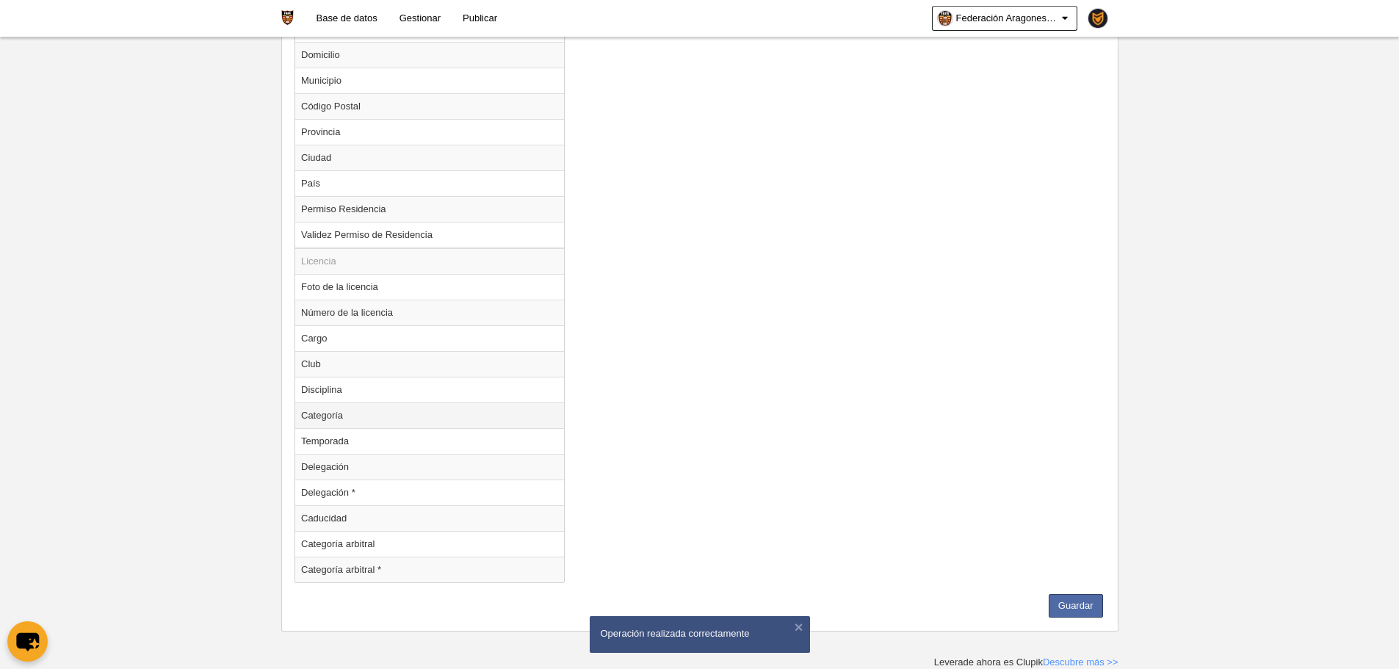
click at [366, 411] on td "Categoría" at bounding box center [429, 416] width 269 height 26
radio input "true"
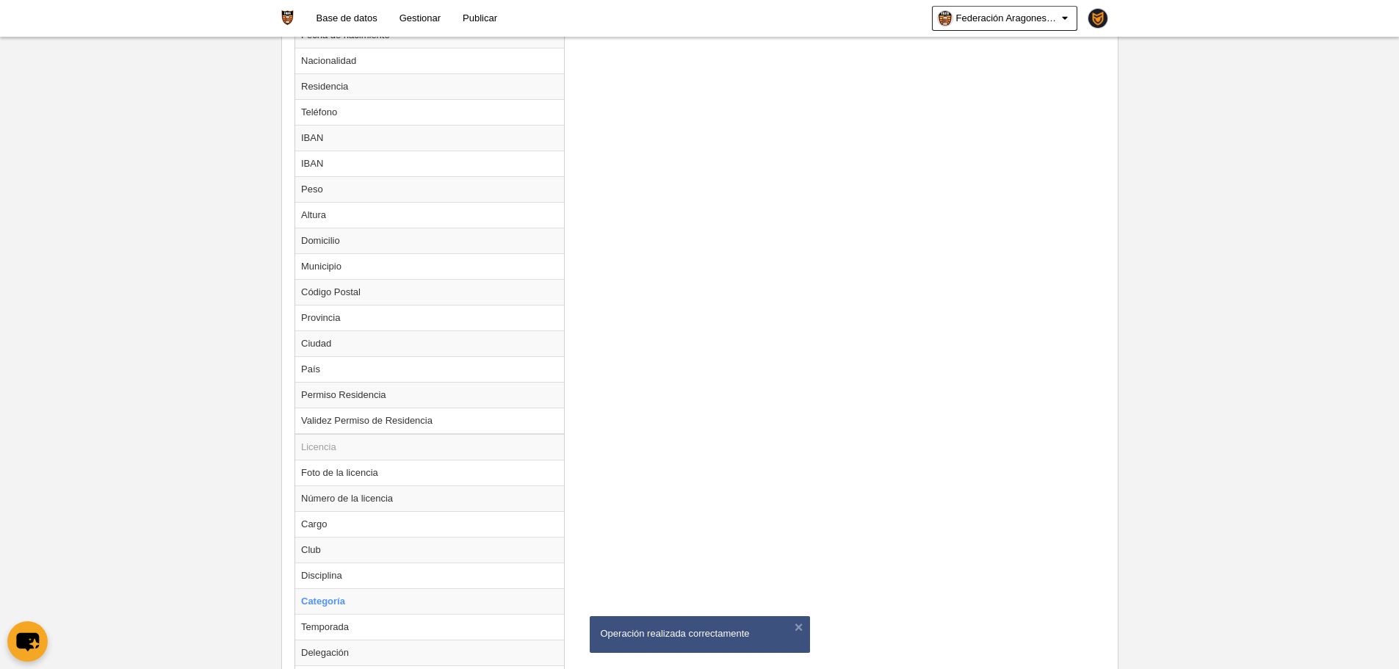
scroll to position [624, 0]
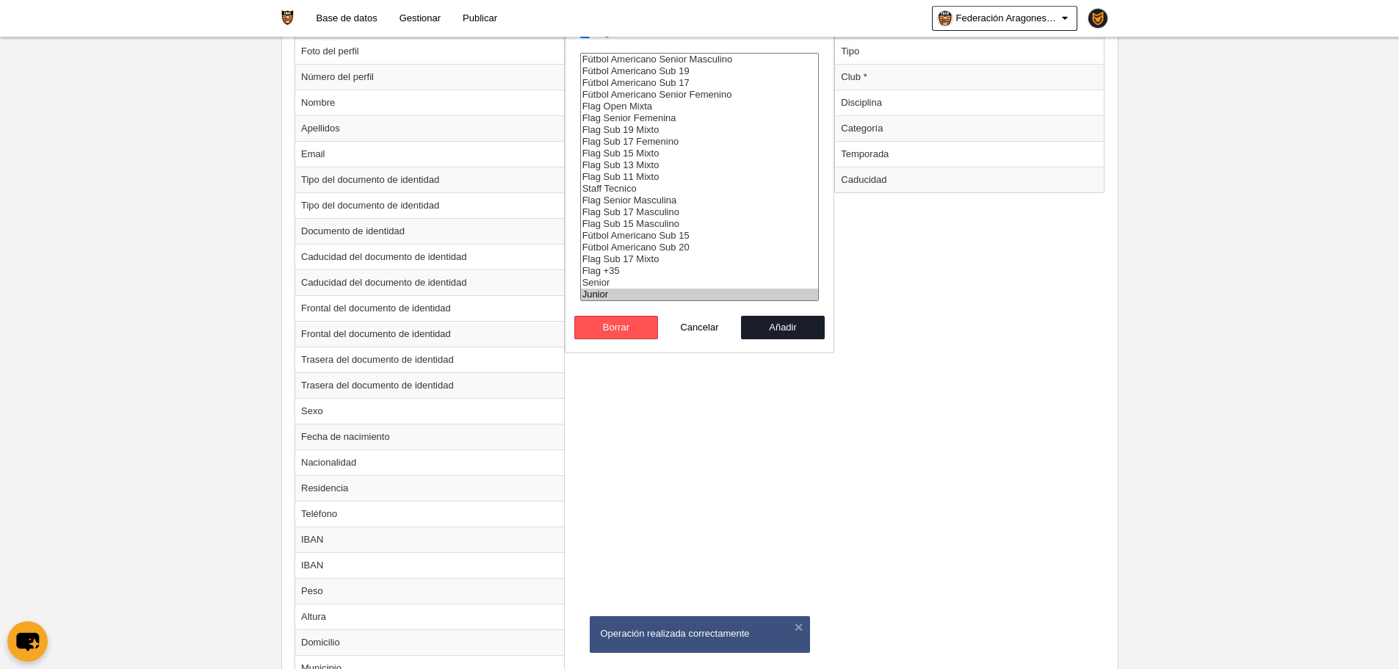
click at [613, 289] on option "Junior" at bounding box center [700, 295] width 238 height 12
select select "15678"
click at [613, 281] on option "Senior" at bounding box center [700, 283] width 238 height 12
click at [791, 319] on button "Añadir" at bounding box center [783, 328] width 84 height 24
radio input "false"
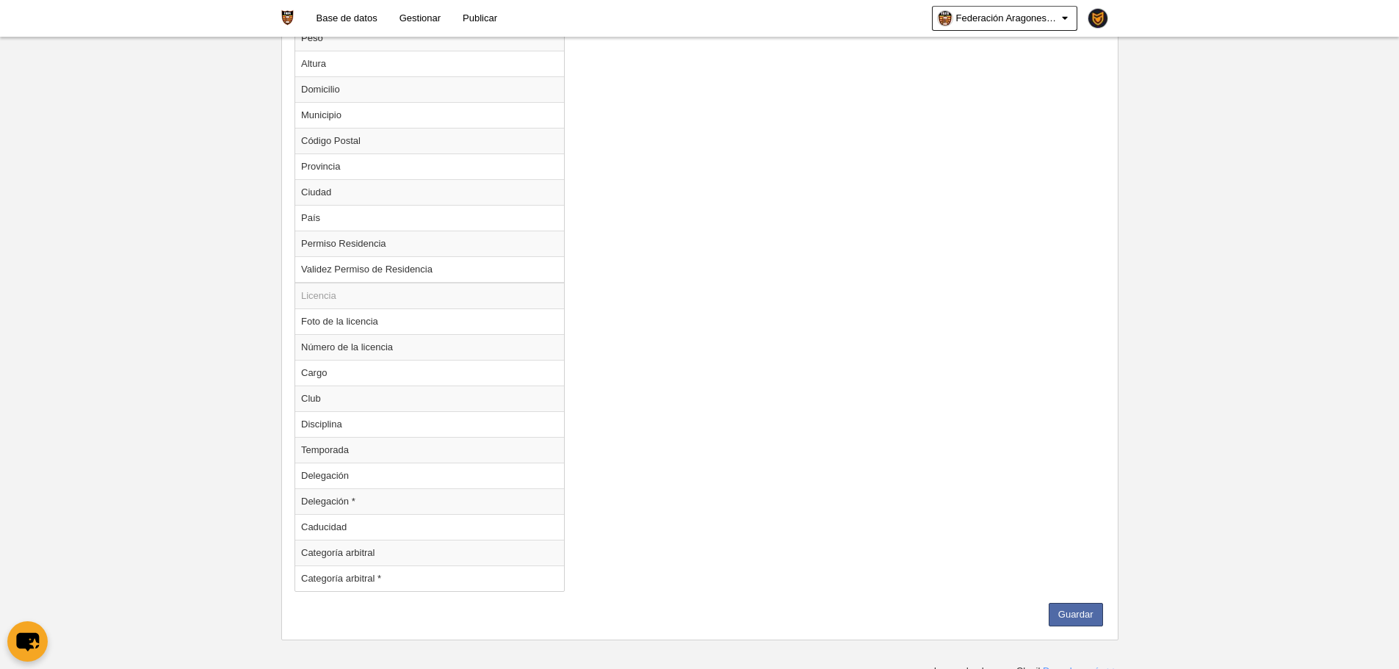
scroll to position [1186, 0]
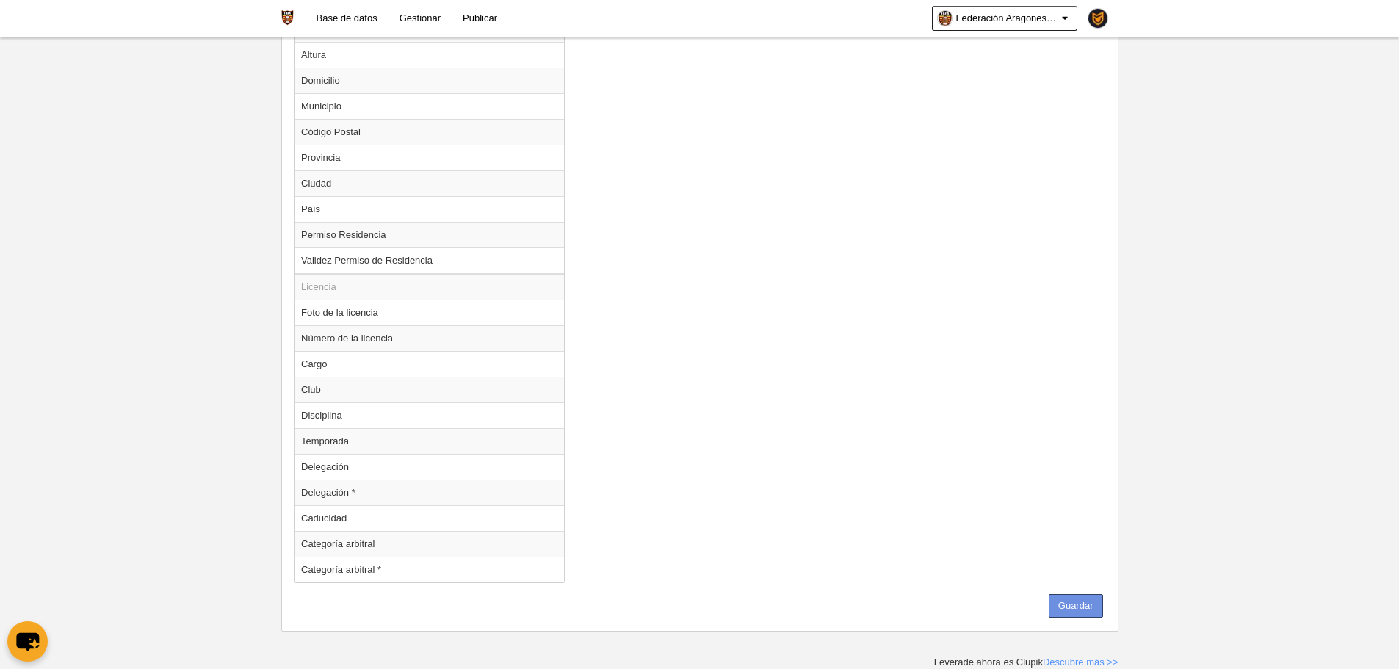
click at [1072, 611] on button "Guardar" at bounding box center [1076, 606] width 54 height 24
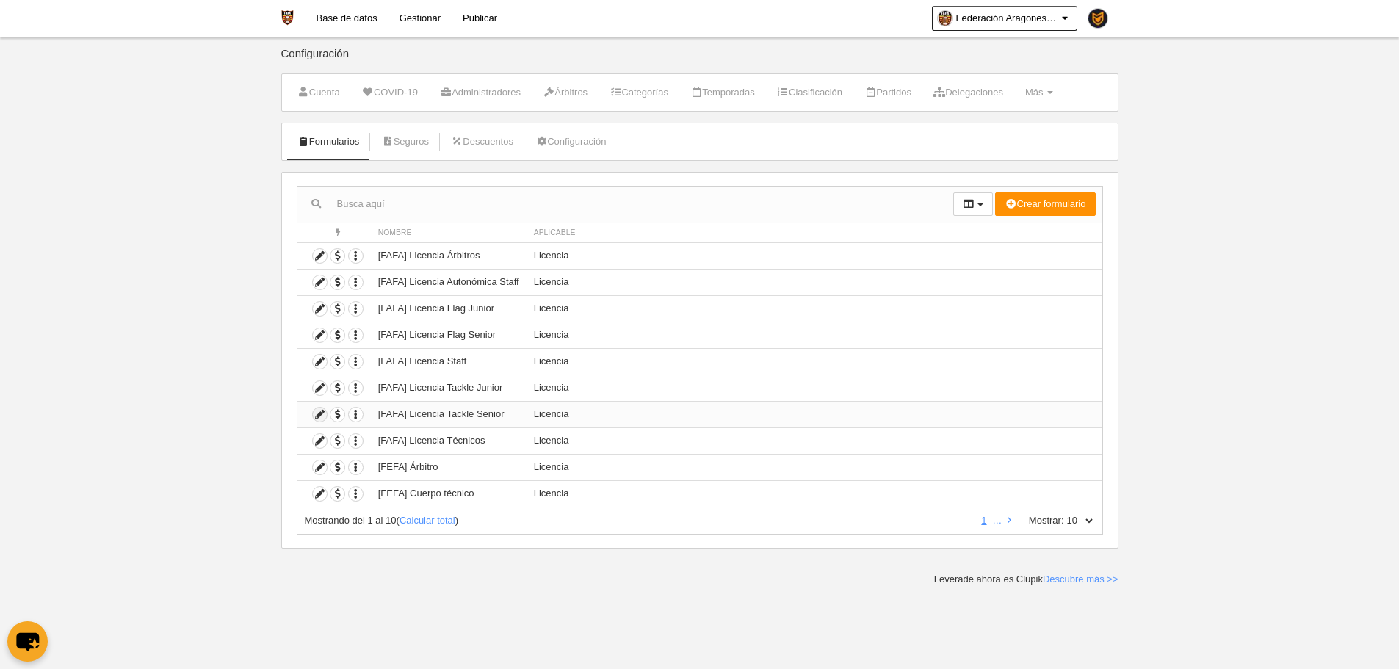
click at [314, 414] on icon at bounding box center [320, 415] width 14 height 14
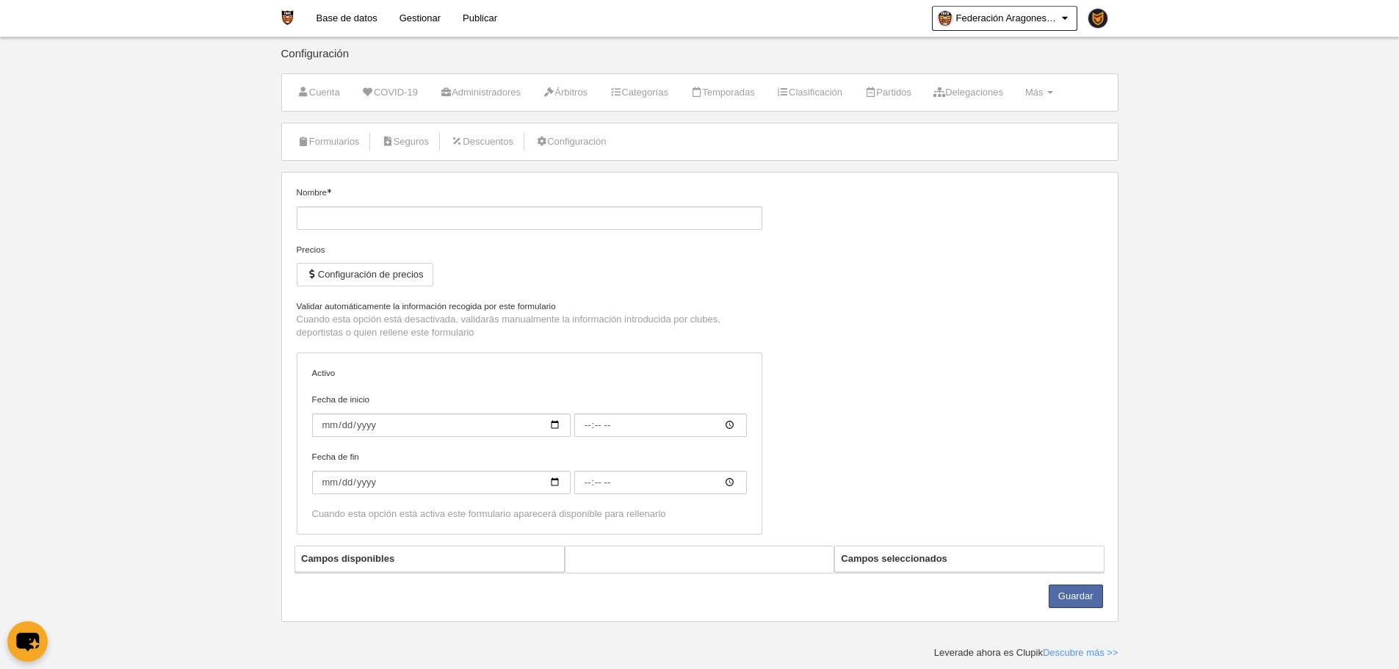
type input "[FAFA] Licencia Tackle Senior"
checkbox input "true"
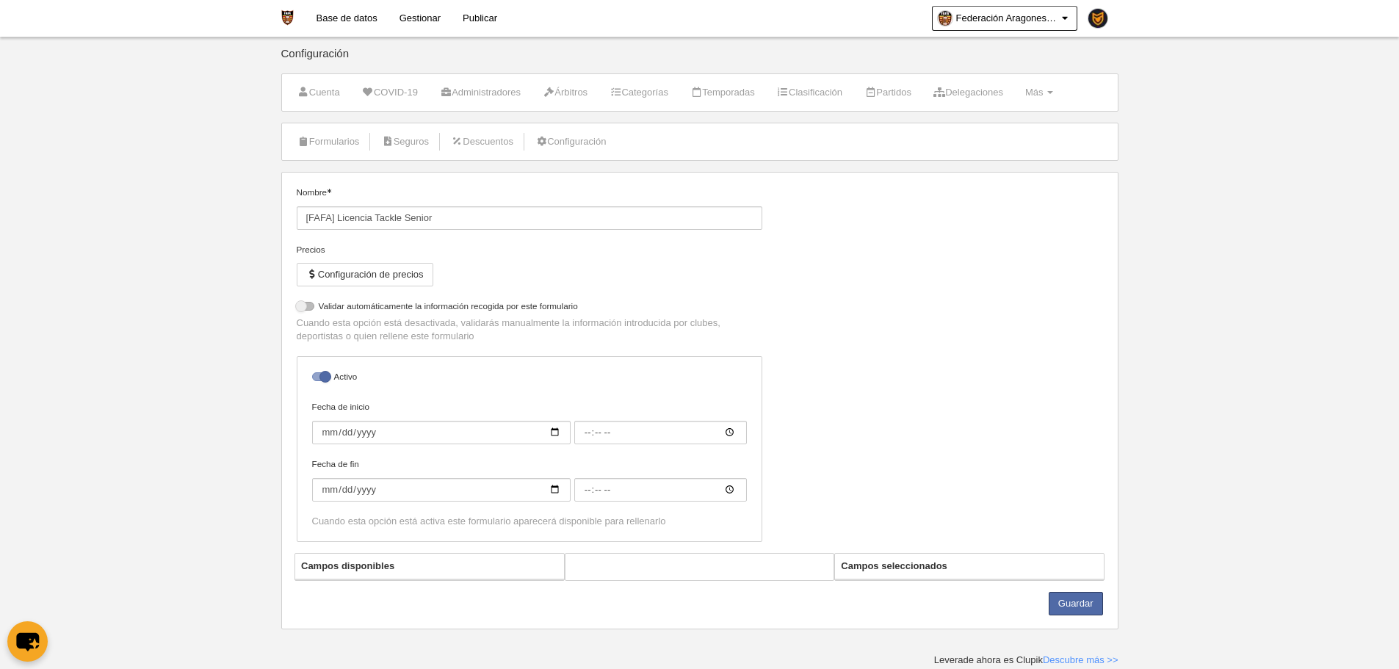
select select "selected"
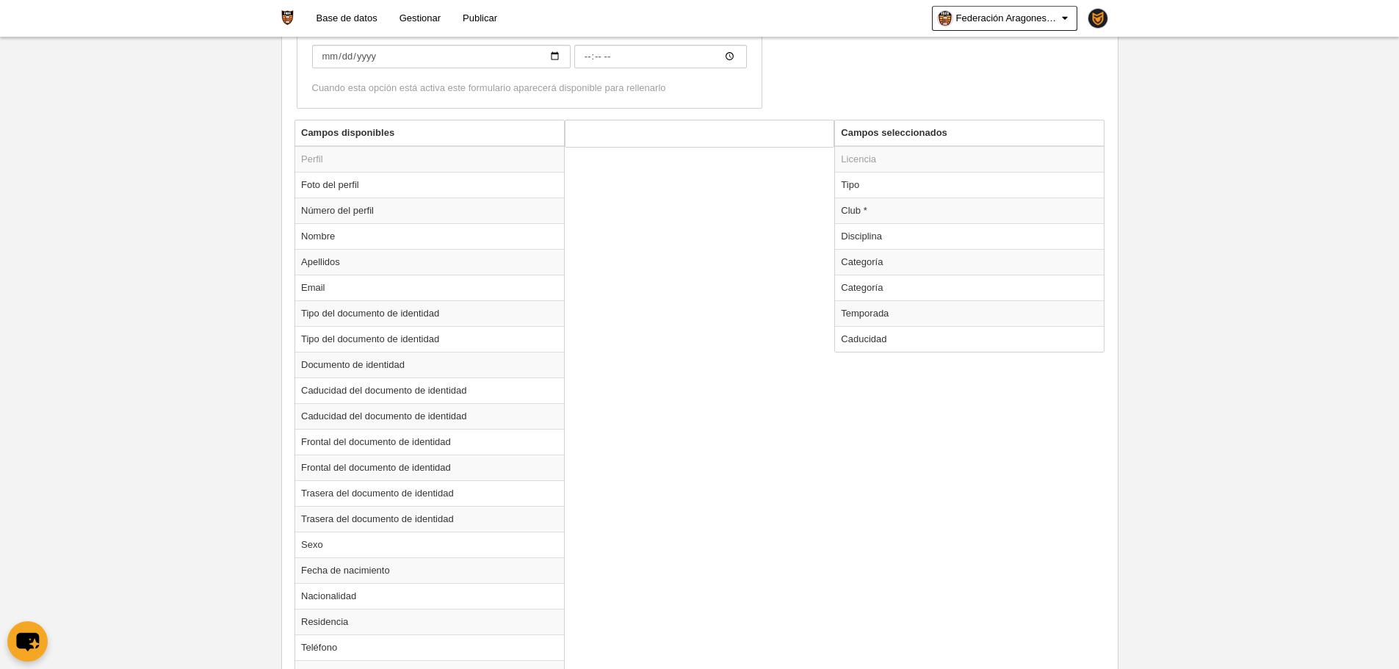
scroll to position [496, 0]
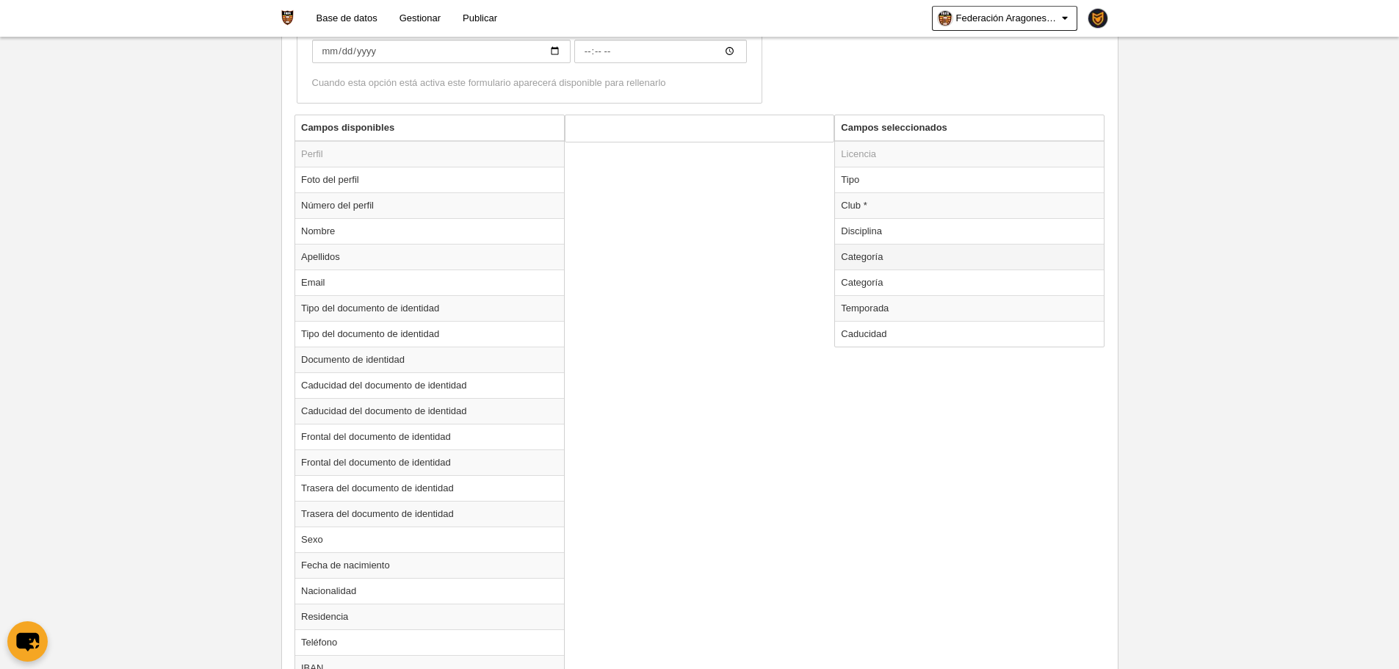
click at [890, 253] on td "Categoría" at bounding box center [969, 257] width 269 height 26
radio input "true"
select select "15678"
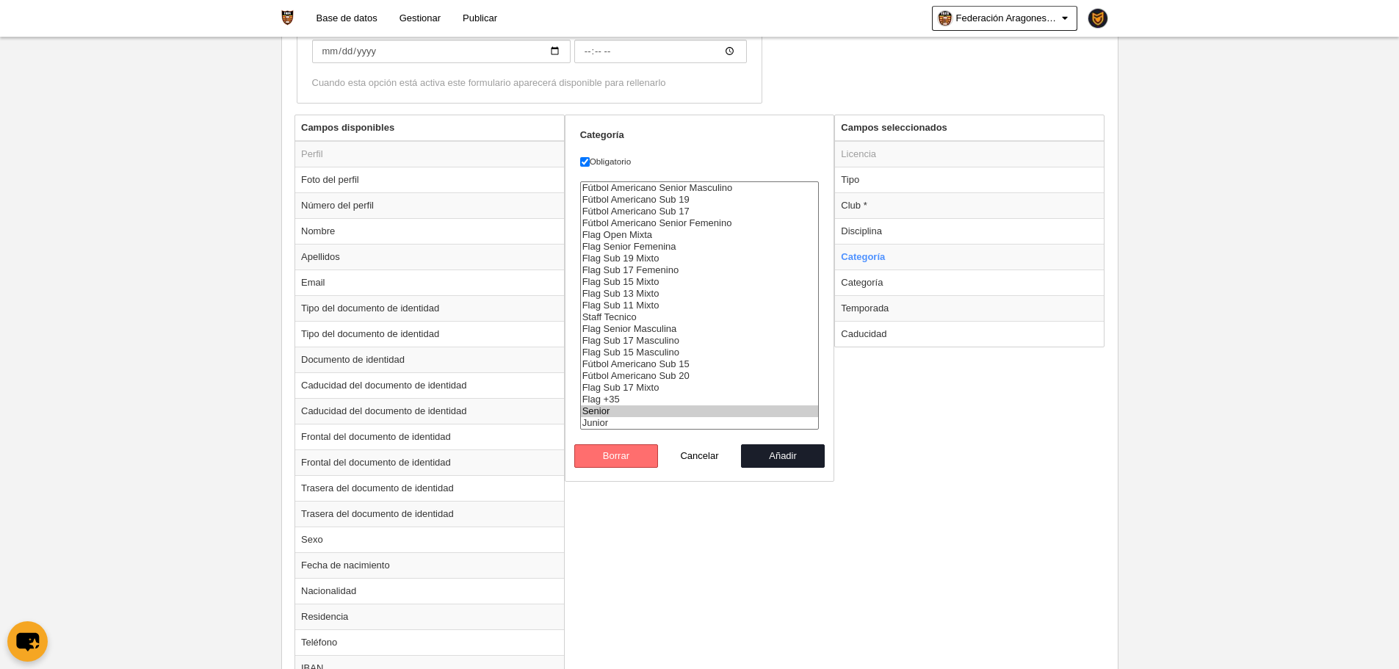
click at [630, 455] on button "Borrar" at bounding box center [616, 456] width 84 height 24
radio input "false"
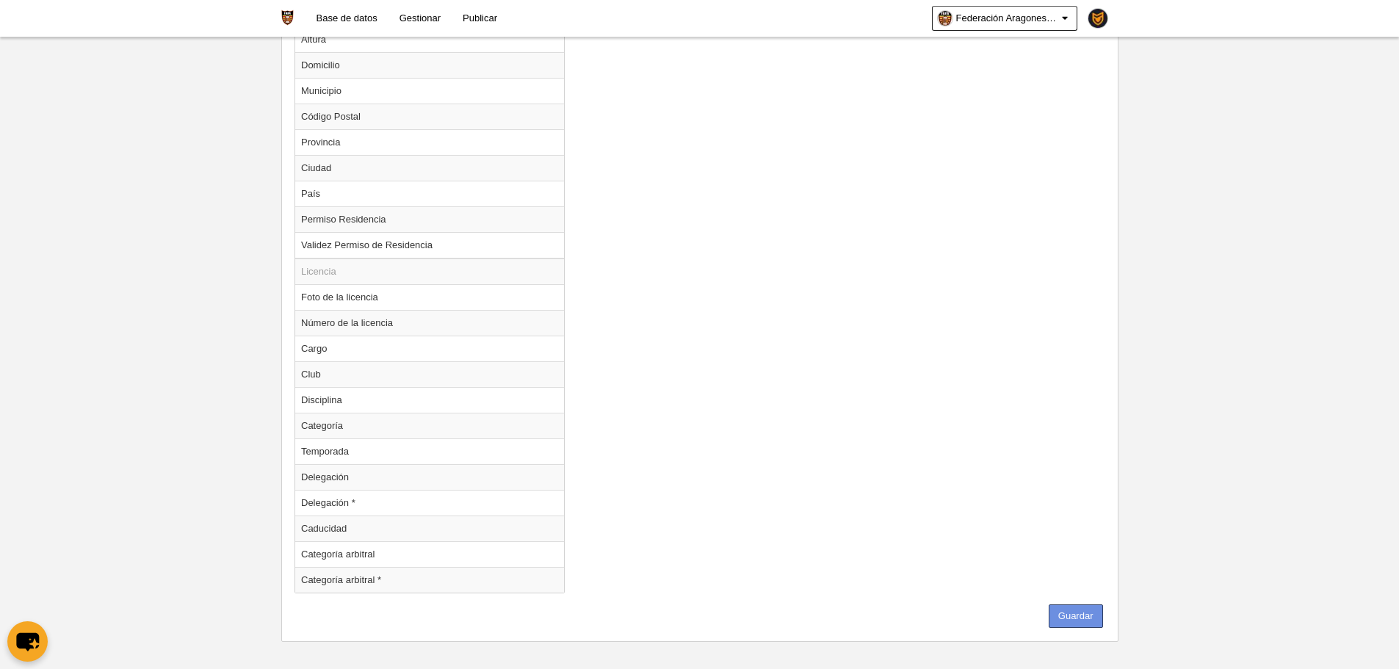
scroll to position [1212, 0]
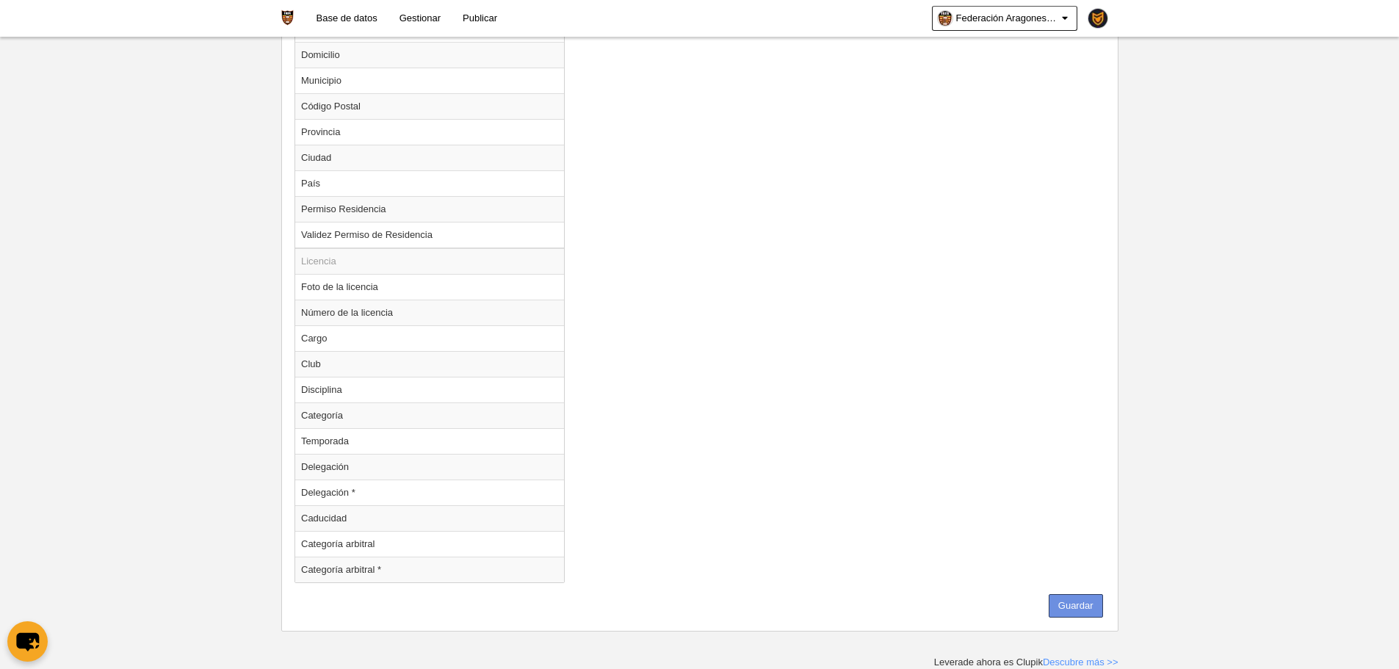
click at [1086, 608] on button "Guardar" at bounding box center [1076, 606] width 54 height 24
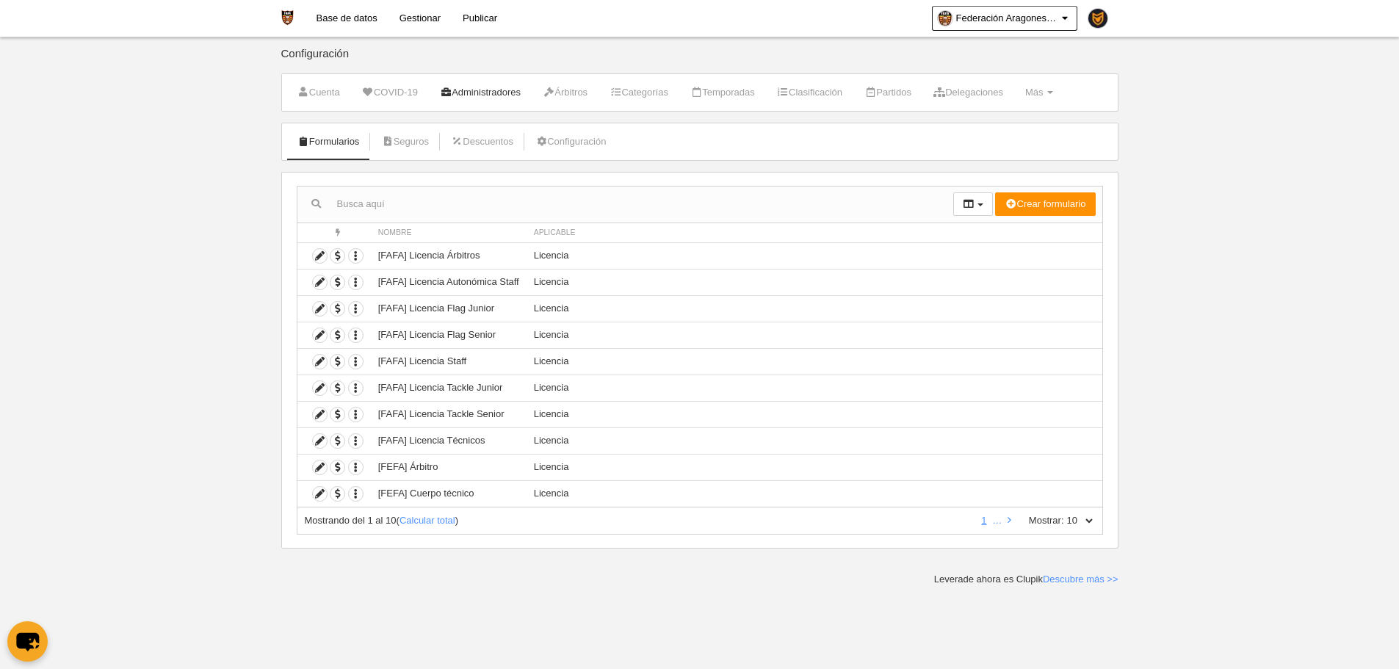
click at [480, 85] on link "Administradores" at bounding box center [480, 93] width 97 height 22
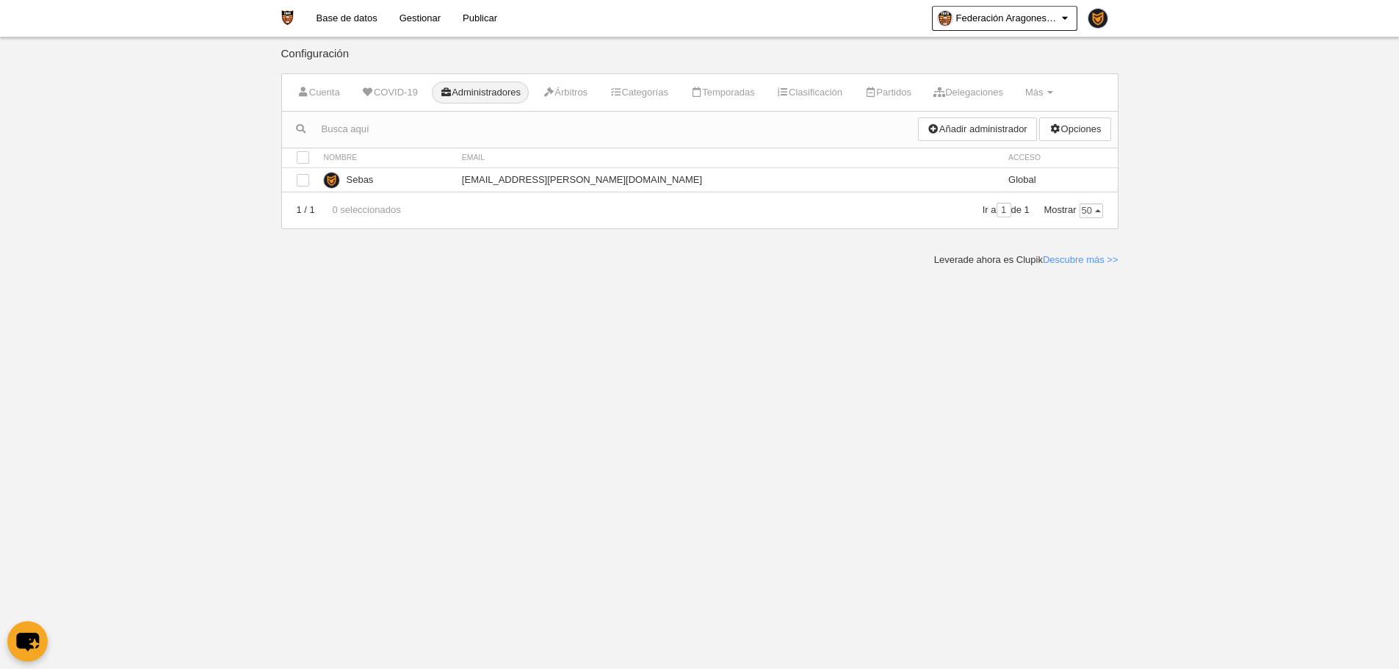
click at [945, 143] on div "Añadir administrador Opciones Eliminar seleccionados" at bounding box center [1018, 130] width 200 height 36
click at [937, 134] on link "Añadir administrador" at bounding box center [977, 130] width 119 height 24
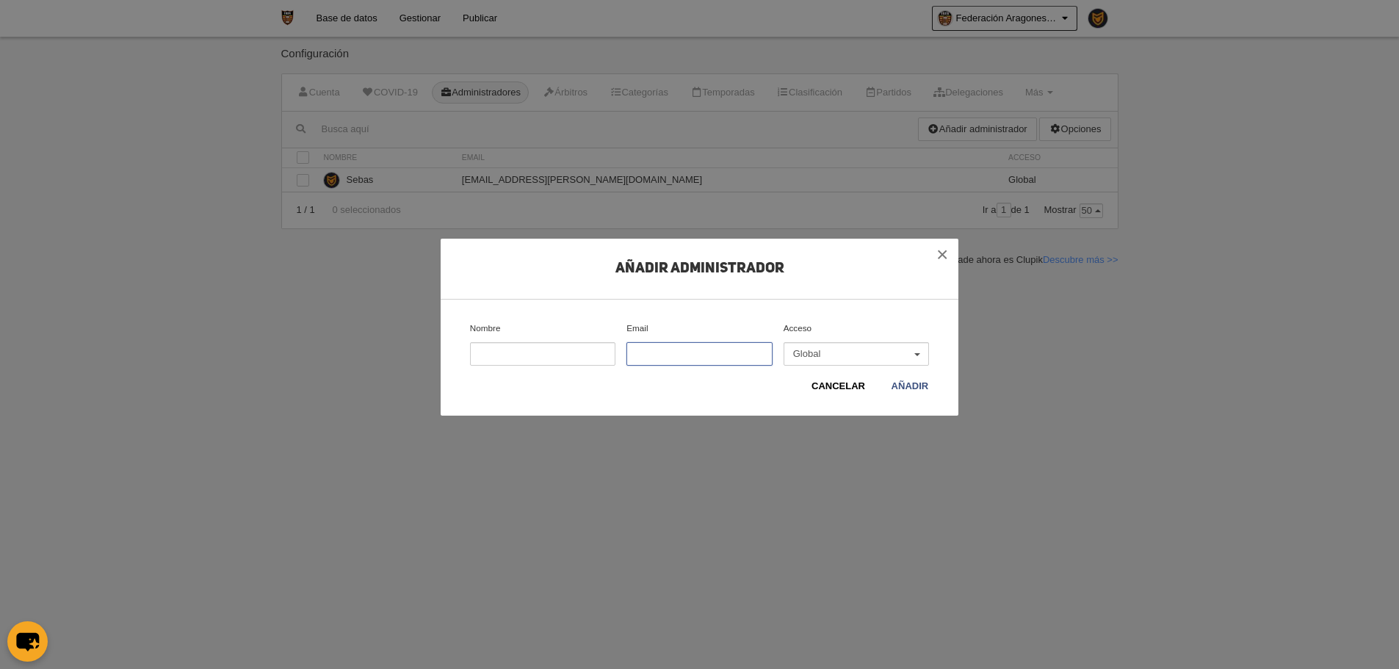
click at [682, 343] on input "Email" at bounding box center [699, 354] width 145 height 24
paste input "jjuncosa@fafa.es"
type input "jjuncosa@fafa.es"
click at [553, 344] on input "Nombre" at bounding box center [542, 354] width 145 height 24
type input "Juan Juncosa"
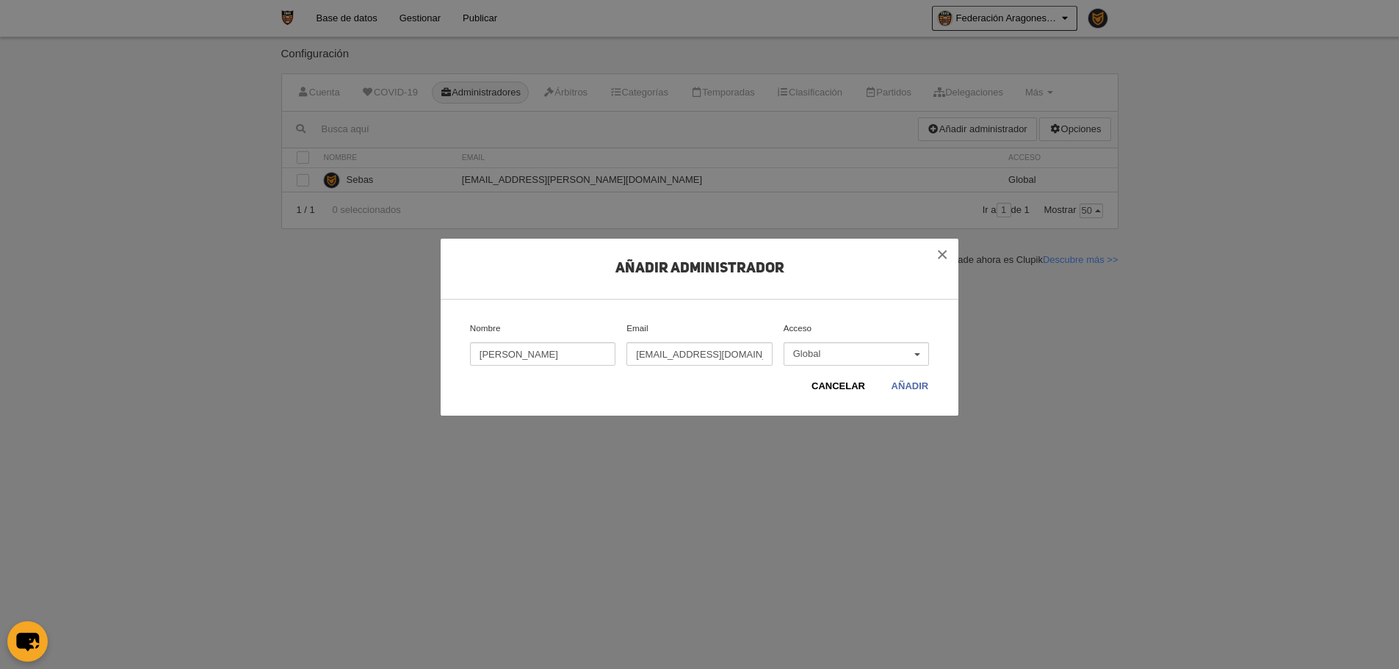
click at [912, 387] on link "Añadir" at bounding box center [910, 386] width 39 height 15
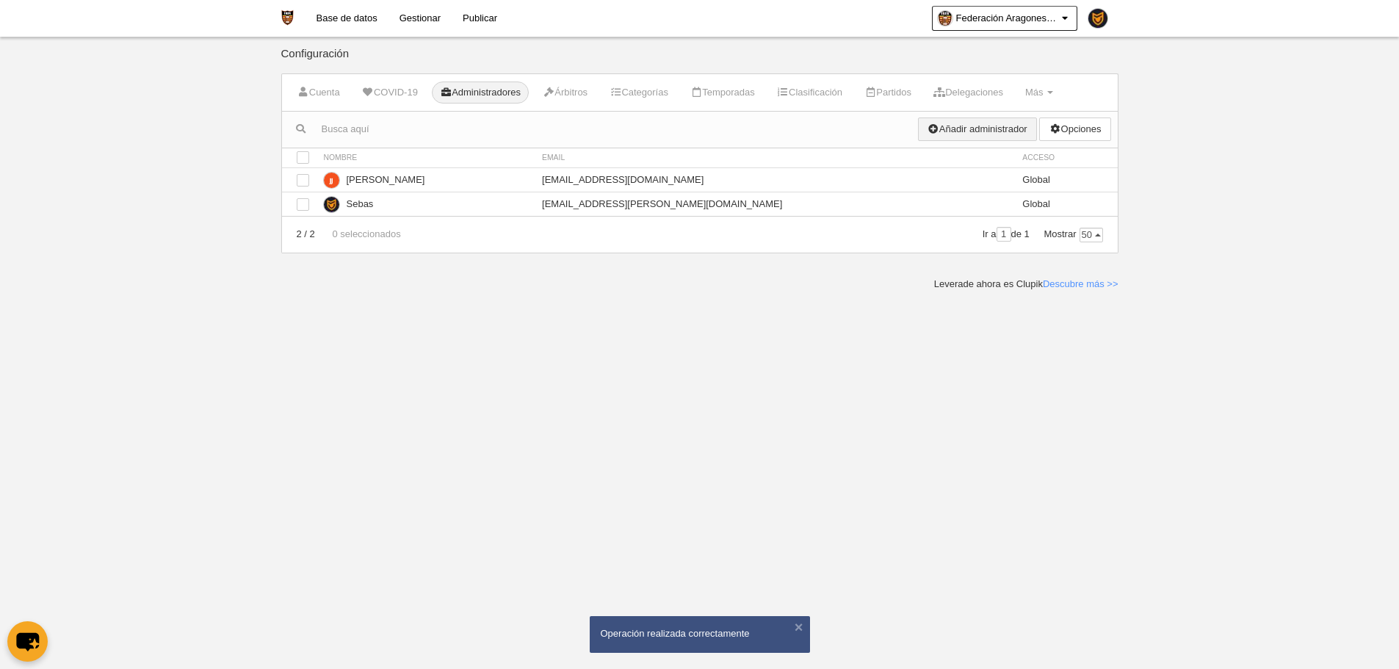
click at [1018, 124] on link "Añadir administrador" at bounding box center [977, 130] width 119 height 24
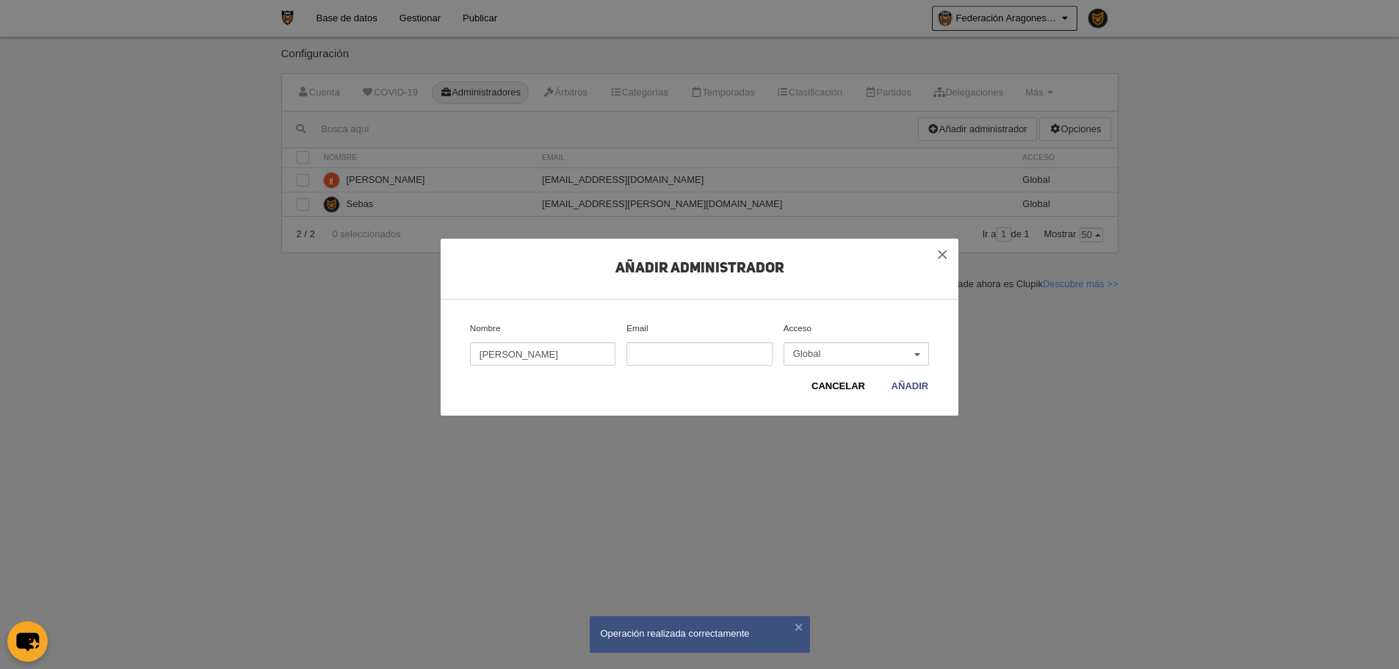
type input "María José Gracia"
paste input "fafa@fafa.es"
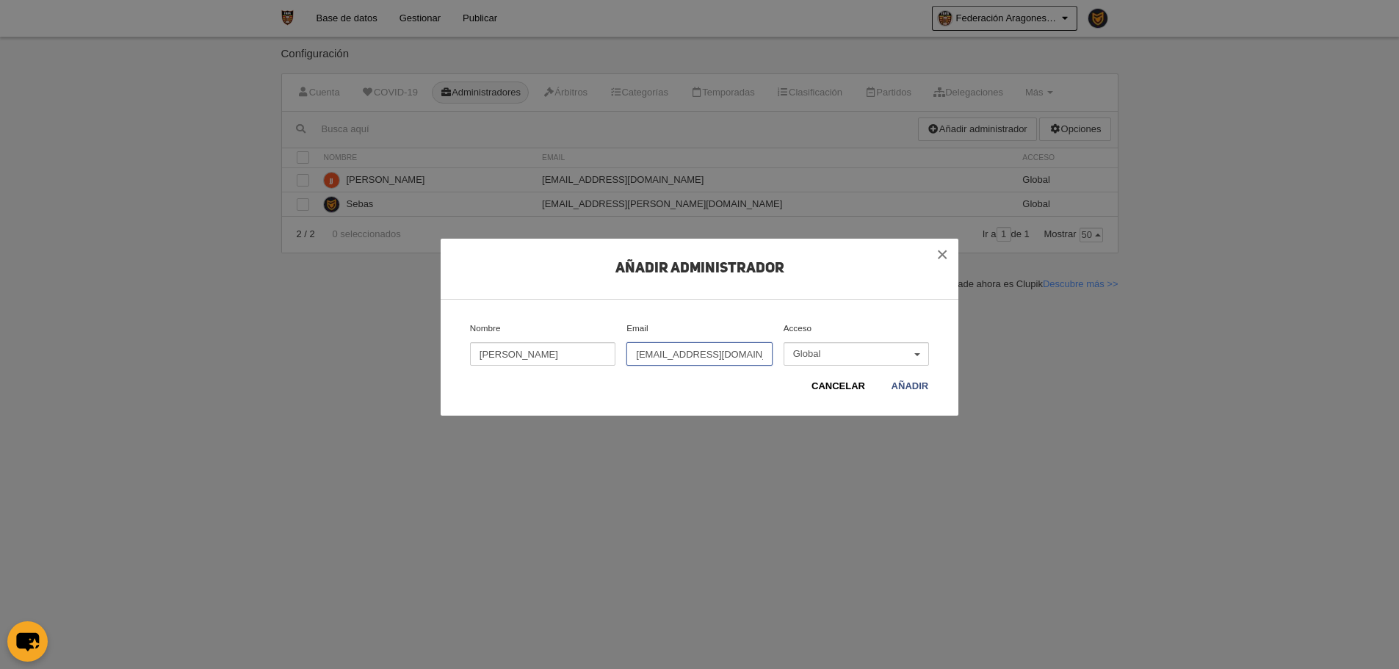
type input "fafa@fafa.es"
click at [910, 378] on div "Acceso Organizador de competiciones Organizador de eventos Publicar Global Glob…" at bounding box center [856, 350] width 156 height 57
click at [917, 386] on link "Añadir" at bounding box center [910, 386] width 39 height 15
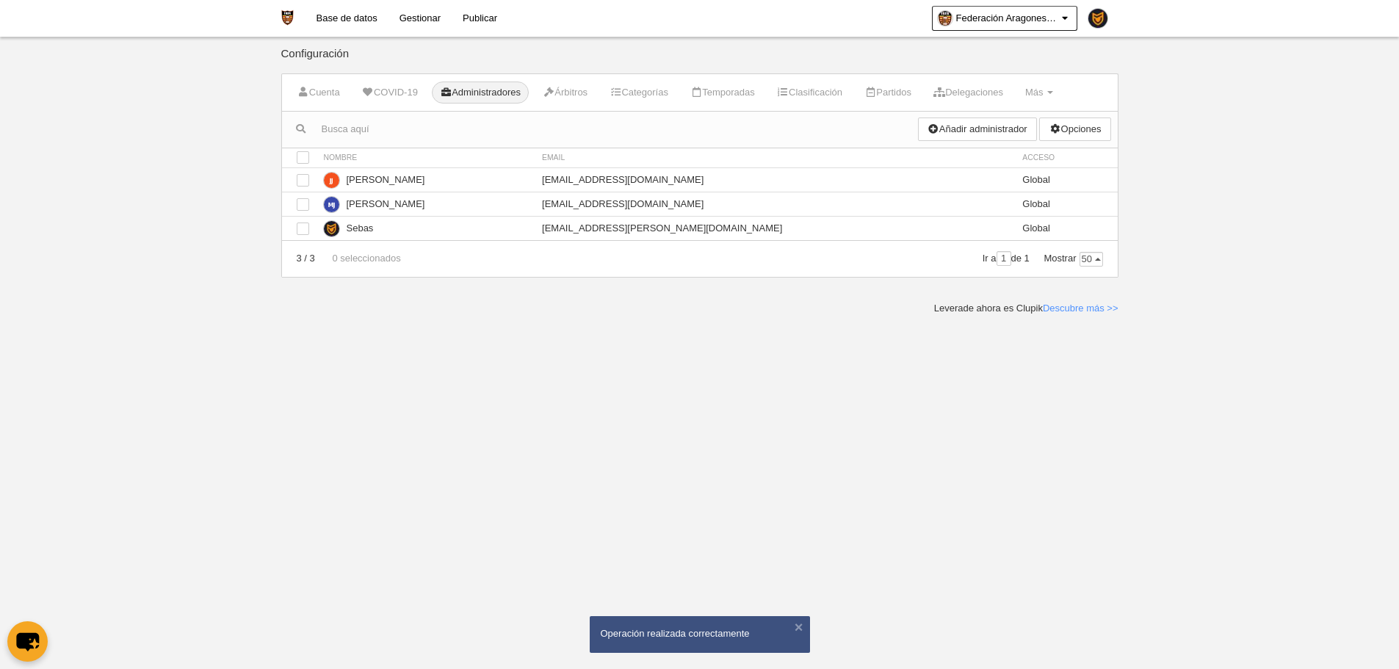
click at [967, 115] on div "Añadir administrador Opciones Eliminar seleccionados" at bounding box center [1018, 130] width 200 height 36
click at [968, 115] on div "Añadir administrador Opciones Eliminar seleccionados" at bounding box center [1018, 130] width 200 height 36
click at [969, 123] on link "Añadir administrador" at bounding box center [977, 130] width 119 height 24
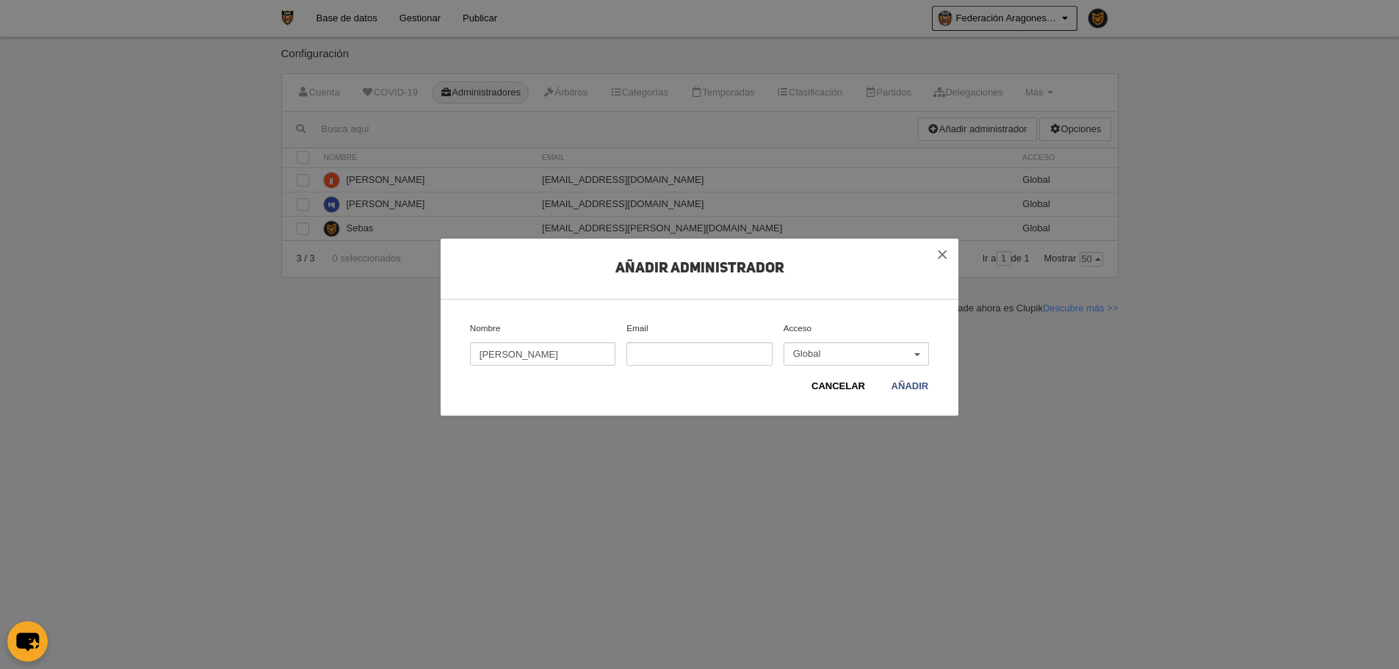
type input "Juan Muñoz"
paste input "jumupo@fafa.es"
type input "jumupo@fafa.es"
click at [921, 389] on link "Añadir" at bounding box center [910, 386] width 39 height 15
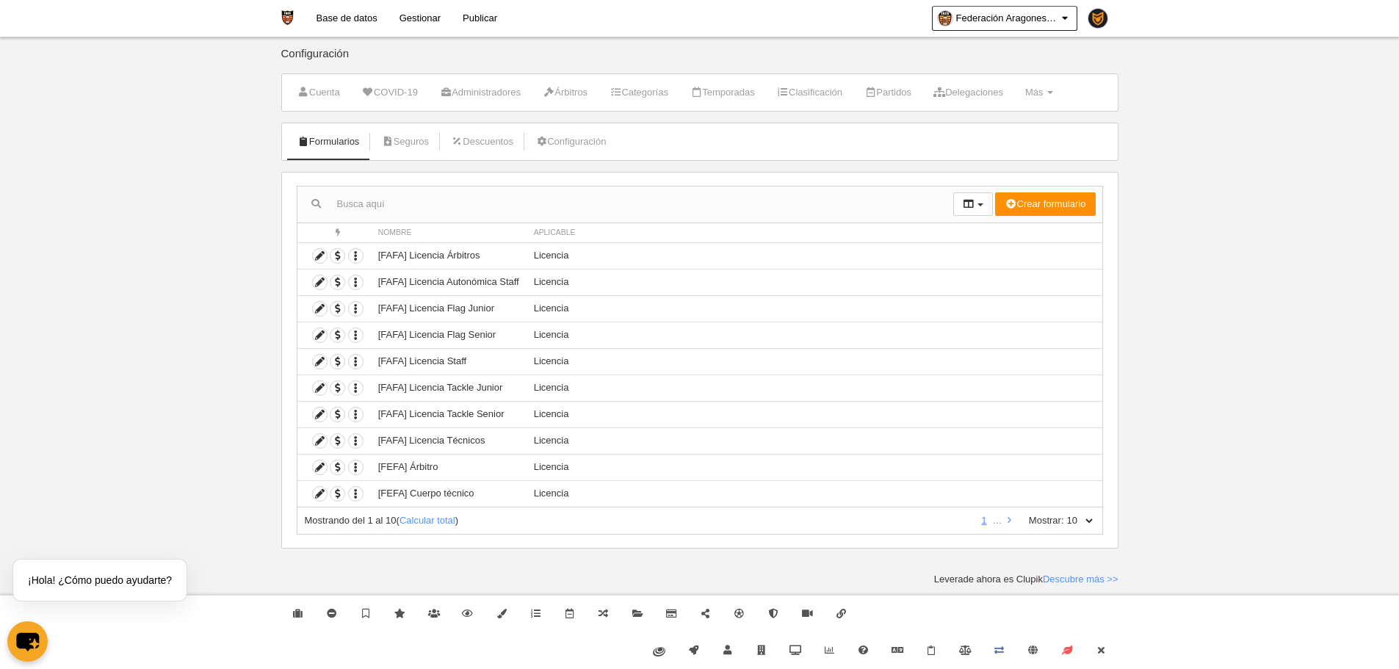
click at [233, 410] on body "Base de datos Gestionar Publicar Federación Aragonesa de Fútbol Americano Ajust…" at bounding box center [699, 334] width 1399 height 669
click at [338, 416] on span "button" at bounding box center [338, 415] width 14 height 14
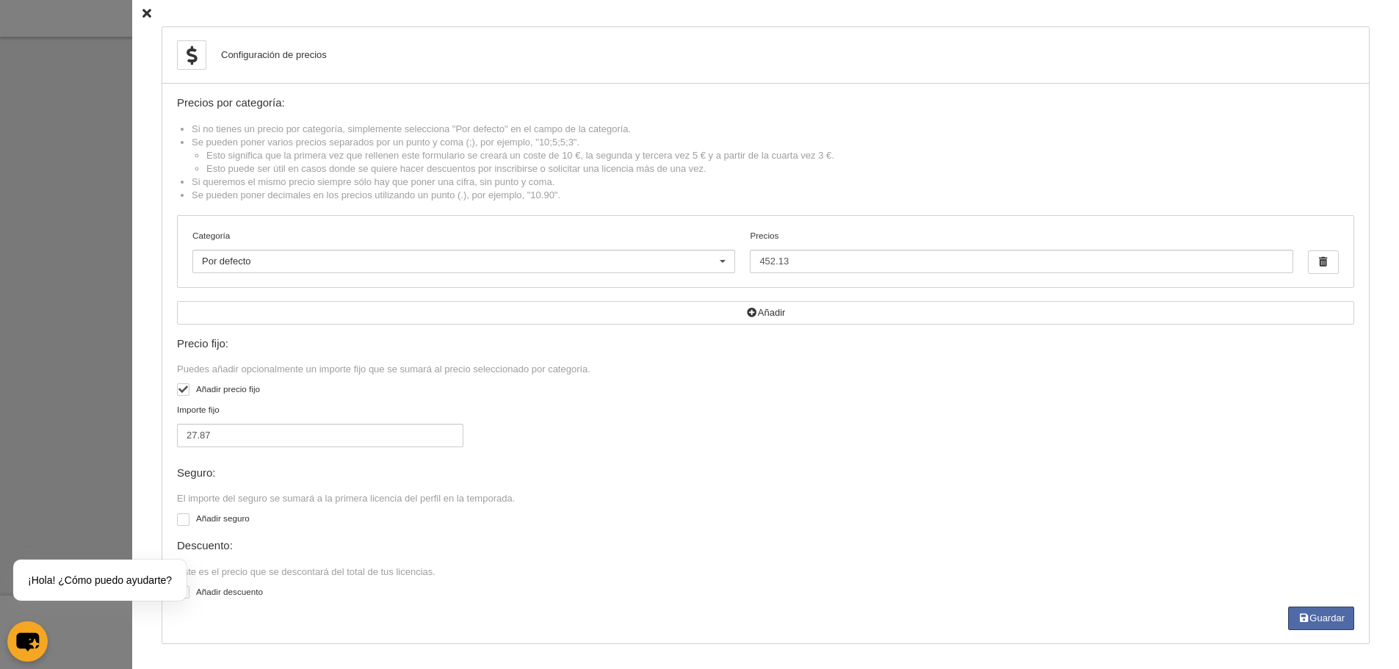
scroll to position [1, 0]
click at [99, 320] on div at bounding box center [699, 334] width 1399 height 669
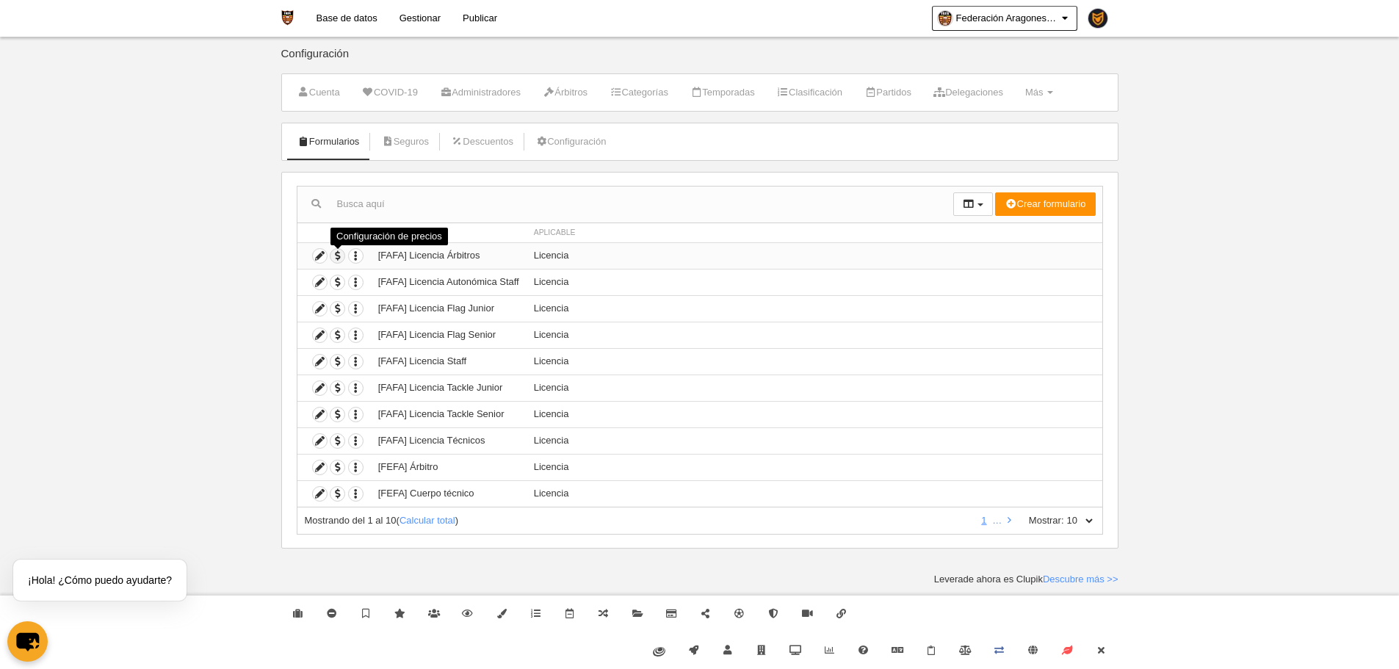
click at [339, 260] on span "button" at bounding box center [338, 256] width 14 height 14
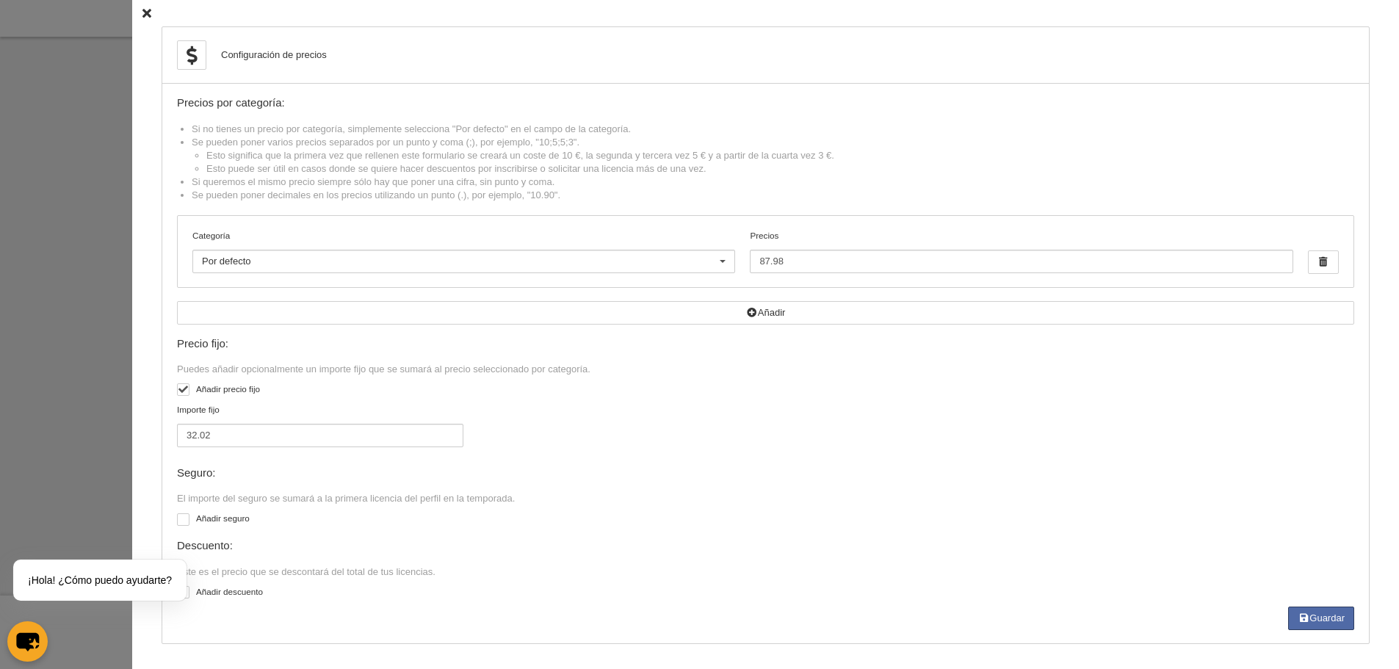
drag, startPoint x: 100, startPoint y: 242, endPoint x: 108, endPoint y: 234, distance: 10.9
click at [108, 234] on div at bounding box center [699, 334] width 1399 height 669
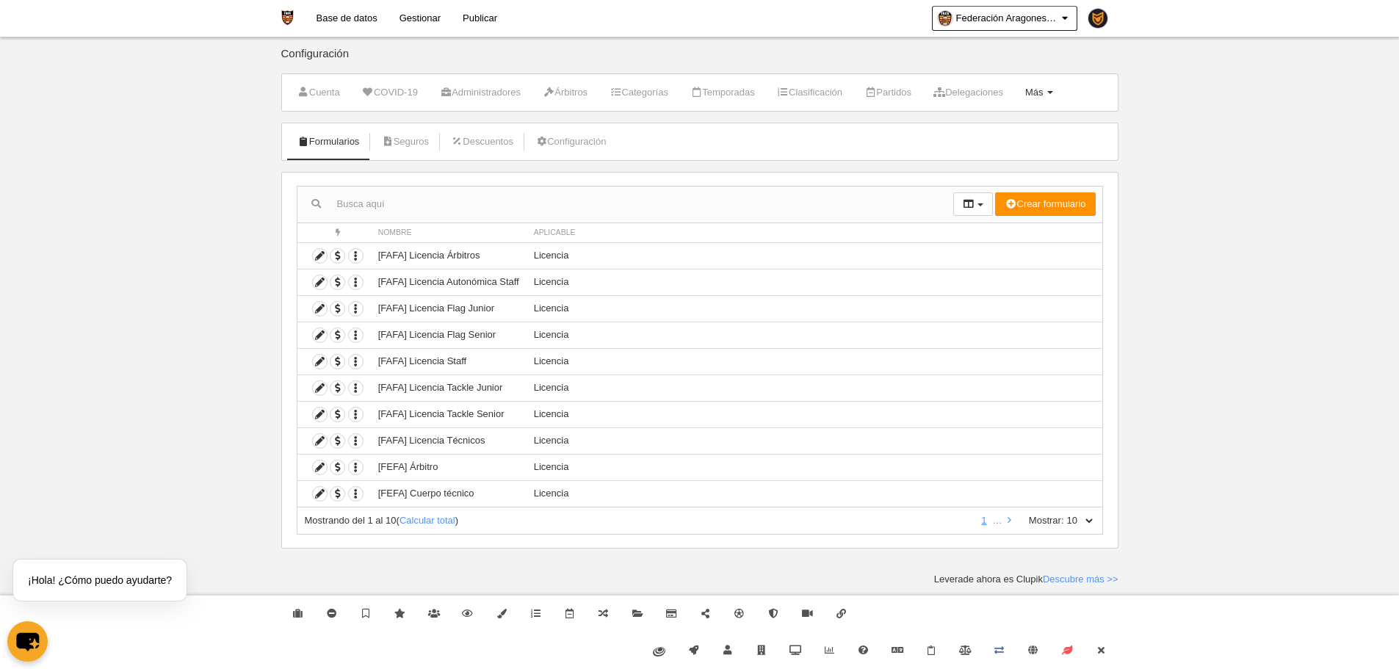
click at [1044, 90] on span "Más" at bounding box center [1034, 92] width 18 height 11
click at [1032, 151] on link "Formularios" at bounding box center [992, 152] width 137 height 24
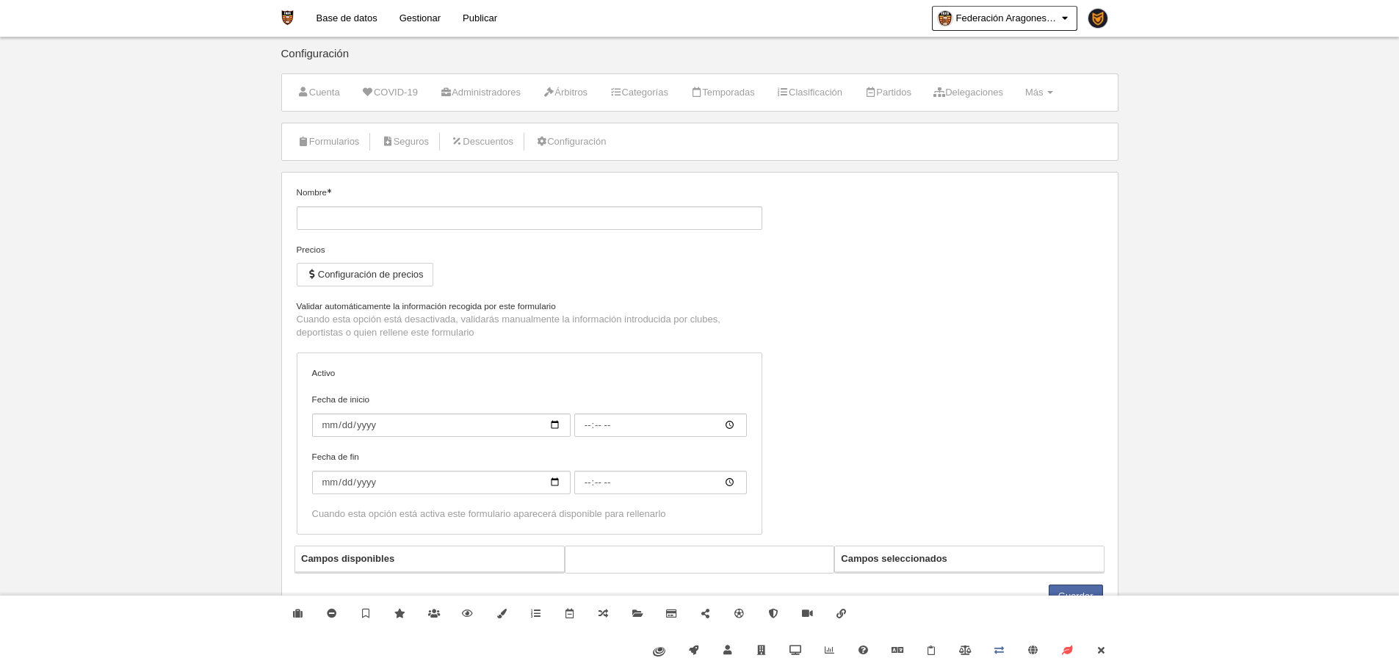
type input "[FAFA] Licencia Autonómica Staff"
checkbox input "true"
select select "selected"
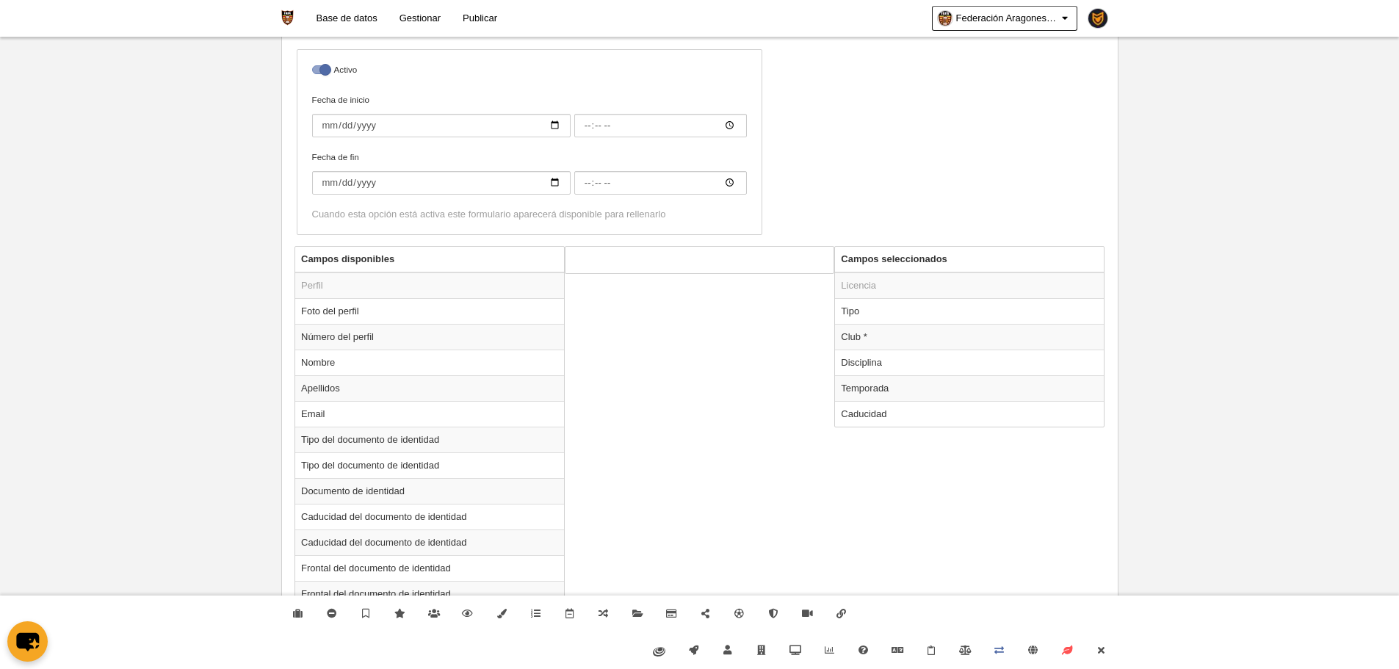
scroll to position [441, 0]
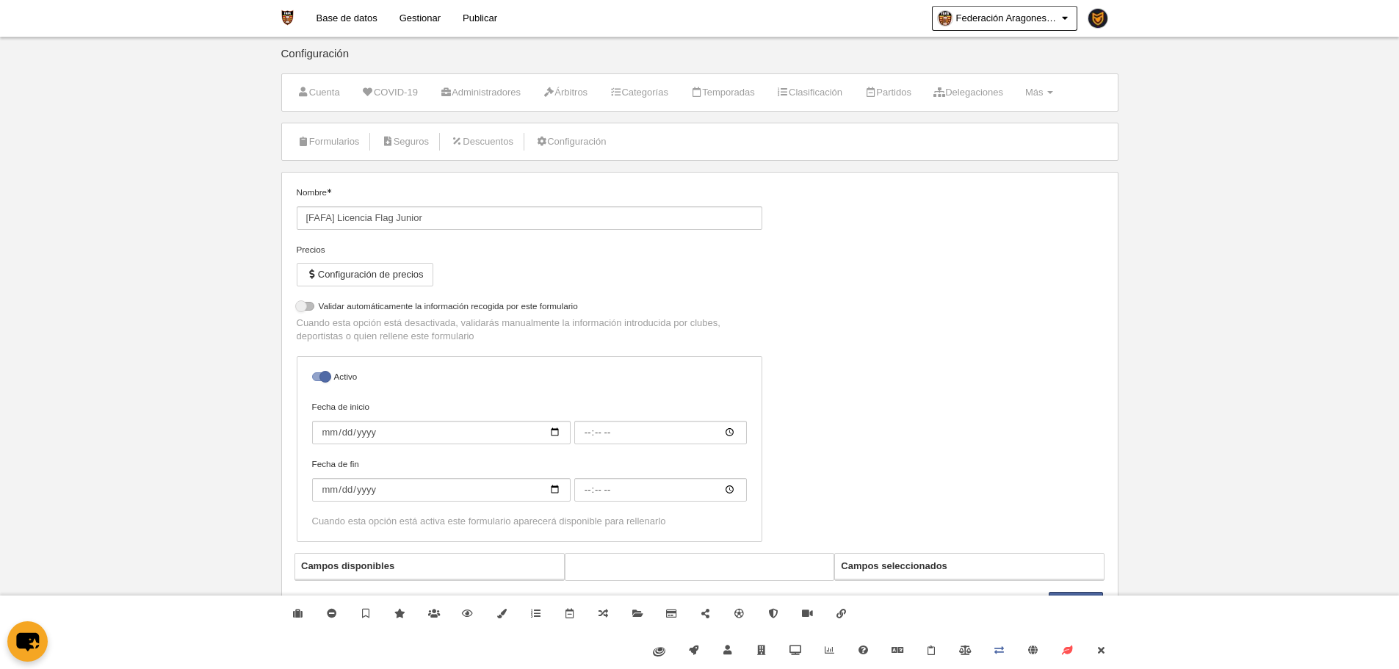
select select "selected"
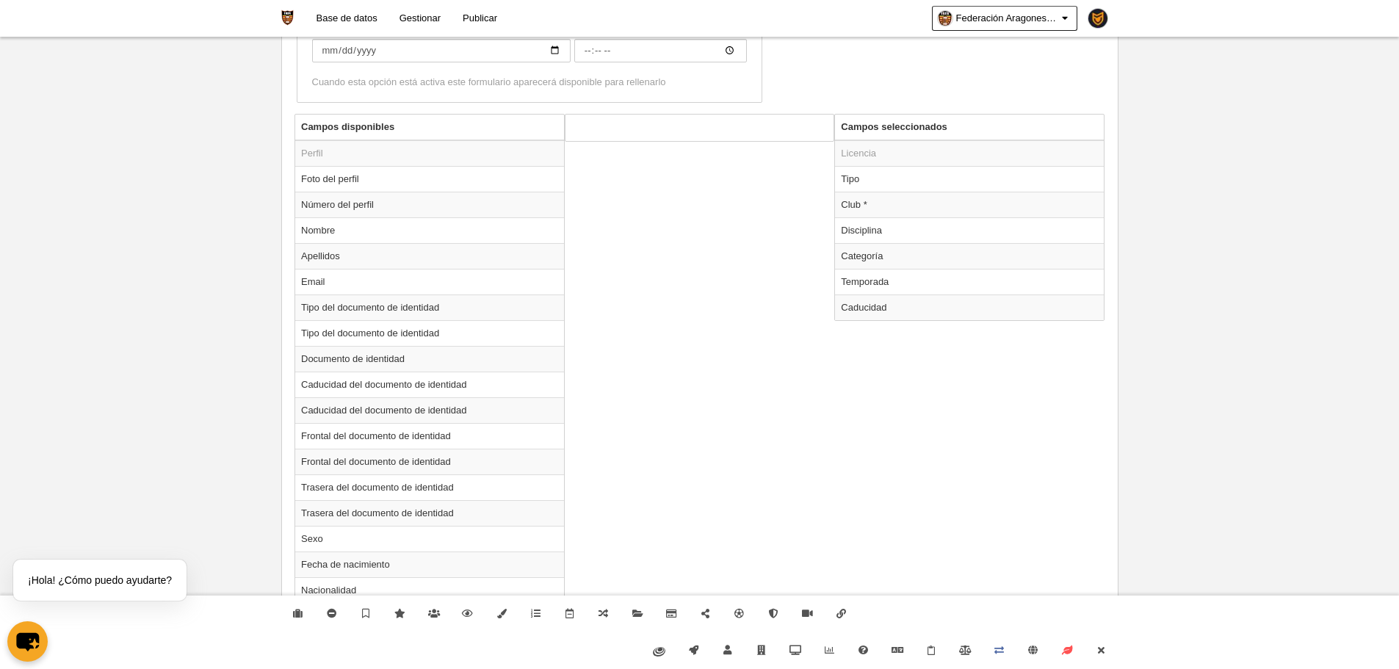
scroll to position [514, 0]
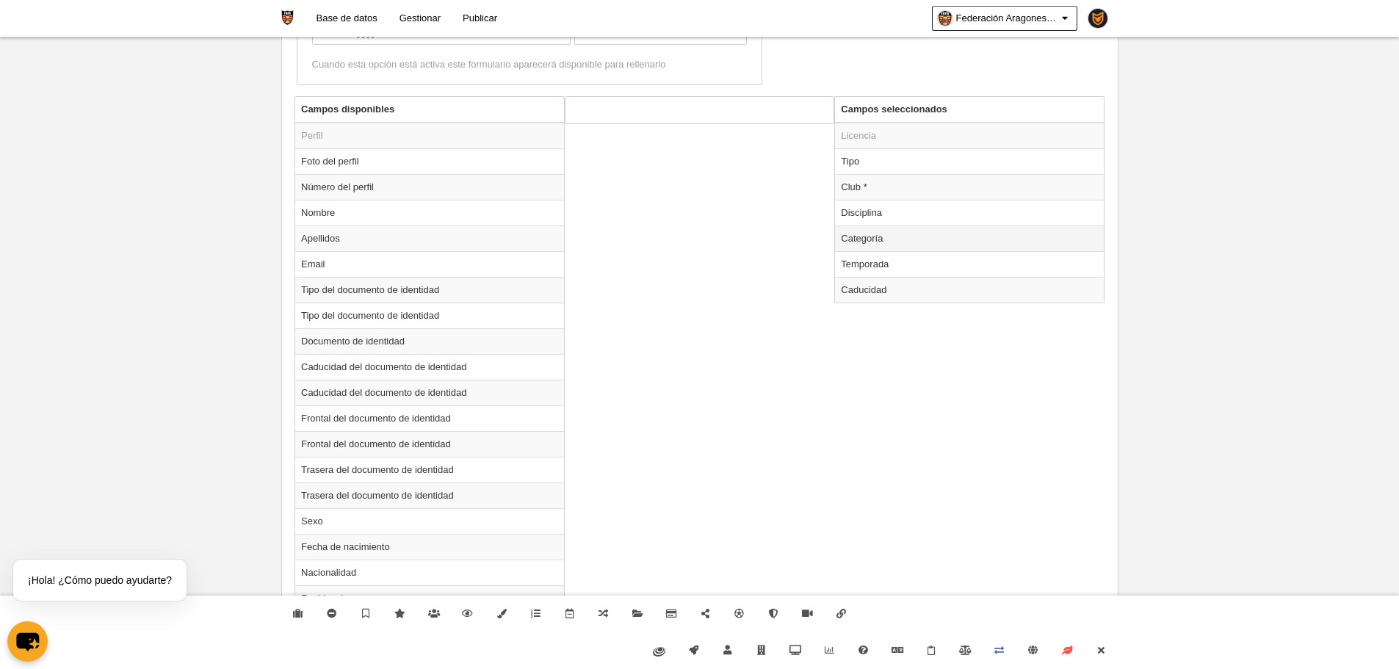
click at [977, 237] on td "Categoría" at bounding box center [969, 239] width 269 height 26
radio input "true"
select select "15679"
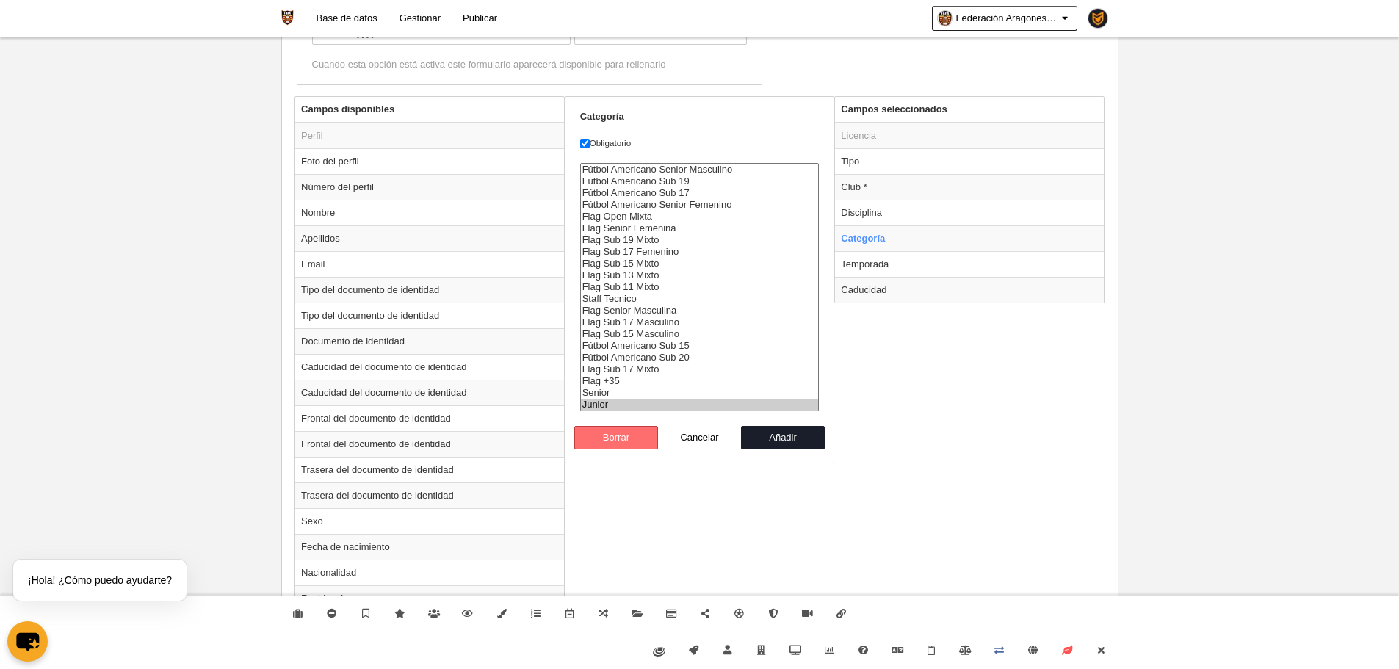
click at [622, 439] on button "Borrar" at bounding box center [616, 438] width 84 height 24
radio input "false"
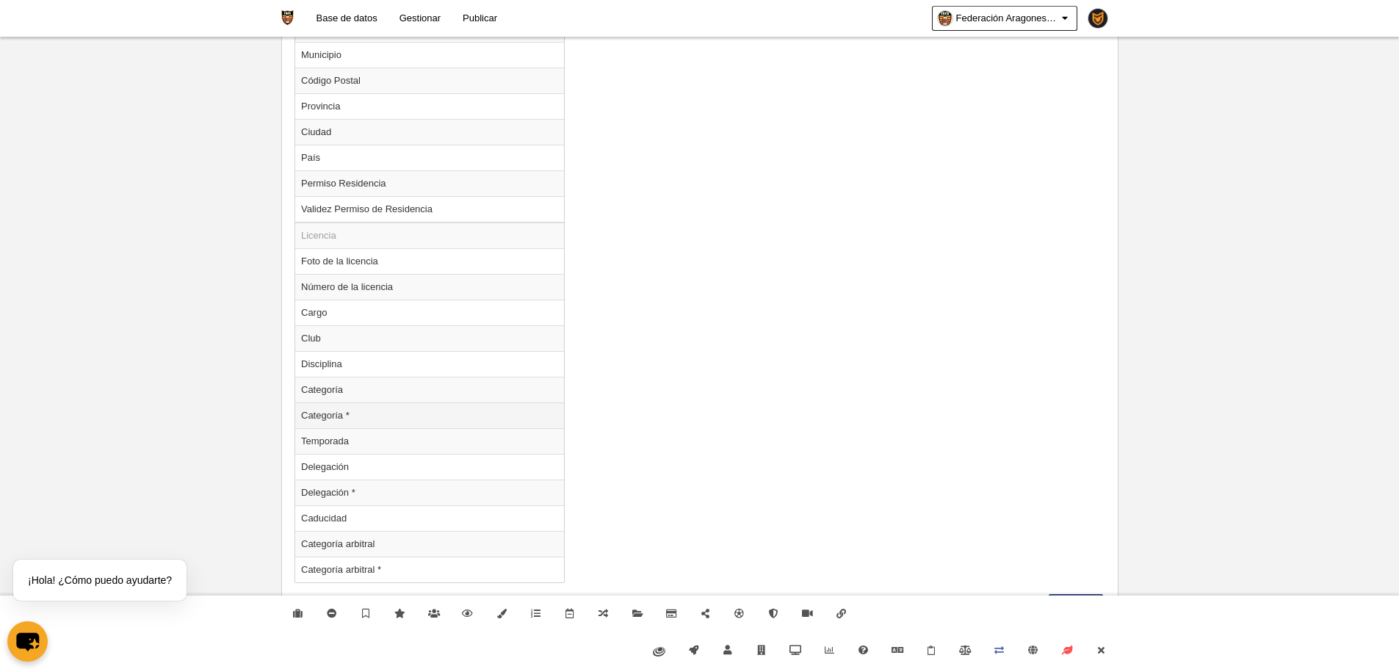
click at [381, 417] on td "Categoría *" at bounding box center [429, 416] width 269 height 26
radio input "true"
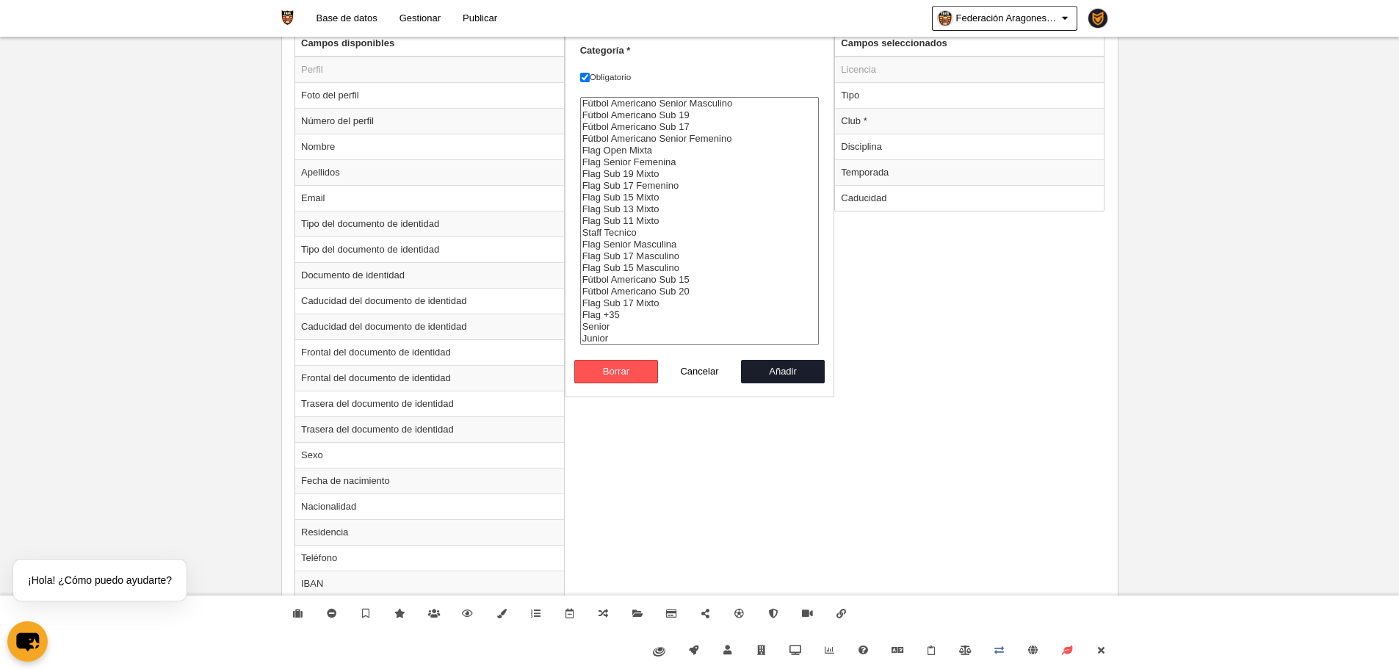
scroll to position [577, 0]
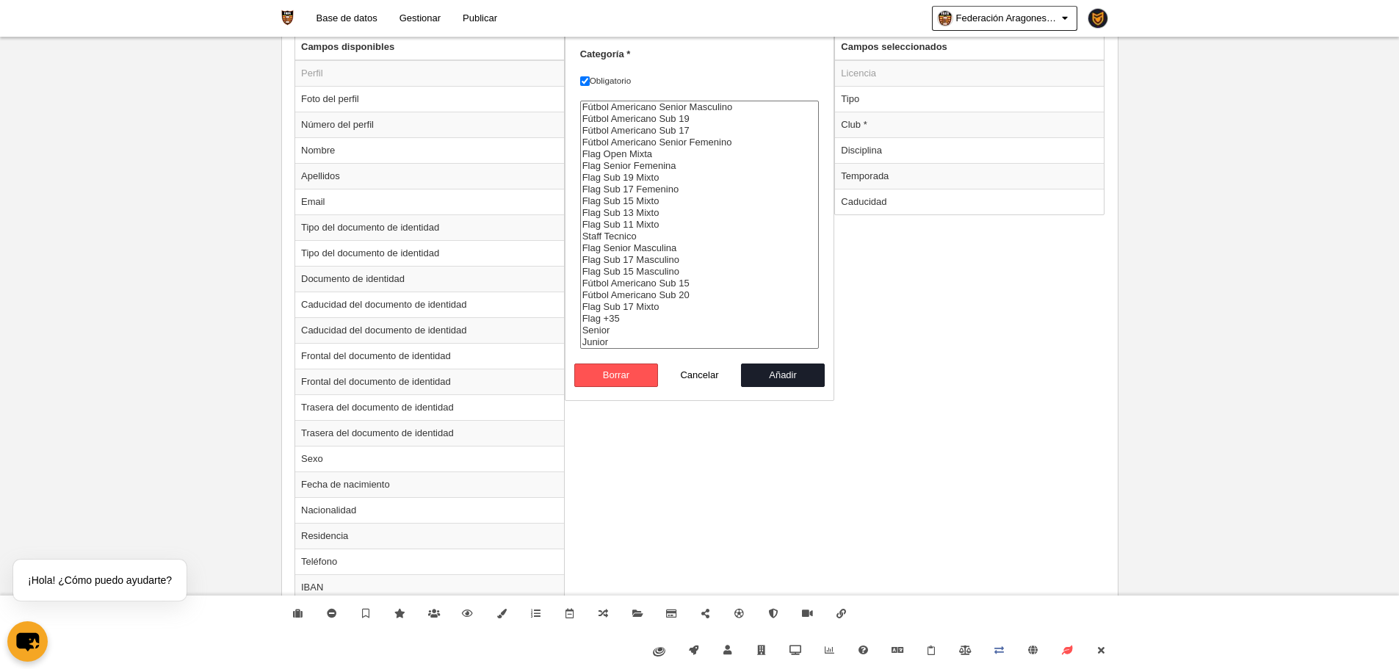
select select "15679"
click at [610, 345] on option "Junior" at bounding box center [700, 342] width 238 height 12
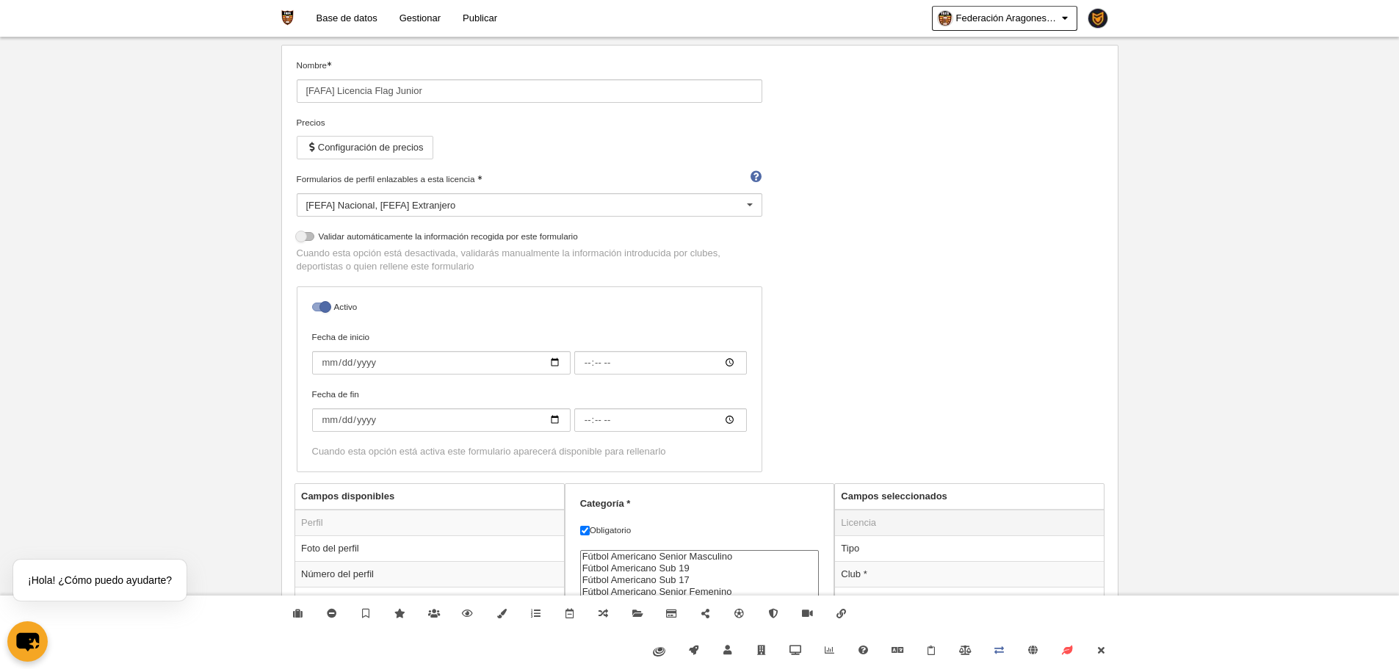
scroll to position [441, 0]
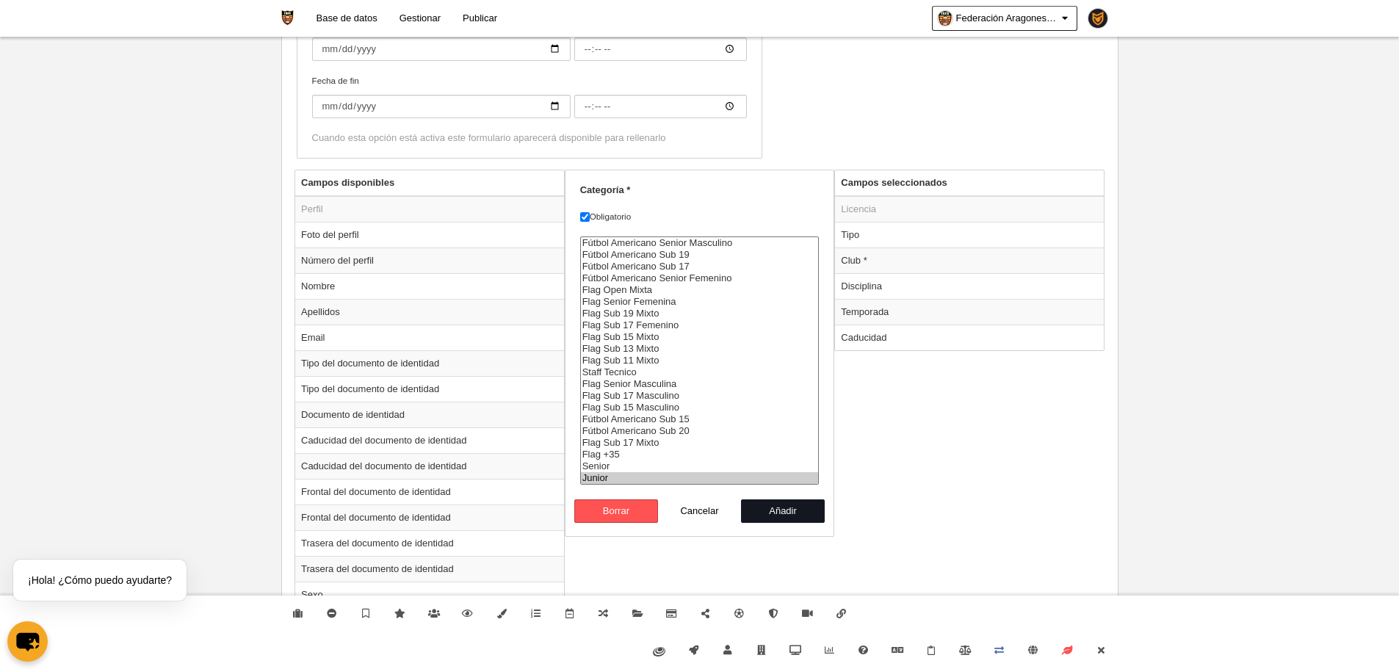
click at [787, 513] on button "Añadir" at bounding box center [783, 512] width 84 height 24
radio input "false"
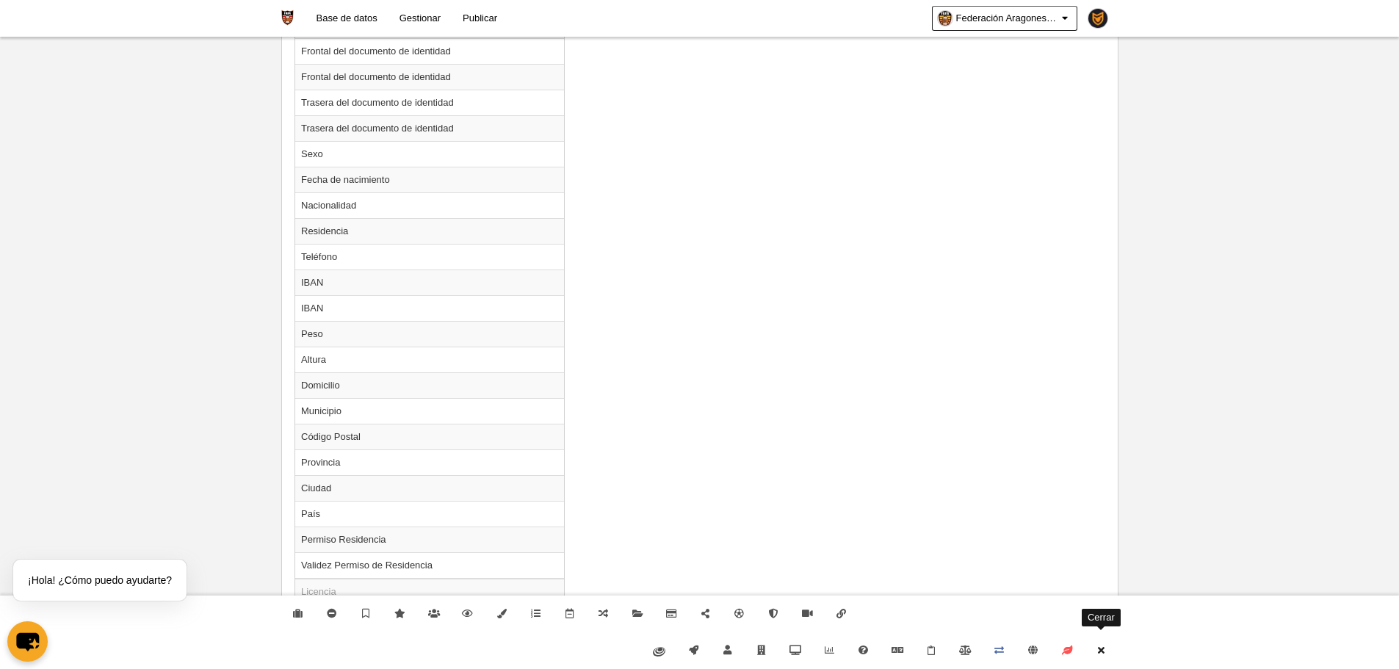
click at [1106, 635] on link "Cerrar" at bounding box center [1101, 650] width 34 height 37
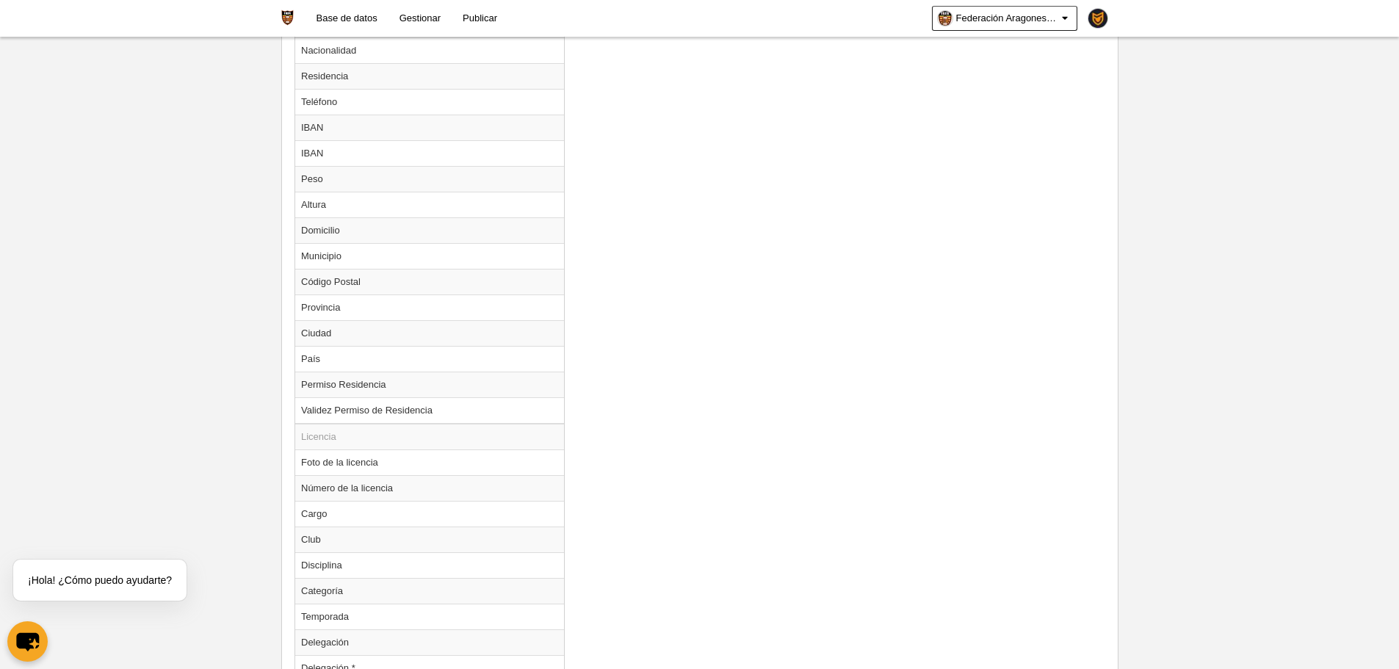
scroll to position [1212, 0]
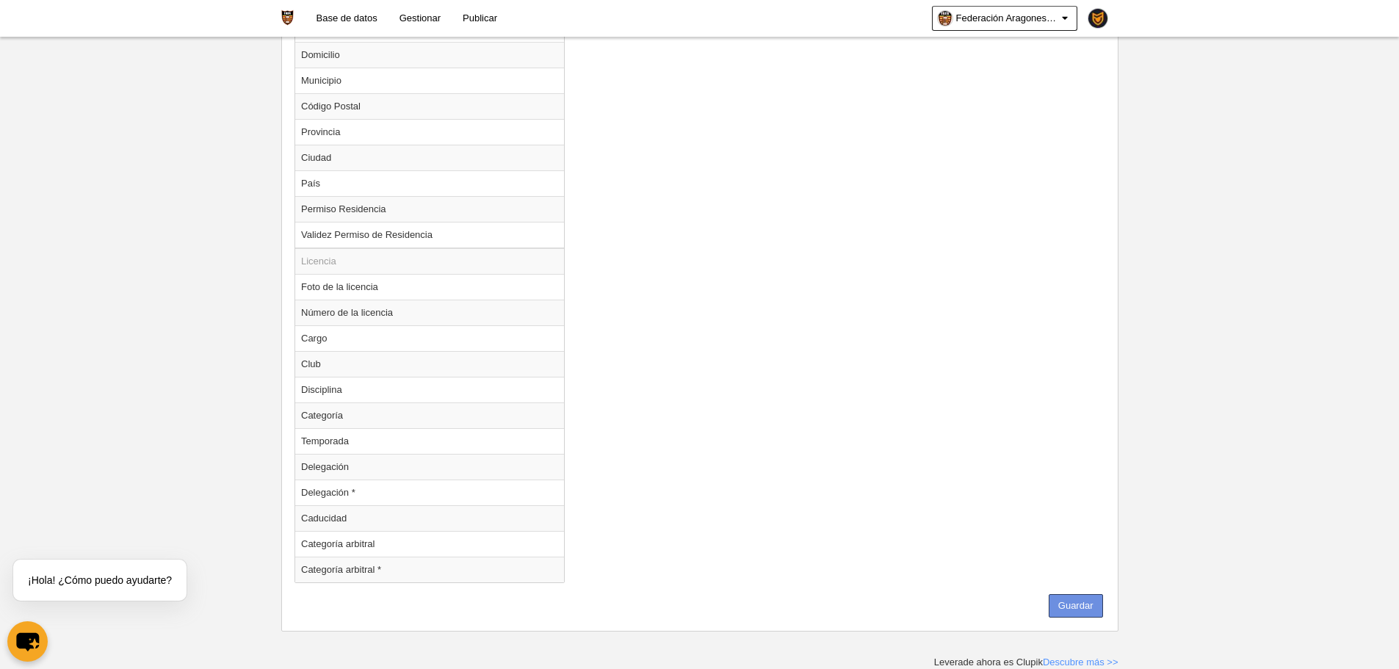
click at [1084, 615] on button "Guardar" at bounding box center [1076, 606] width 54 height 24
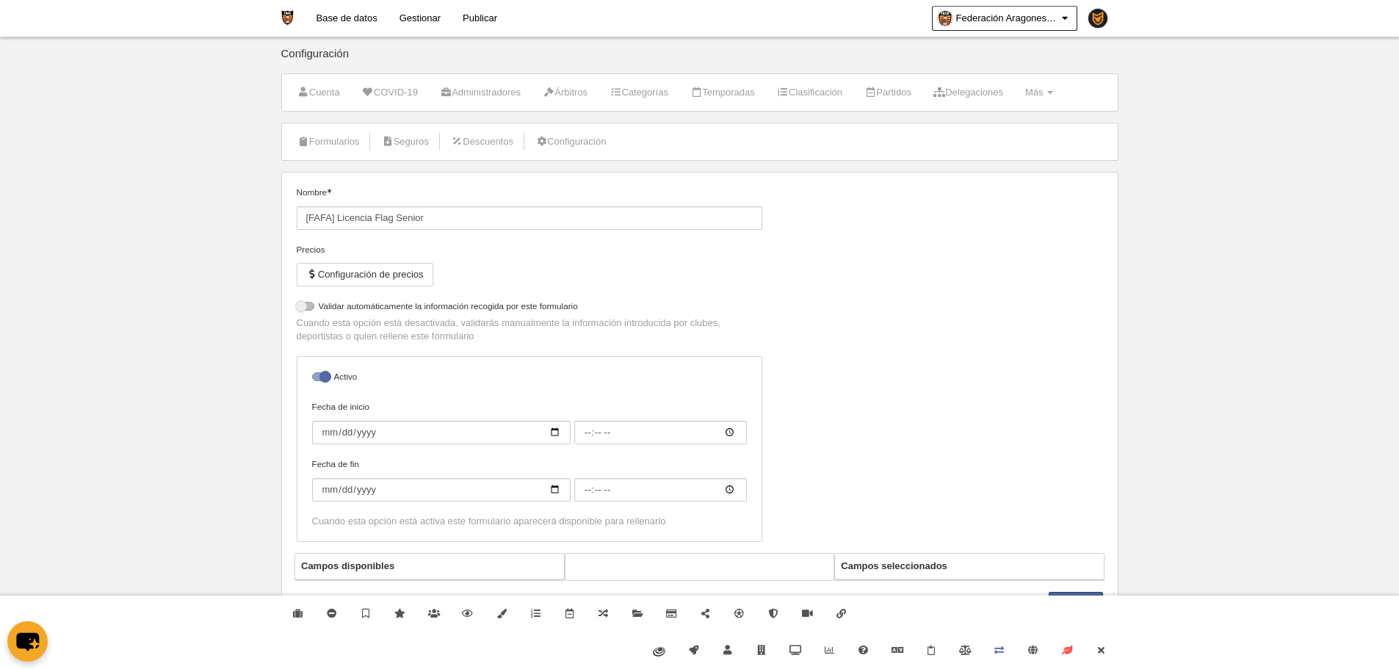
select select "selected"
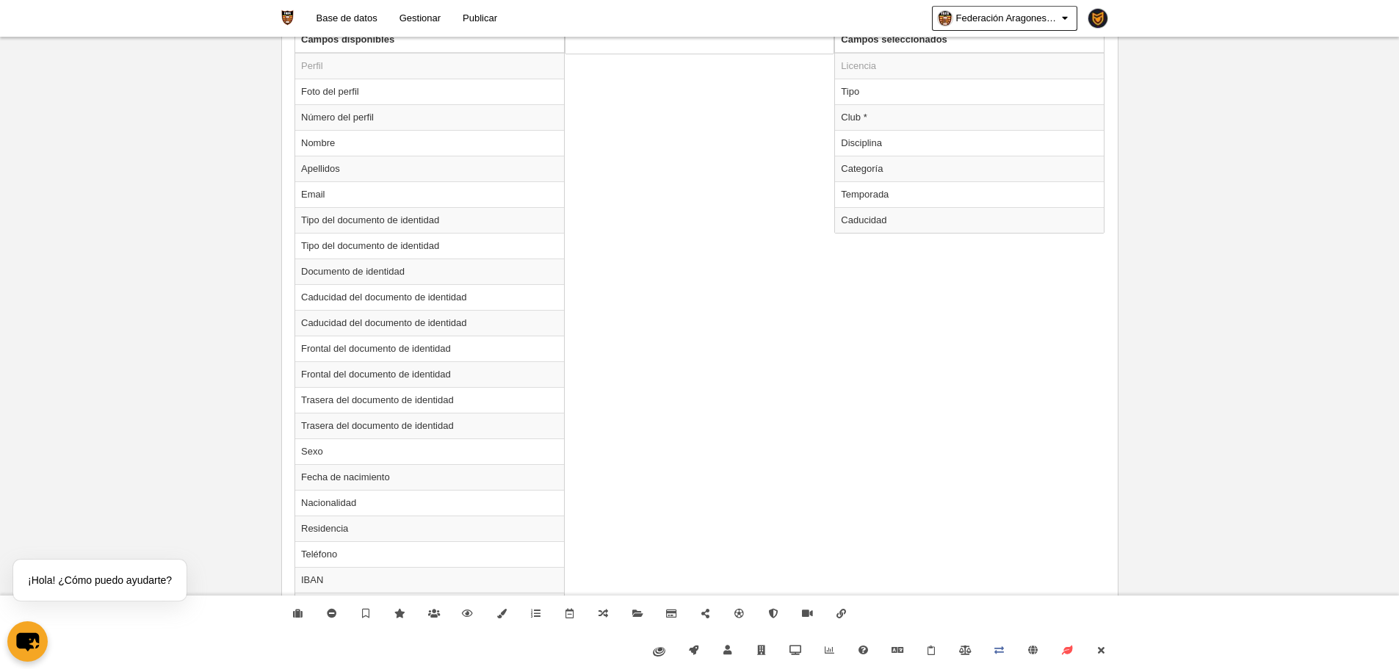
scroll to position [588, 0]
click at [856, 168] on td "Categoría" at bounding box center [969, 165] width 269 height 26
radio input "true"
select select "15678"
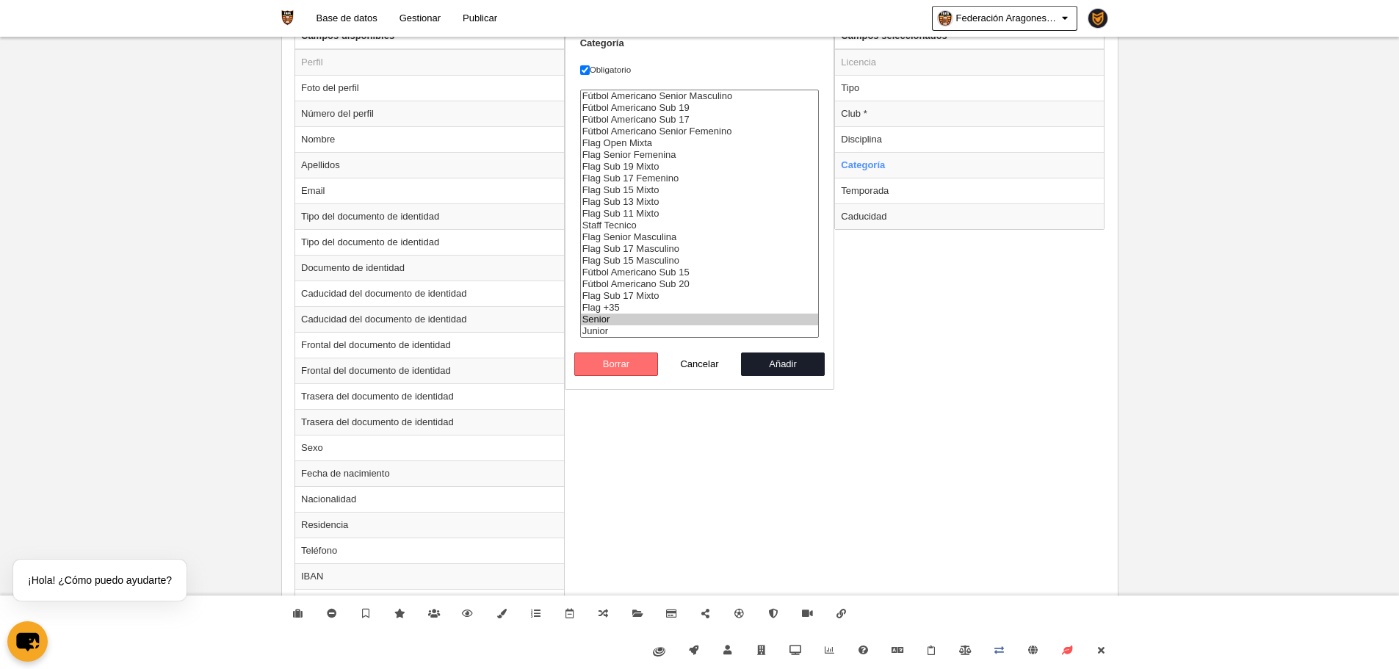
click at [627, 377] on div "Categoría Obligatorio Fútbol Americano Senior Masculino Fútbol Americano Sub 19…" at bounding box center [700, 206] width 270 height 367
click at [624, 372] on button "Borrar" at bounding box center [616, 365] width 84 height 24
radio input "false"
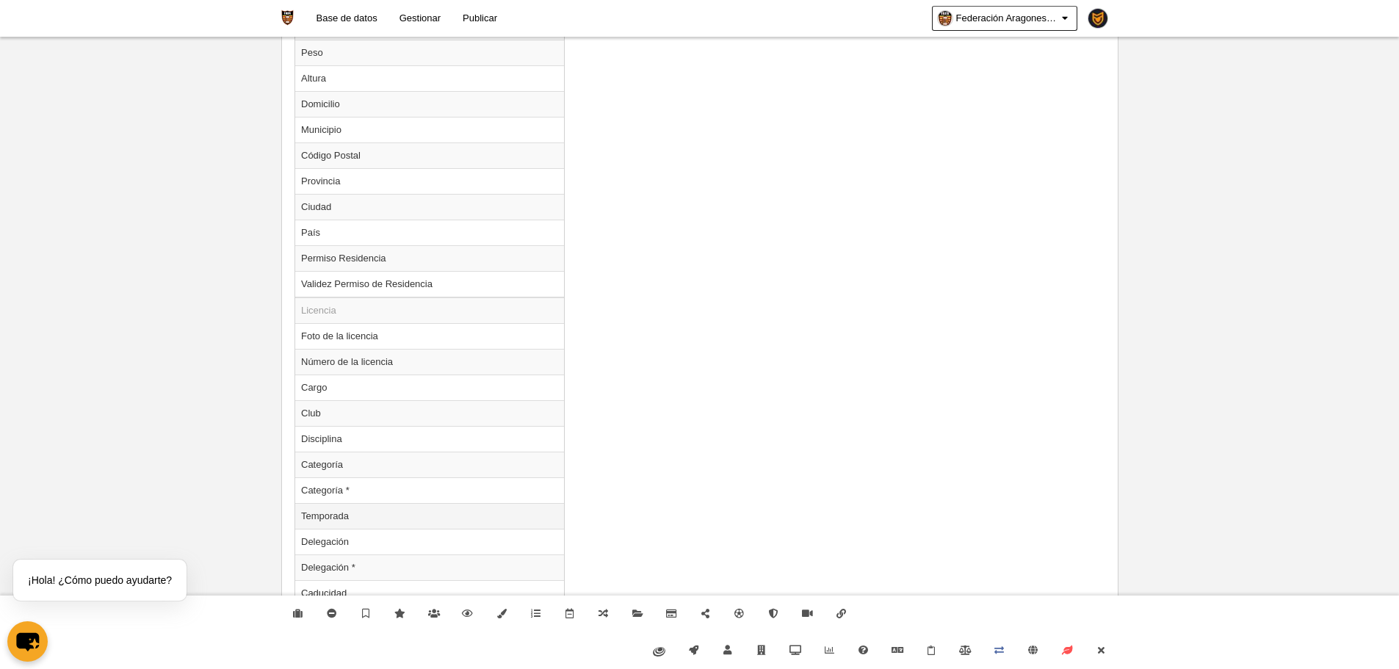
scroll to position [1238, 0]
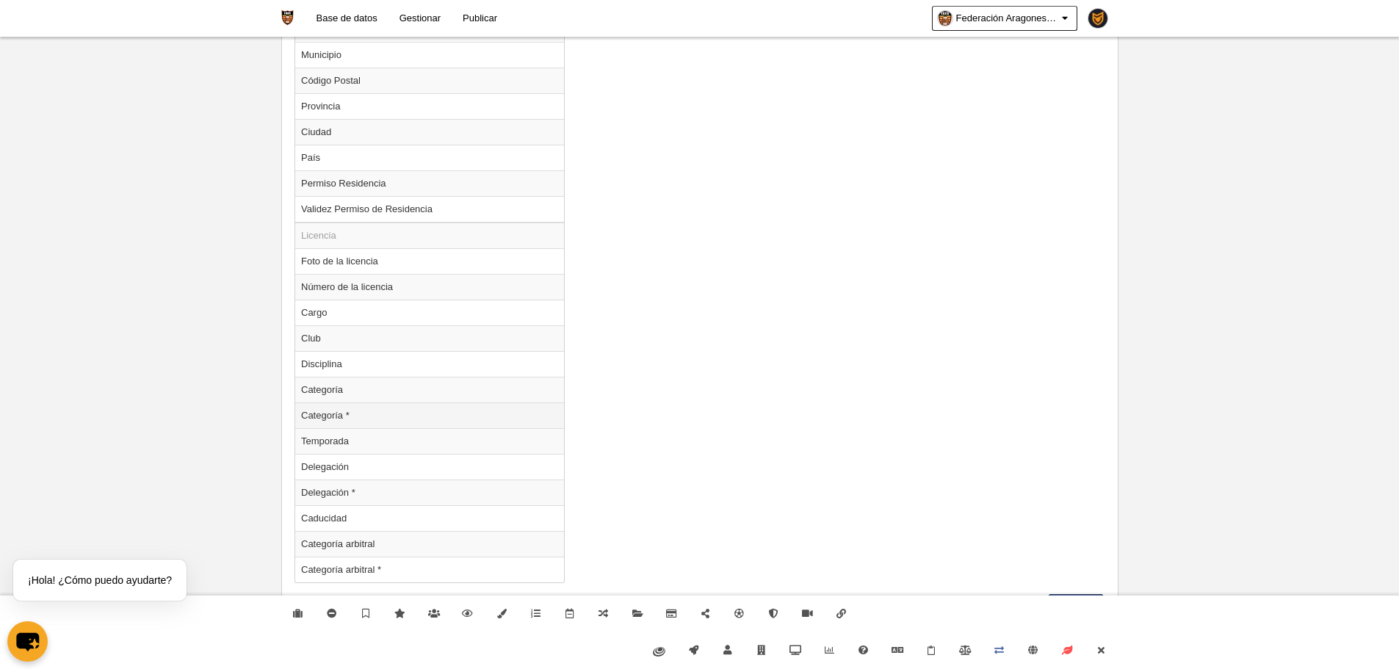
click at [394, 426] on td "Categoría *" at bounding box center [429, 416] width 269 height 26
radio input "true"
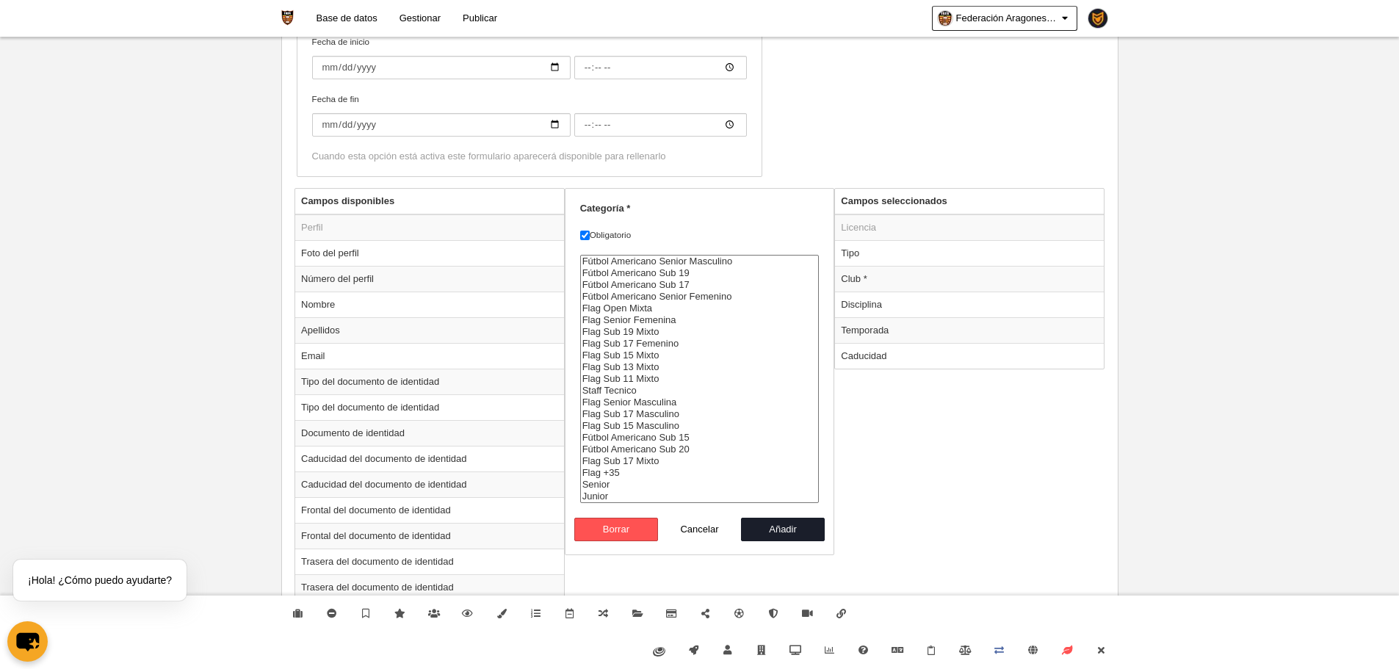
scroll to position [430, 0]
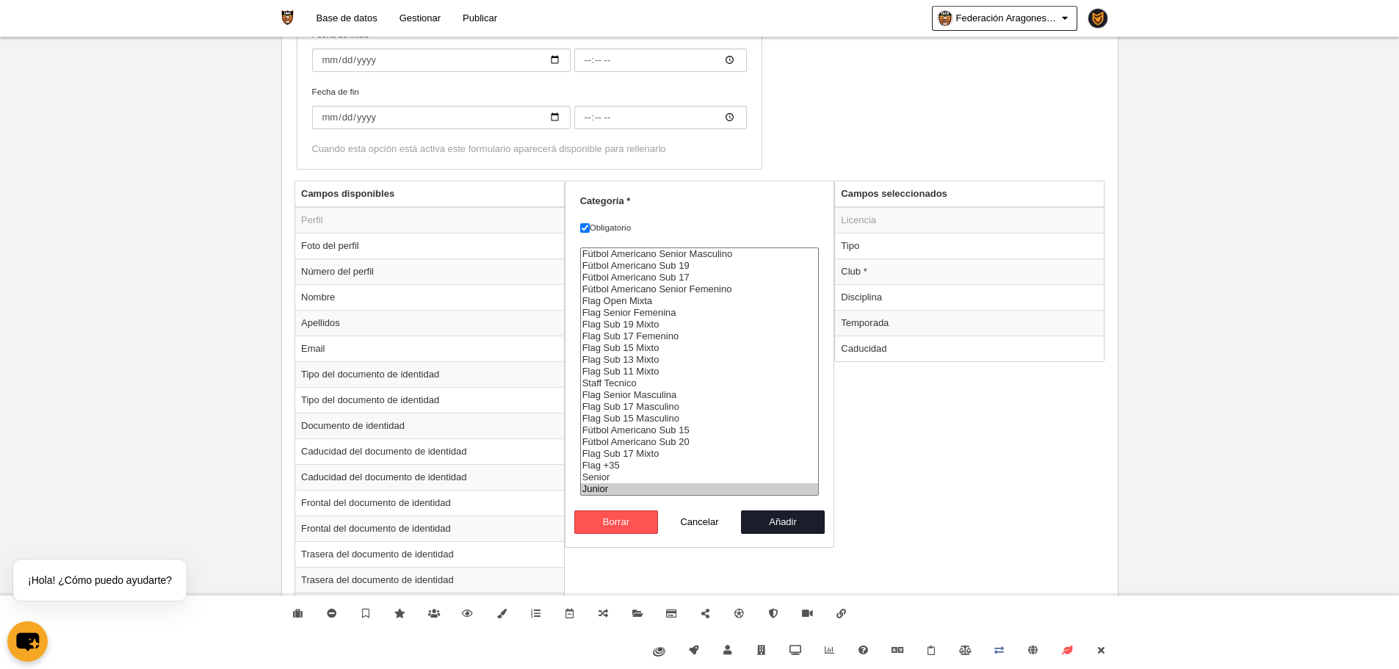
click at [599, 483] on option "Junior" at bounding box center [700, 489] width 238 height 12
select select "15678"
click at [682, 480] on option "Senior" at bounding box center [700, 478] width 238 height 12
click at [784, 527] on button "Añadir" at bounding box center [783, 523] width 84 height 24
radio input "false"
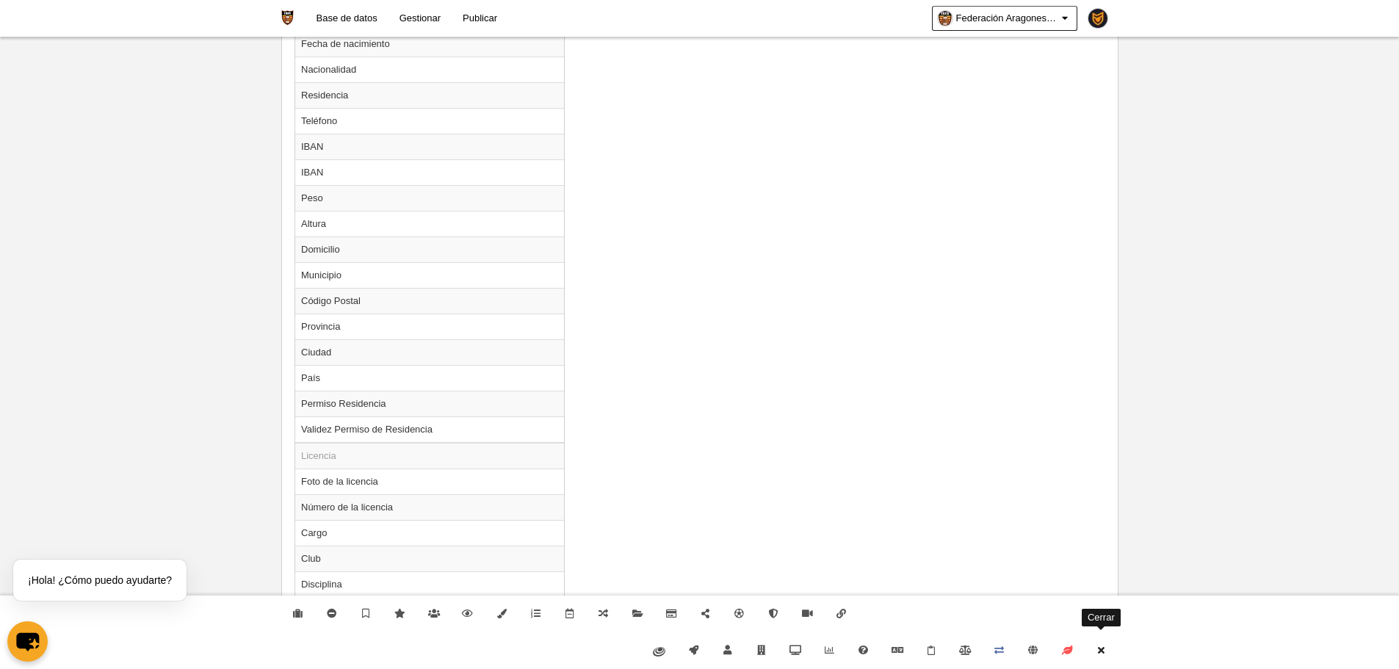
click at [1108, 647] on link "Cerrar" at bounding box center [1101, 650] width 34 height 37
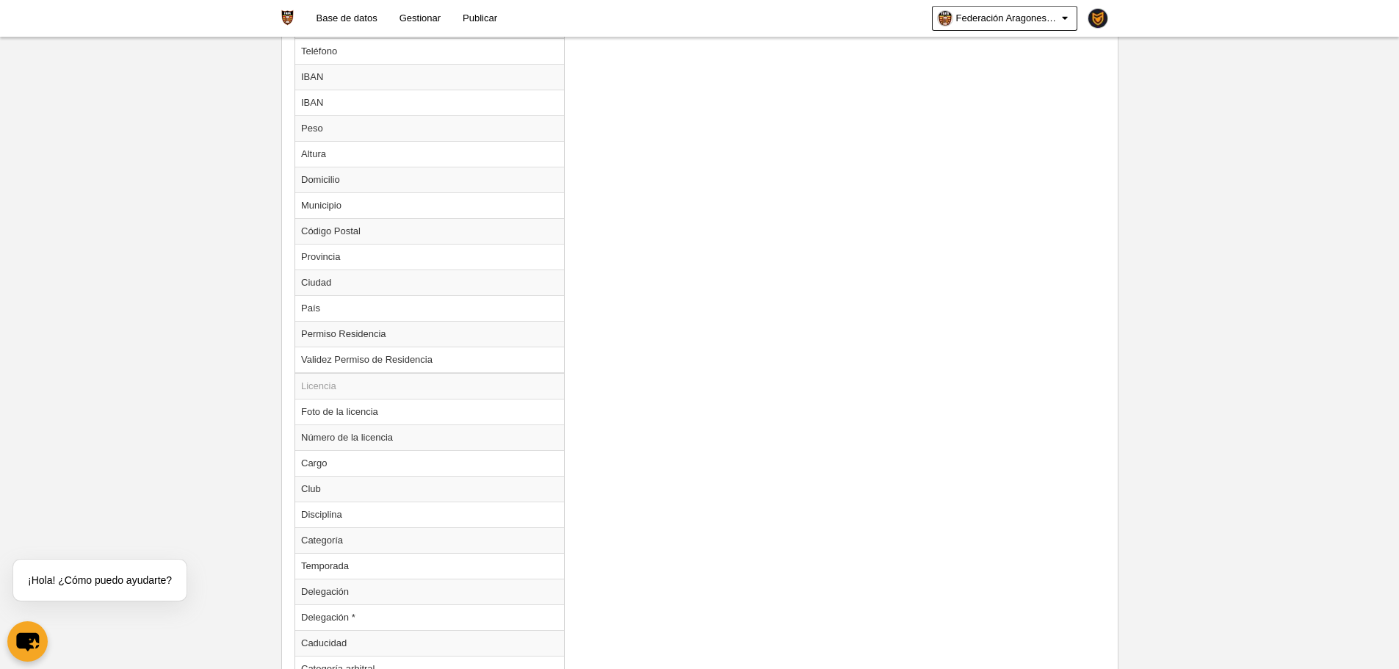
scroll to position [1212, 0]
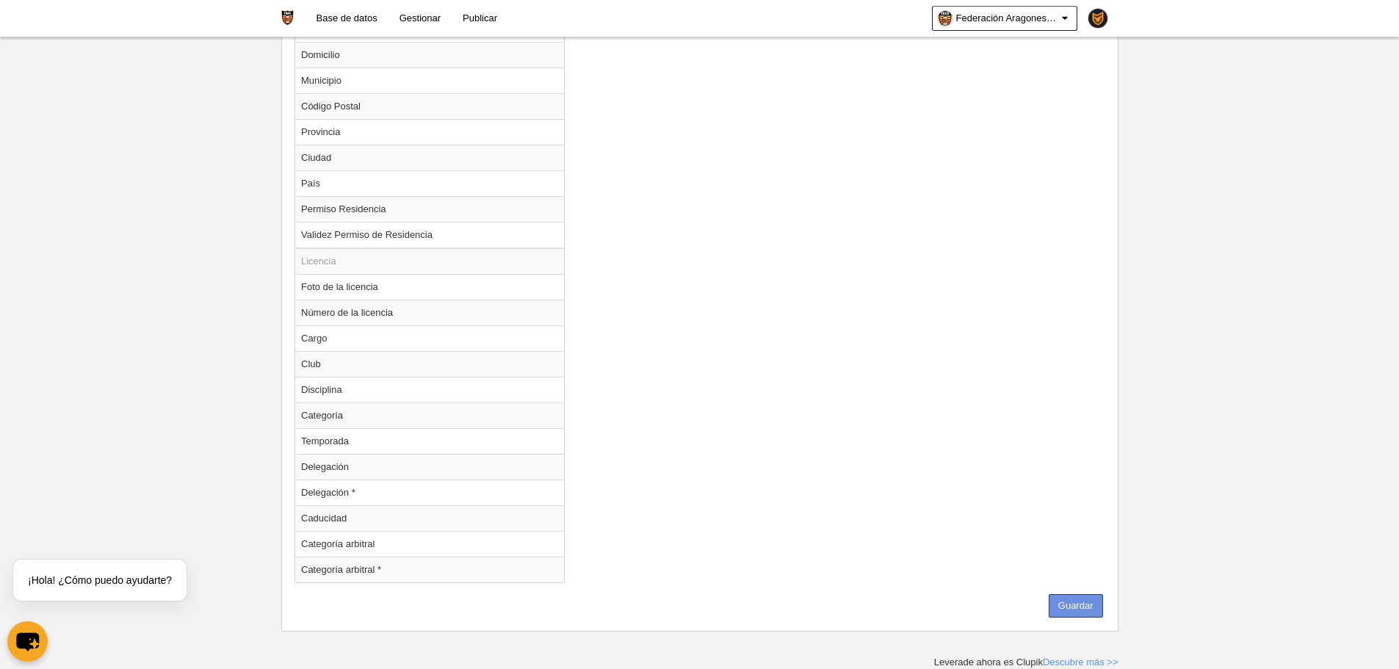
click at [1077, 602] on button "Guardar" at bounding box center [1076, 606] width 54 height 24
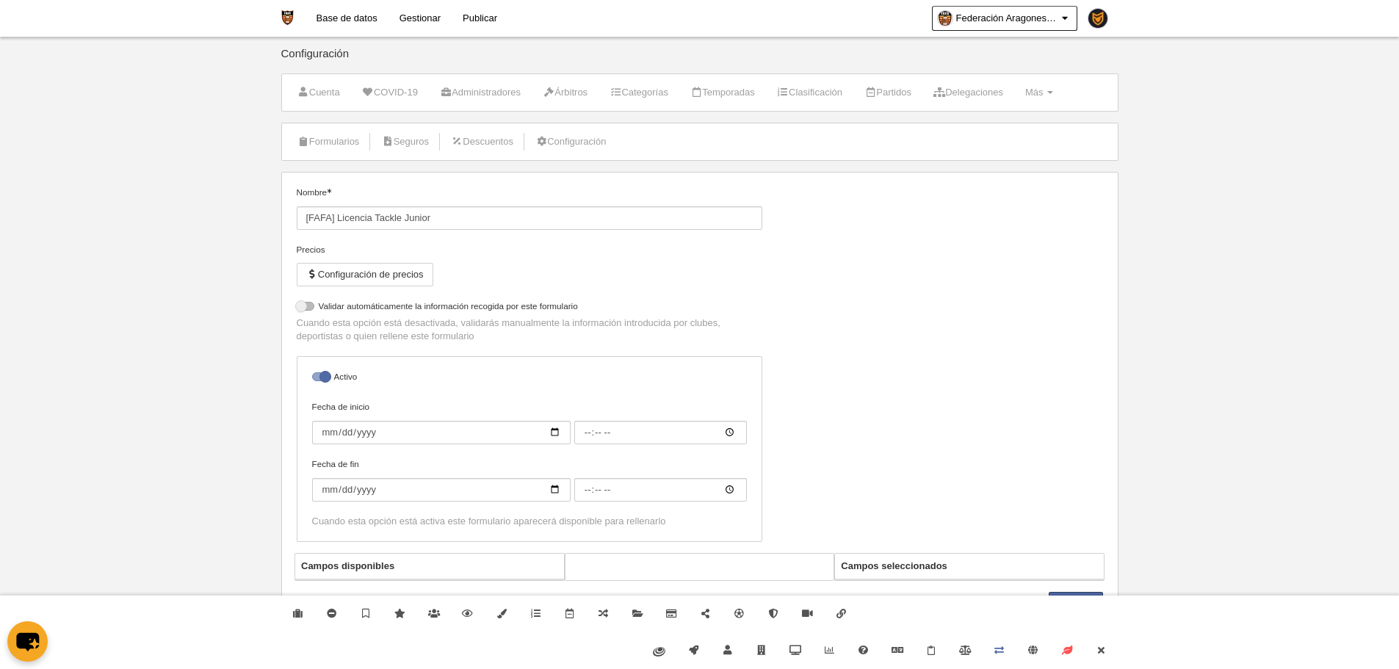
select select "selected"
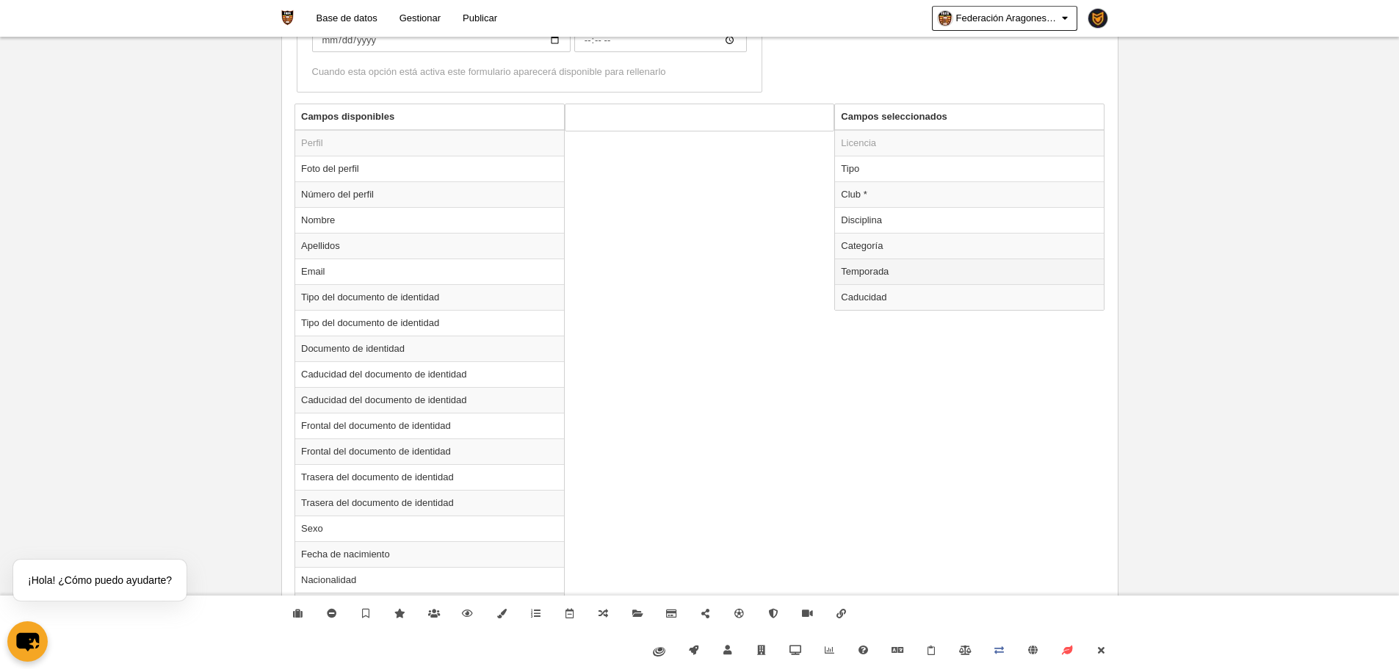
scroll to position [514, 0]
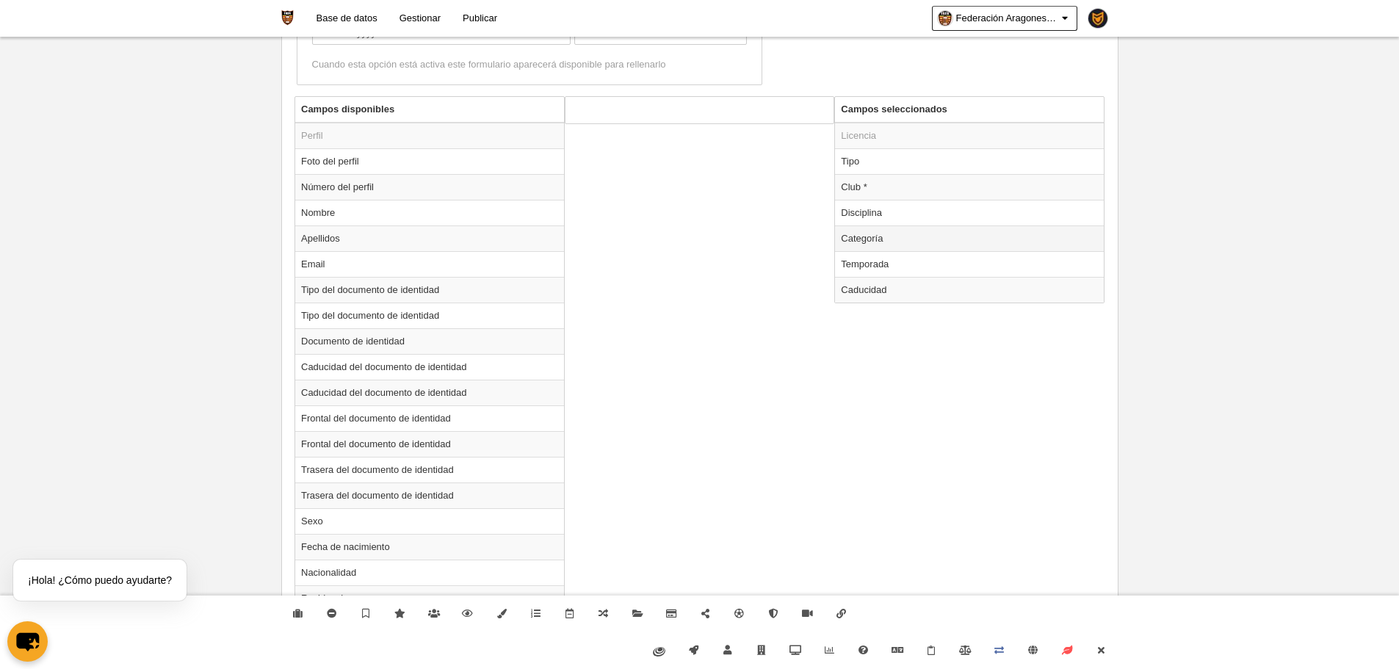
click at [863, 237] on td "Categoría" at bounding box center [969, 239] width 269 height 26
radio input "true"
select select "15679"
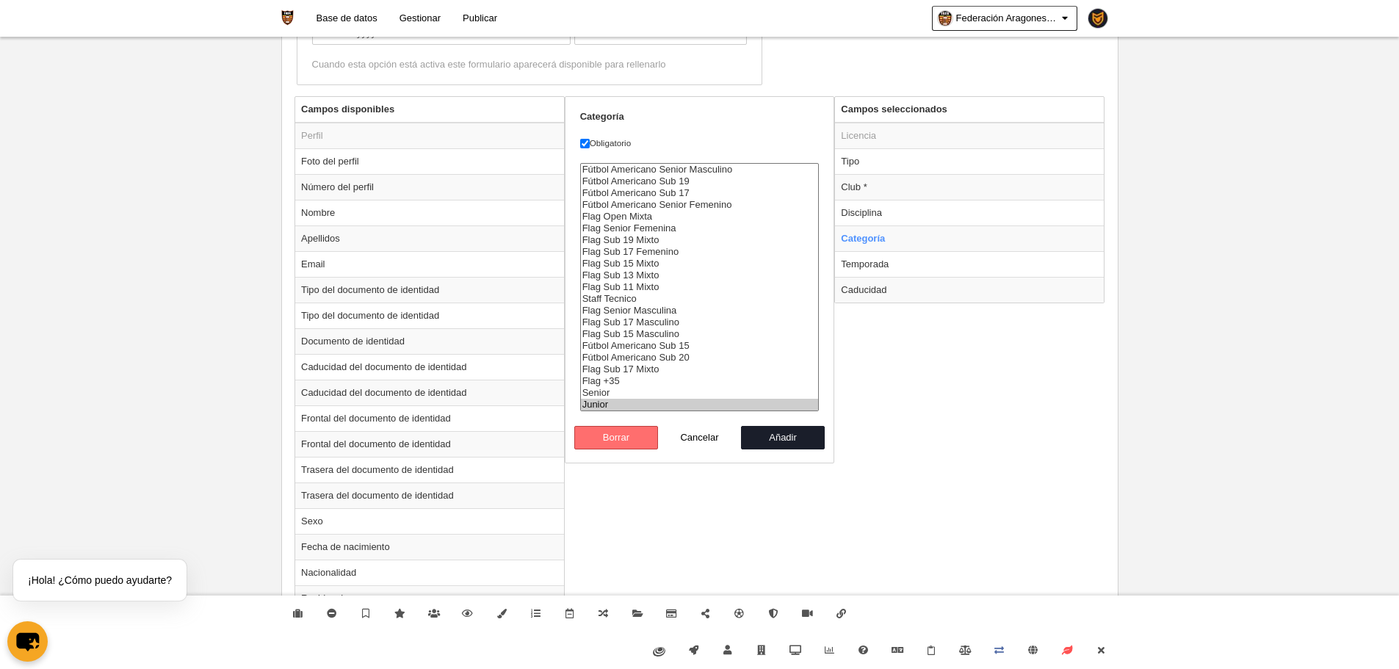
click at [637, 435] on button "Borrar" at bounding box center [616, 438] width 84 height 24
radio input "false"
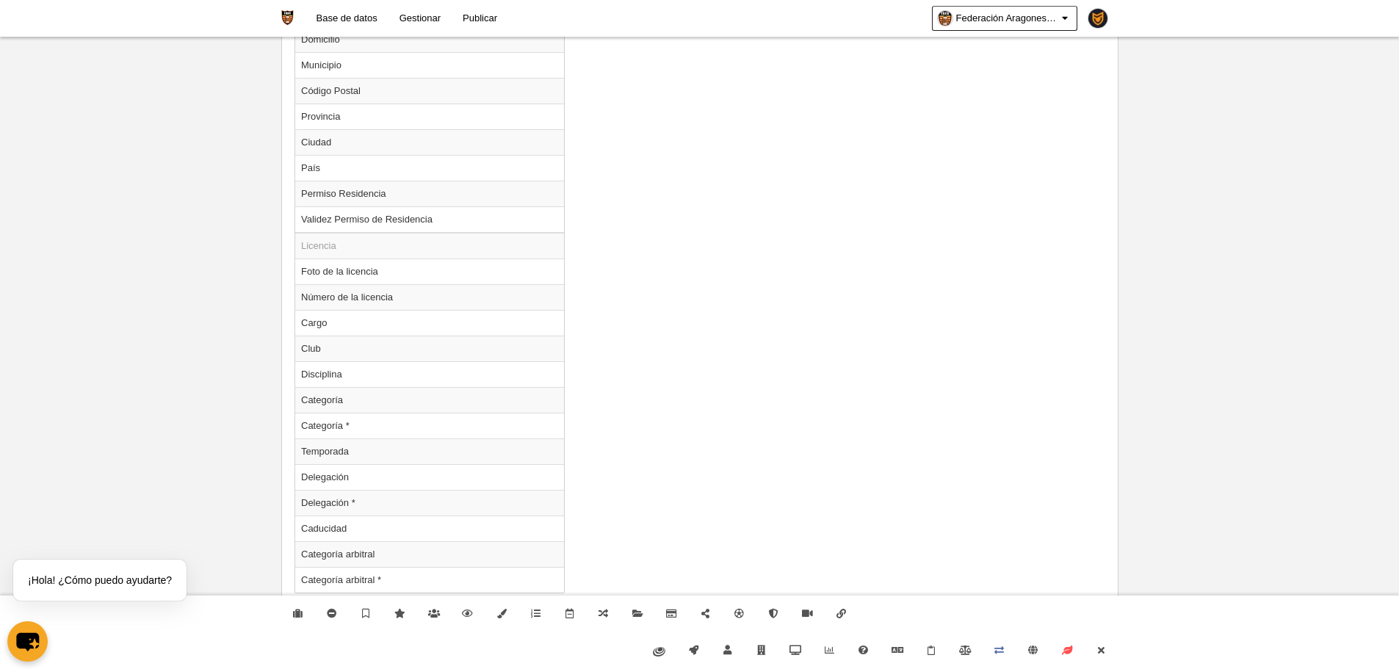
scroll to position [1238, 0]
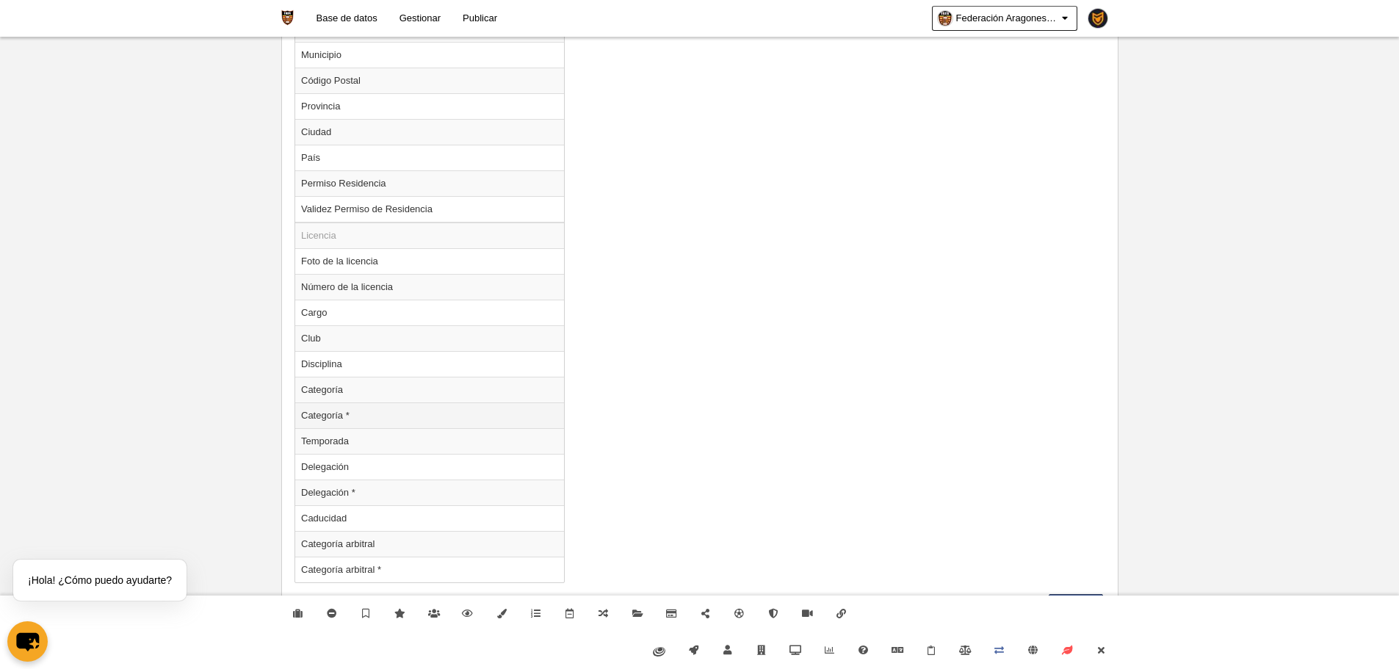
click at [350, 419] on td "Categoría *" at bounding box center [429, 416] width 269 height 26
radio input "true"
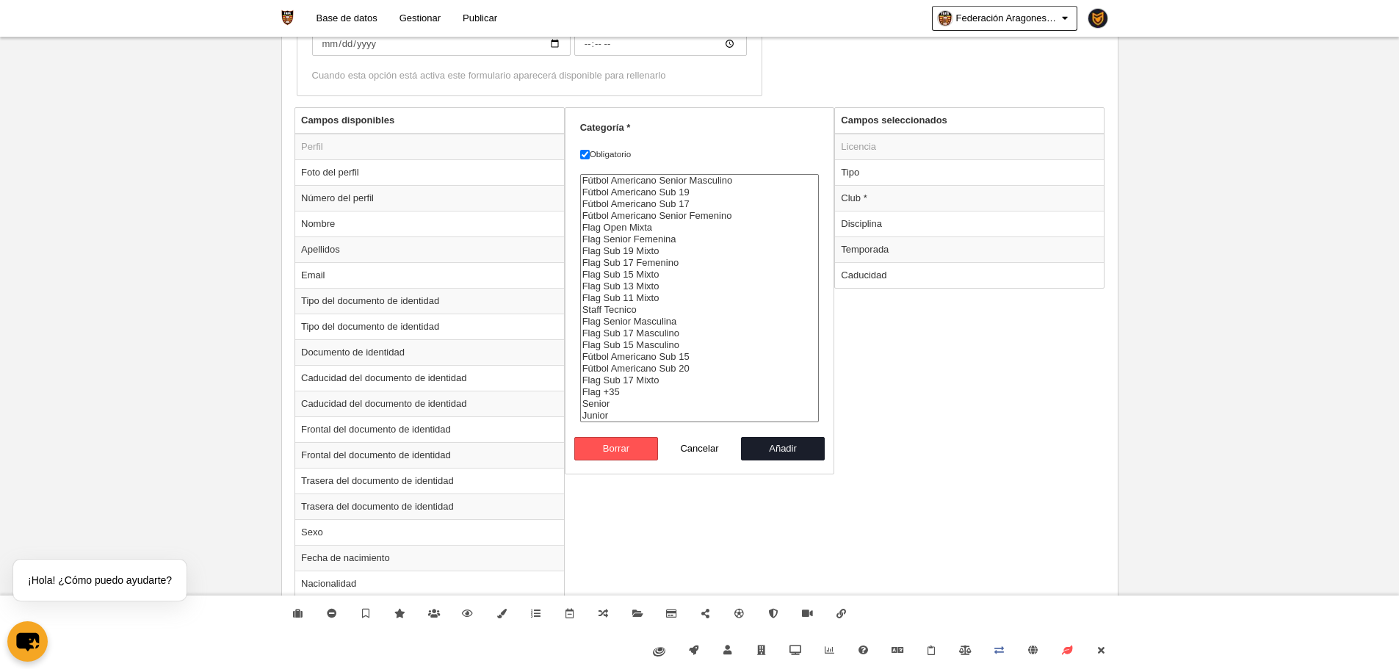
select select "15679"
click at [597, 412] on option "Junior" at bounding box center [700, 416] width 238 height 12
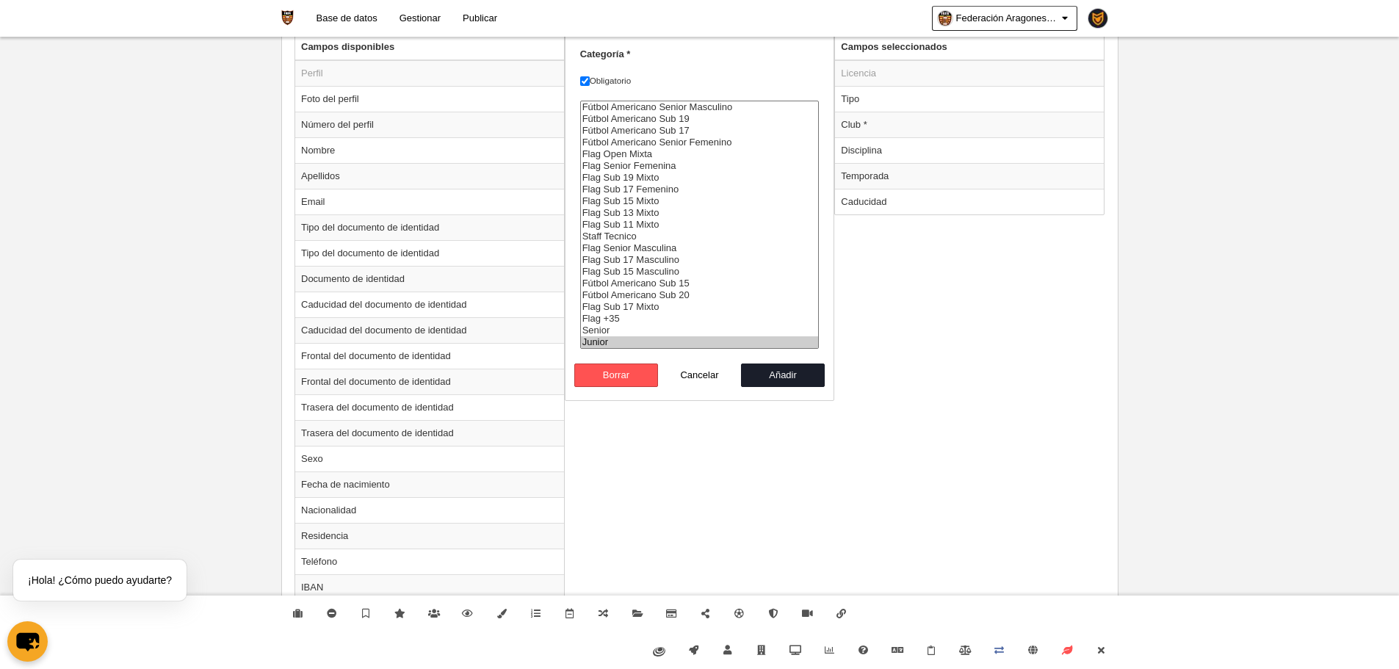
scroll to position [1091, 0]
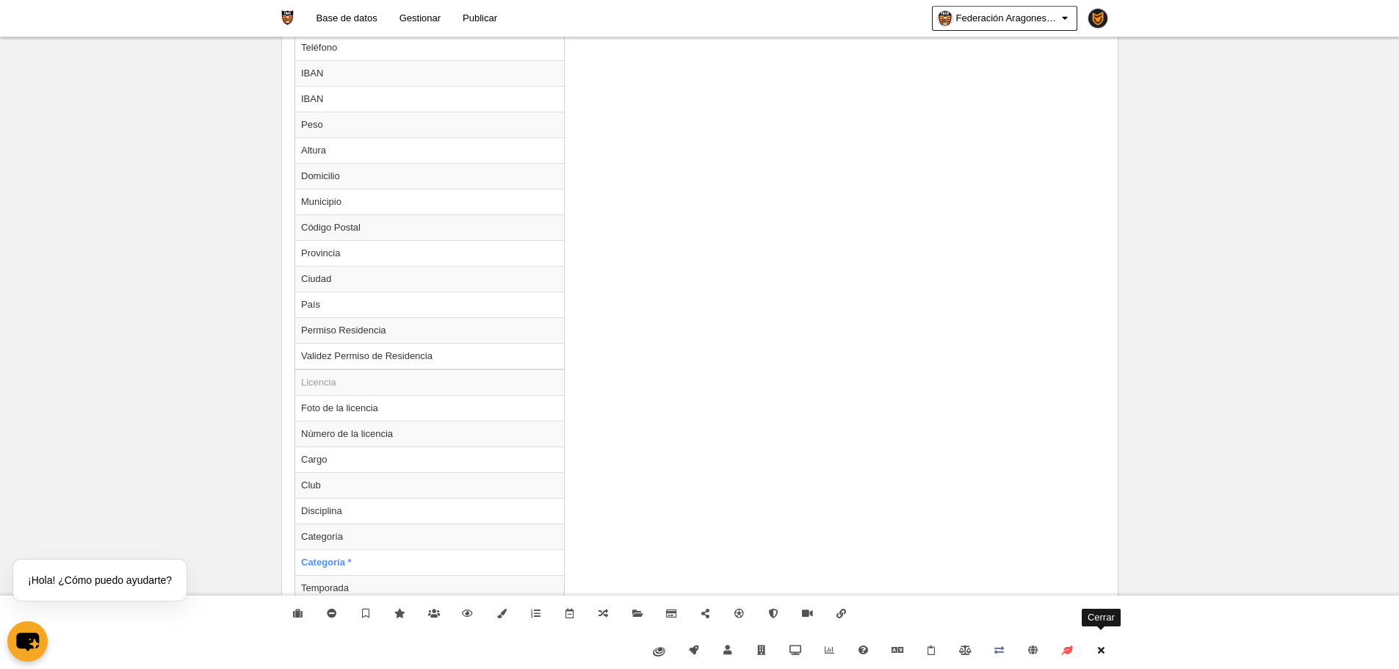
click at [1106, 650] on icon at bounding box center [1101, 651] width 12 height 10
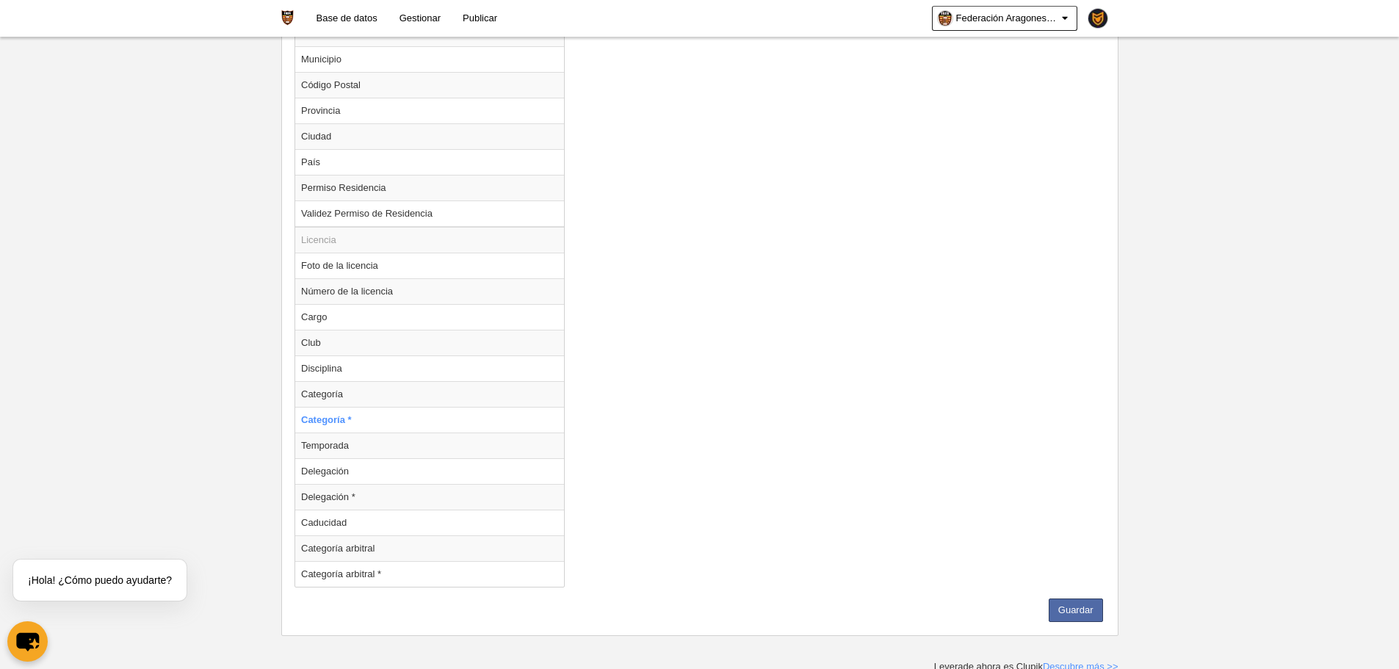
scroll to position [1238, 0]
click at [1077, 611] on button "Guardar" at bounding box center [1076, 606] width 54 height 24
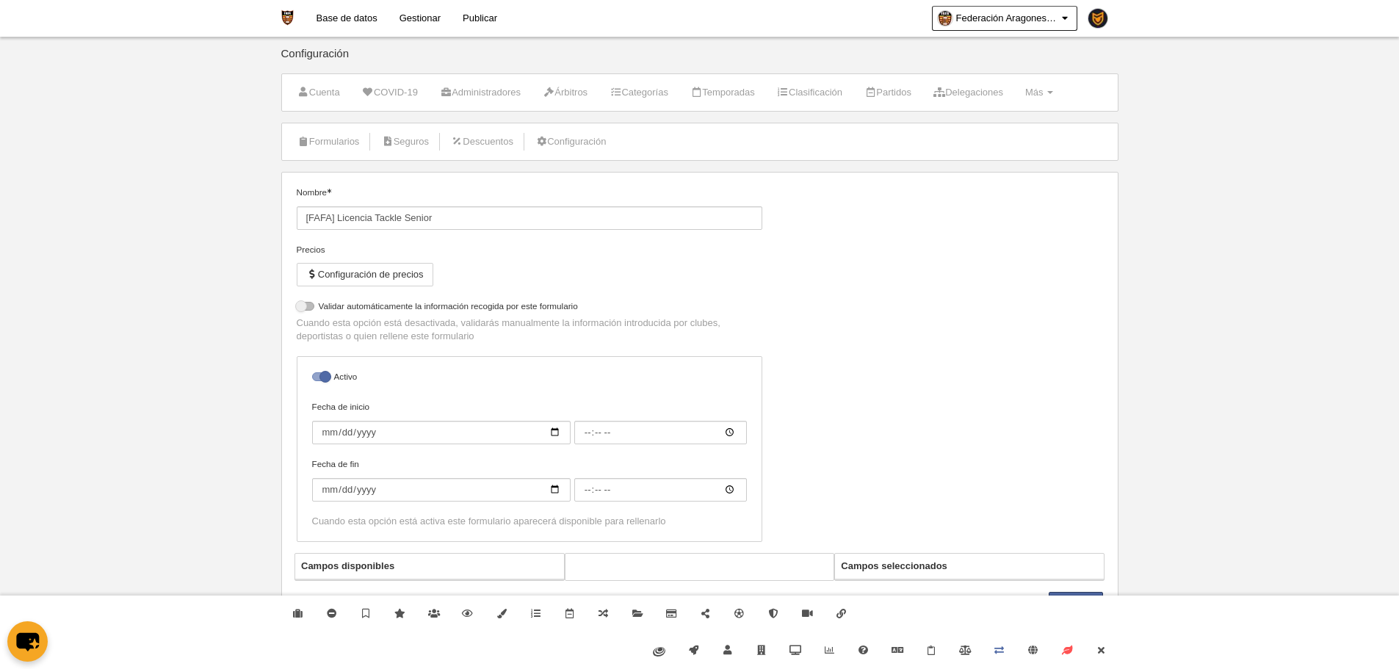
select select "selected"
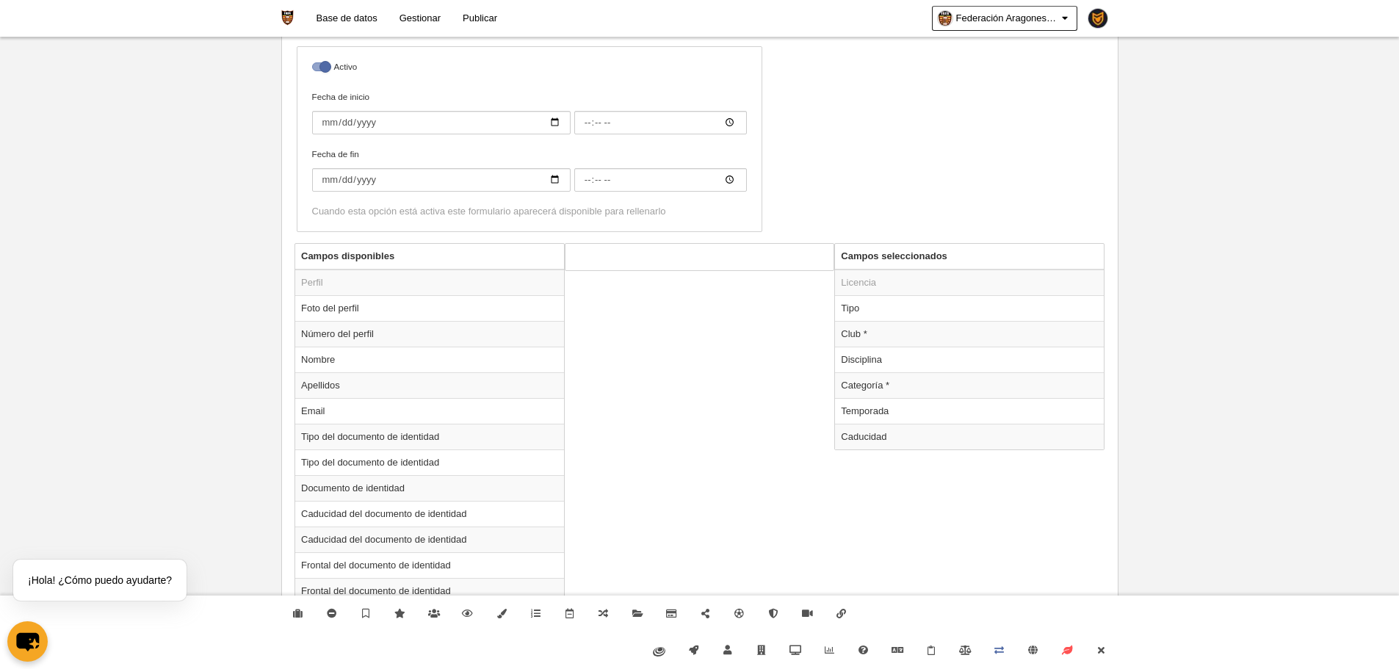
scroll to position [441, 0]
